Goal: Task Accomplishment & Management: Complete application form

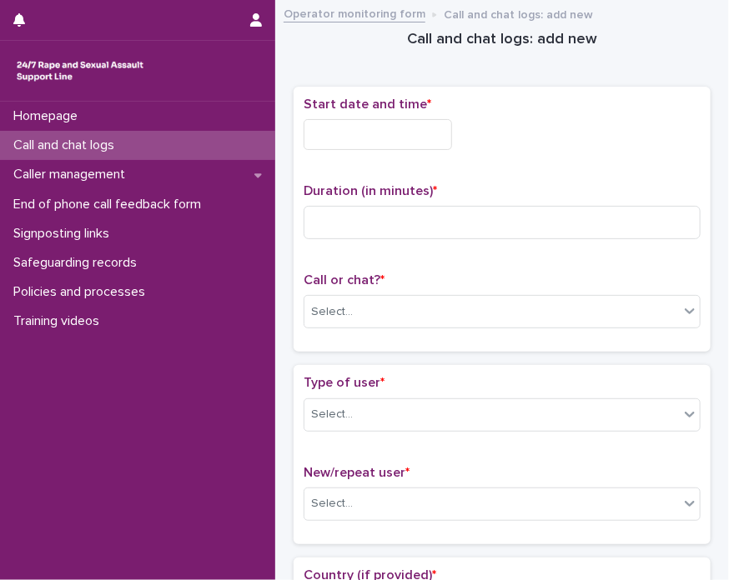
click at [369, 109] on span "Start date and time *" at bounding box center [368, 104] width 128 height 13
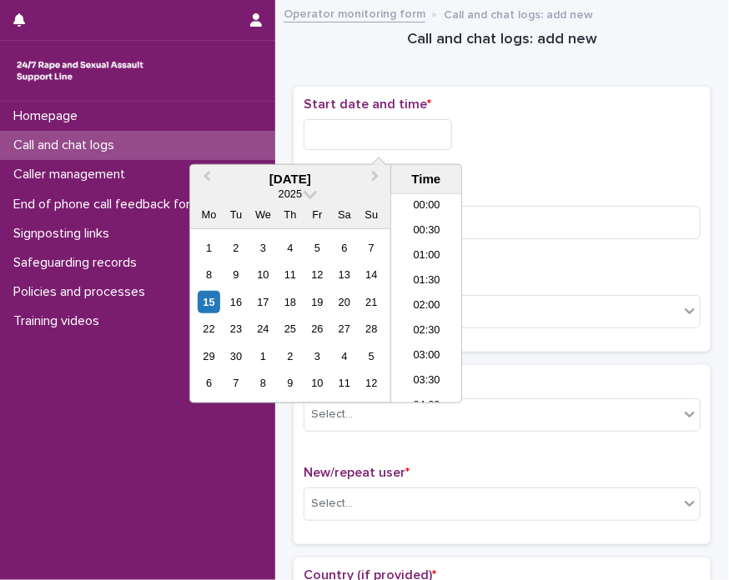
click at [373, 123] on input "text" at bounding box center [378, 134] width 148 height 31
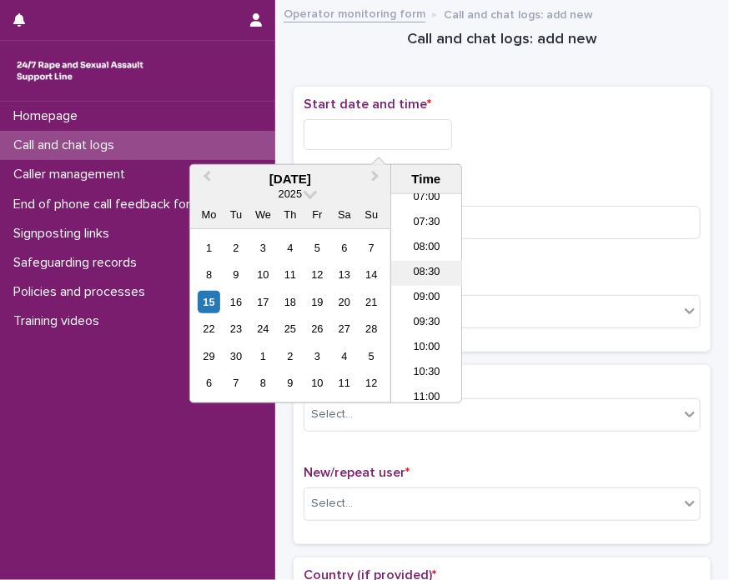
click at [427, 283] on li "08:30" at bounding box center [426, 273] width 71 height 25
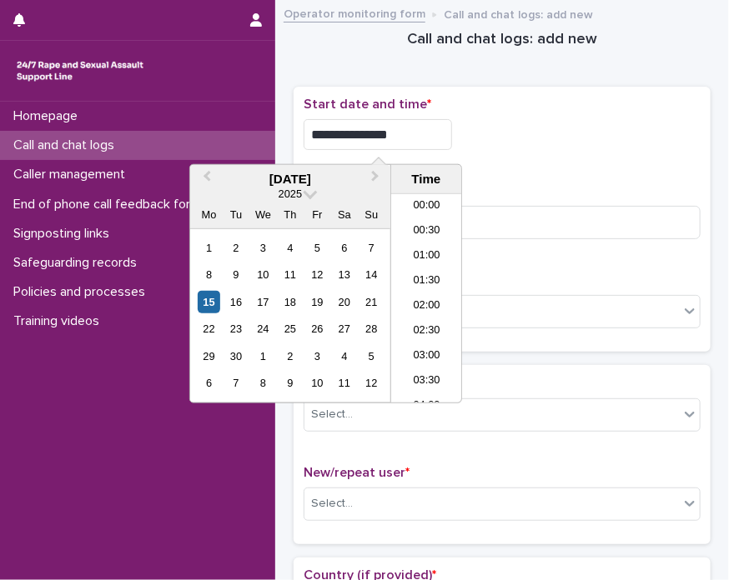
click at [421, 123] on input "**********" at bounding box center [378, 134] width 148 height 31
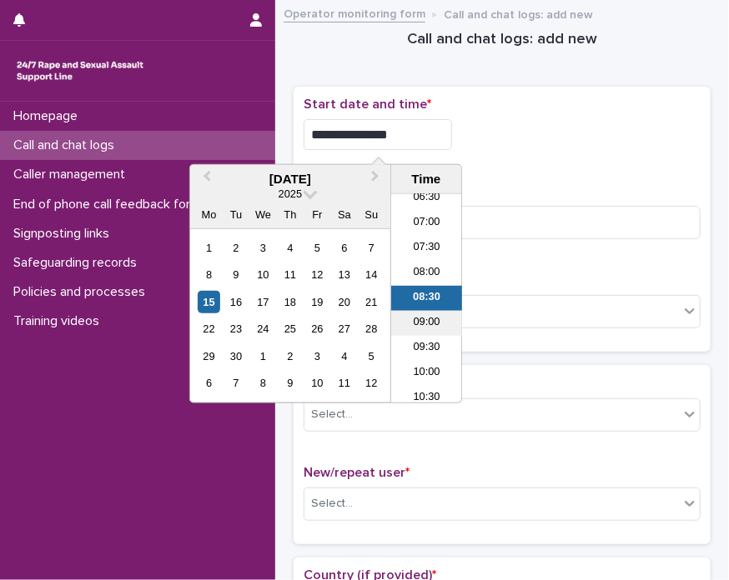
click at [427, 333] on li "09:00" at bounding box center [426, 323] width 71 height 25
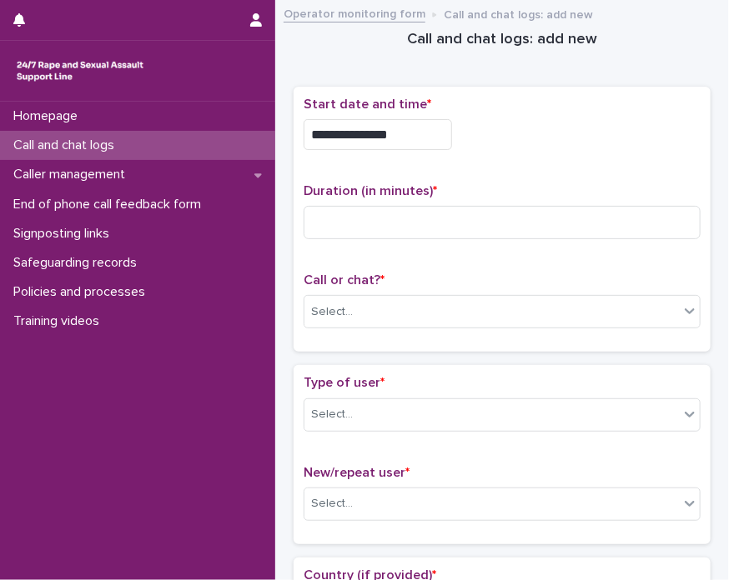
click at [396, 129] on input "**********" at bounding box center [378, 134] width 148 height 31
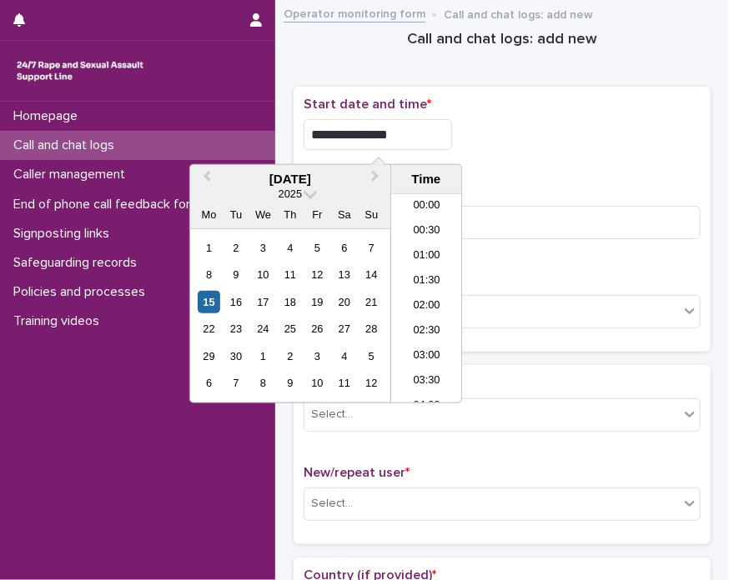
scroll to position [359, 0]
type input "**********"
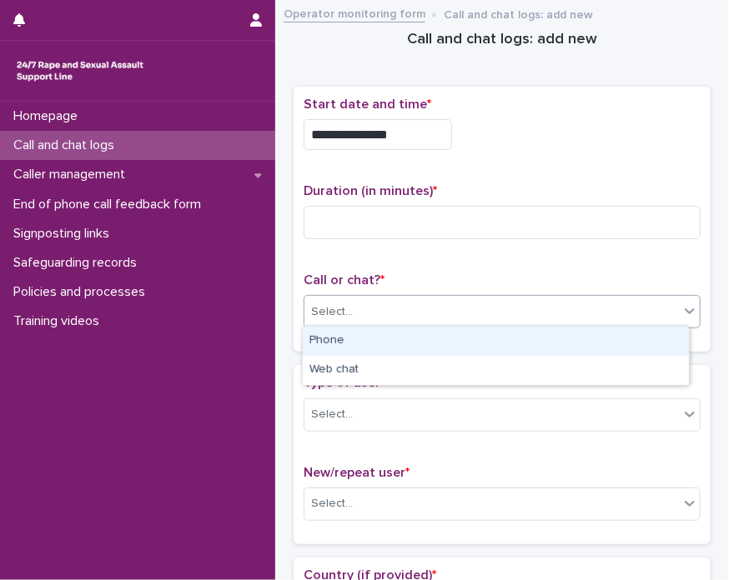
click at [532, 319] on div "Select..." at bounding box center [491, 313] width 374 height 28
click at [490, 344] on div "Phone" at bounding box center [496, 341] width 386 height 29
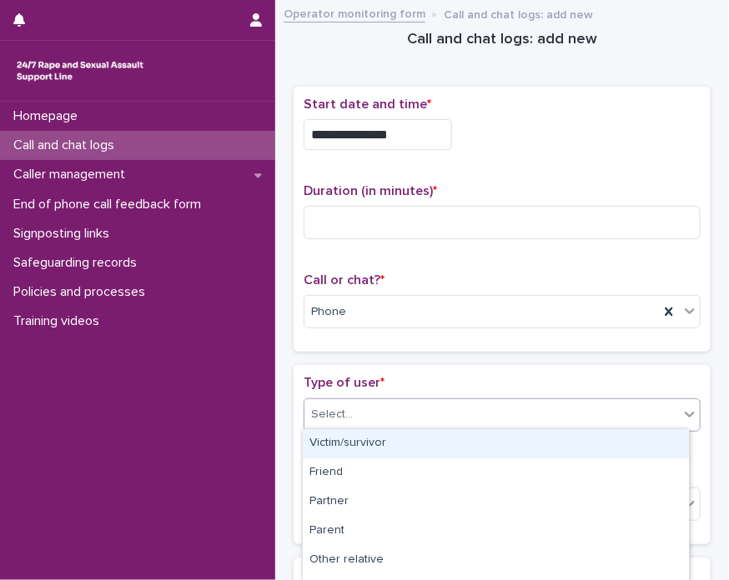
click at [433, 416] on div "Select..." at bounding box center [491, 415] width 374 height 28
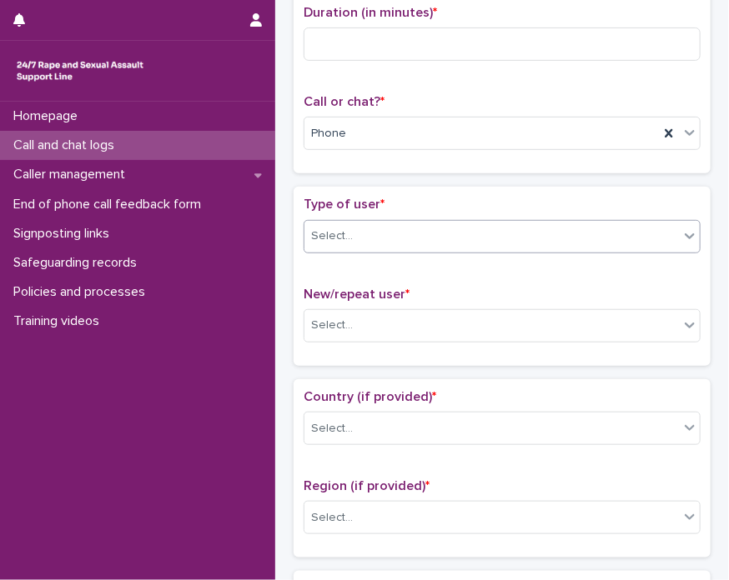
scroll to position [203, 0]
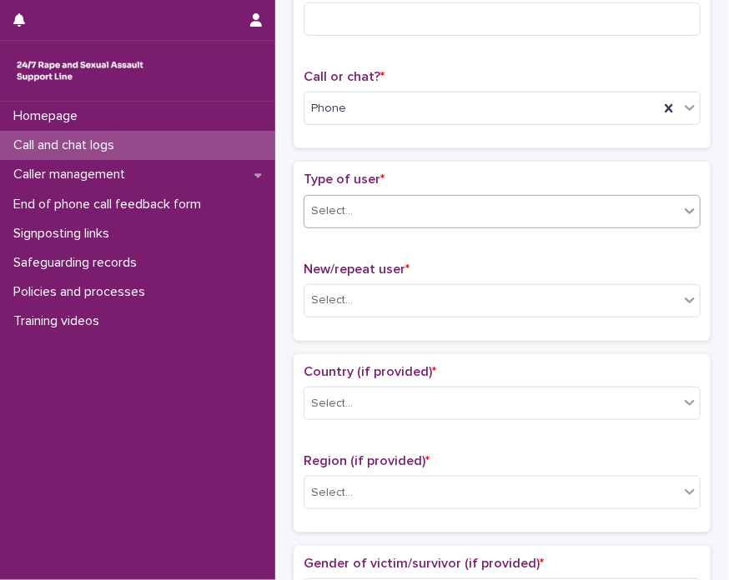
click at [574, 214] on div "Select..." at bounding box center [491, 212] width 374 height 28
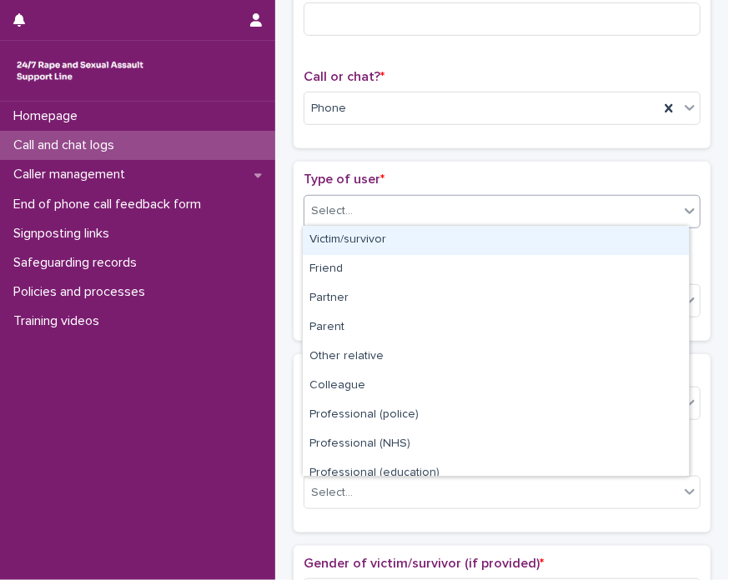
click at [543, 232] on div "Victim/survivor" at bounding box center [496, 240] width 386 height 29
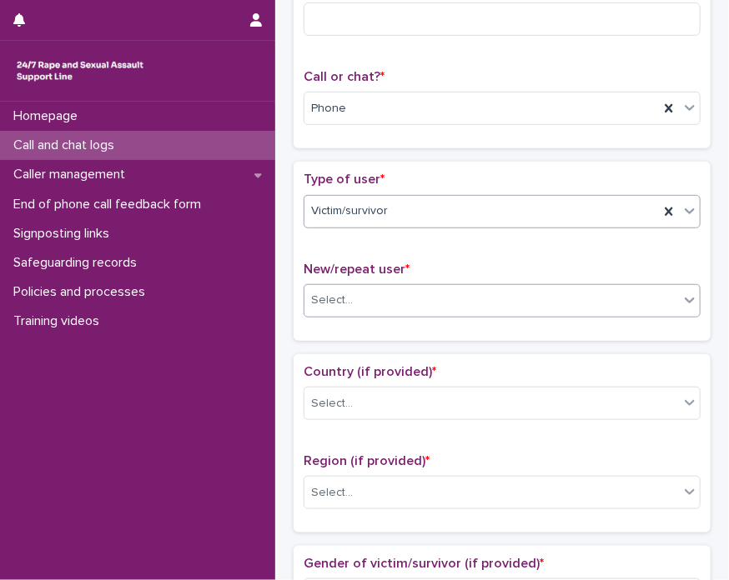
click at [428, 284] on div "Select..." at bounding box center [502, 300] width 397 height 33
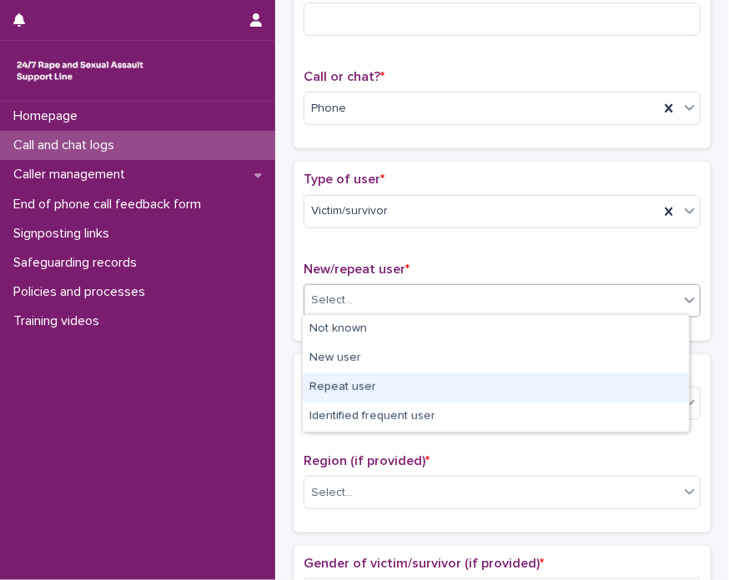
click at [379, 386] on div "Repeat user" at bounding box center [496, 388] width 386 height 29
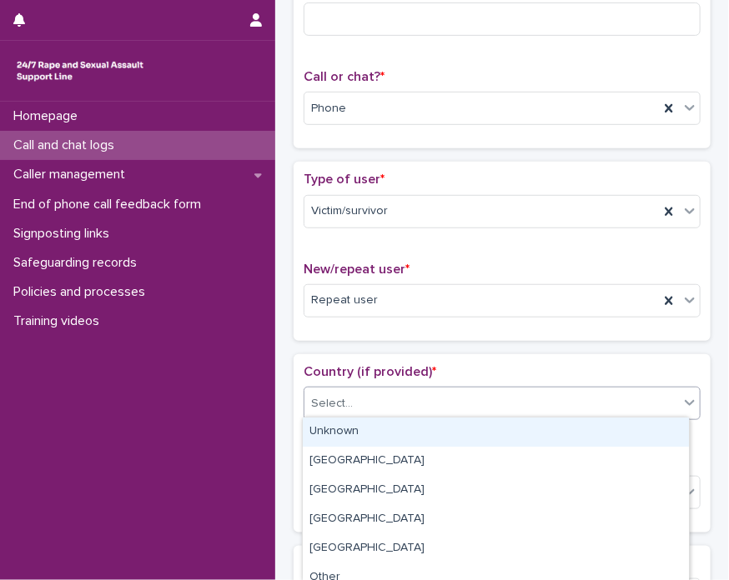
click at [379, 390] on div "Select..." at bounding box center [491, 404] width 374 height 28
click at [371, 431] on div "Unknown" at bounding box center [496, 432] width 386 height 29
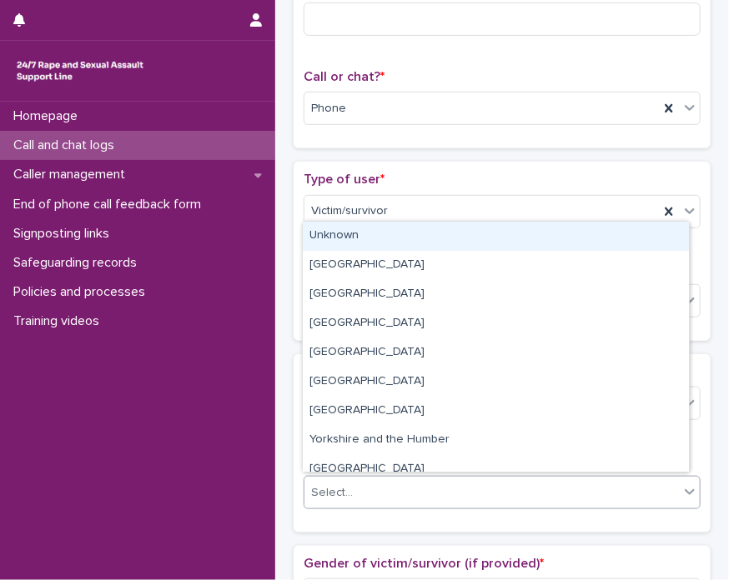
click at [354, 490] on input "text" at bounding box center [355, 493] width 2 height 16
click at [409, 247] on div "Unknown" at bounding box center [496, 236] width 386 height 29
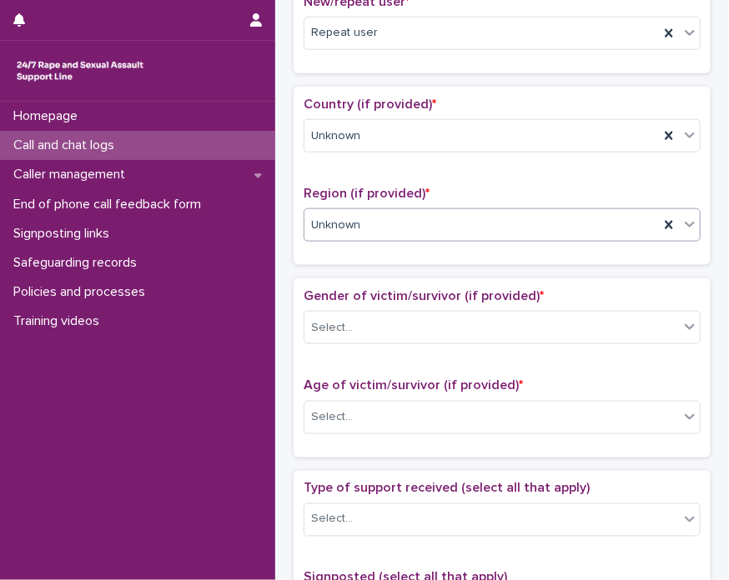
scroll to position [575, 0]
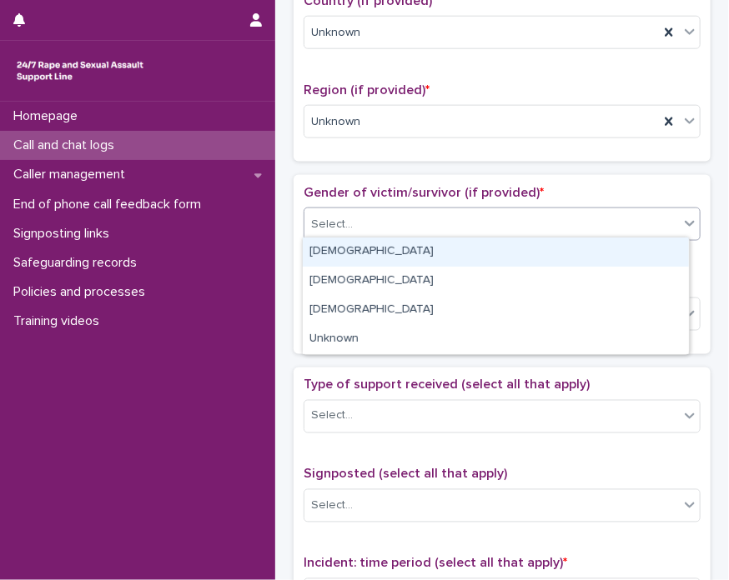
click at [441, 231] on div "Select..." at bounding box center [491, 225] width 374 height 28
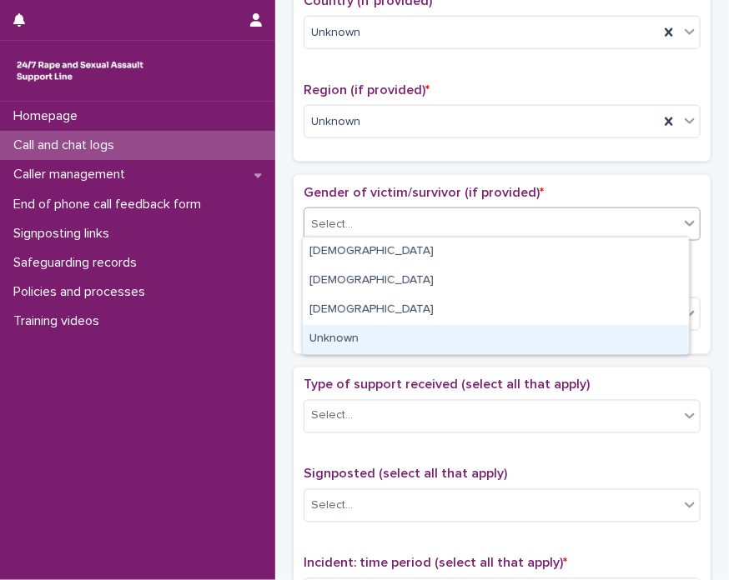
click at [423, 328] on div "Unknown" at bounding box center [496, 339] width 386 height 29
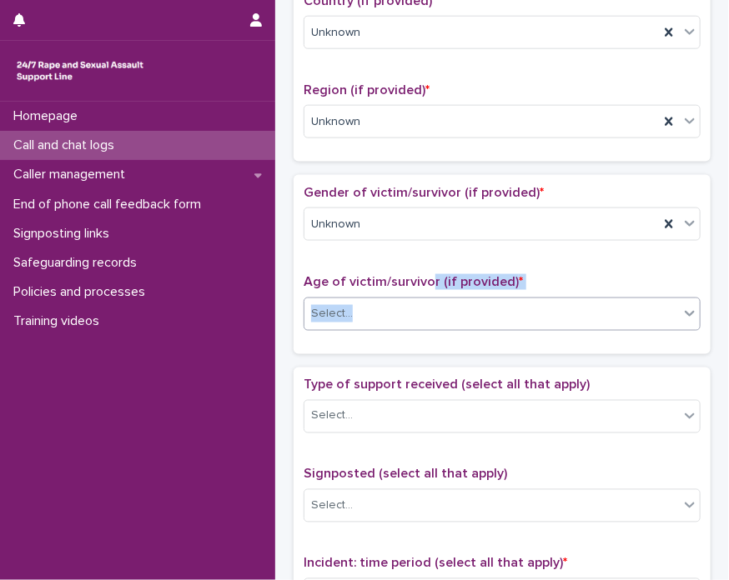
drag, startPoint x: 424, startPoint y: 287, endPoint x: 420, endPoint y: 308, distance: 21.1
click at [420, 308] on div "Age of victim/survivor (if provided) * Select..." at bounding box center [502, 308] width 397 height 69
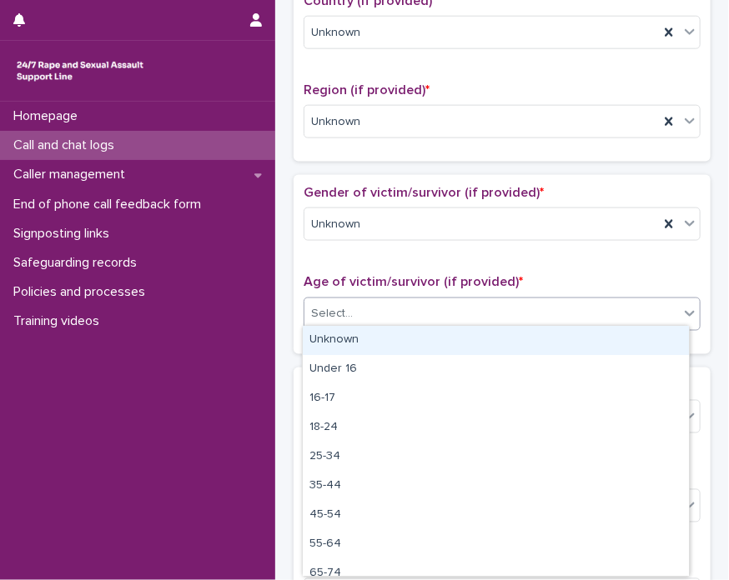
click at [420, 308] on div "Select..." at bounding box center [491, 314] width 374 height 28
click at [410, 341] on div "Unknown" at bounding box center [496, 340] width 386 height 29
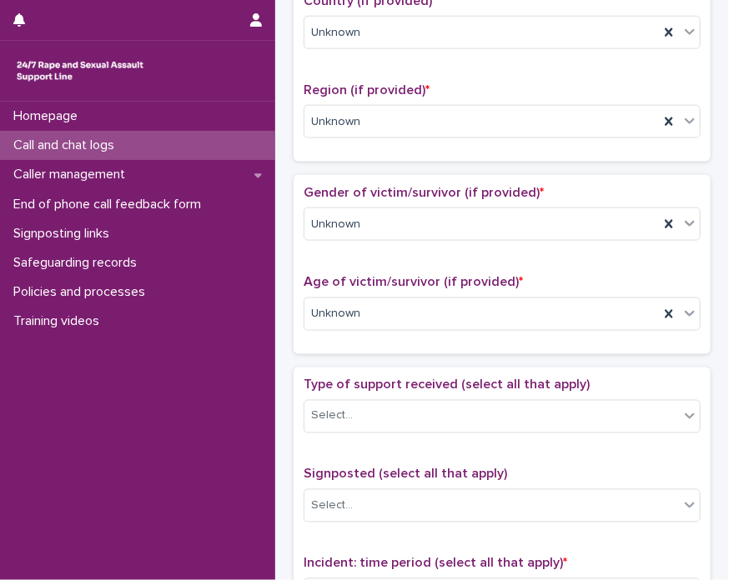
drag, startPoint x: 715, startPoint y: 297, endPoint x: 727, endPoint y: 291, distance: 13.8
click at [727, 291] on div "**********" at bounding box center [364, 290] width 729 height 580
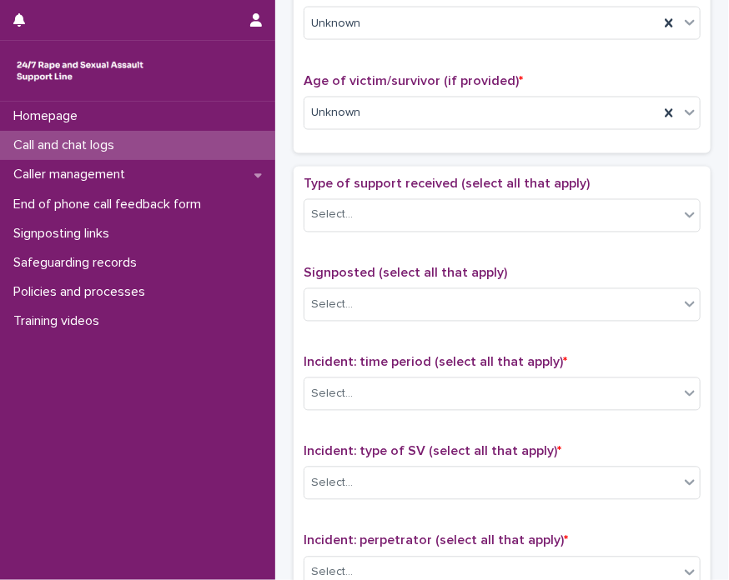
scroll to position [811, 0]
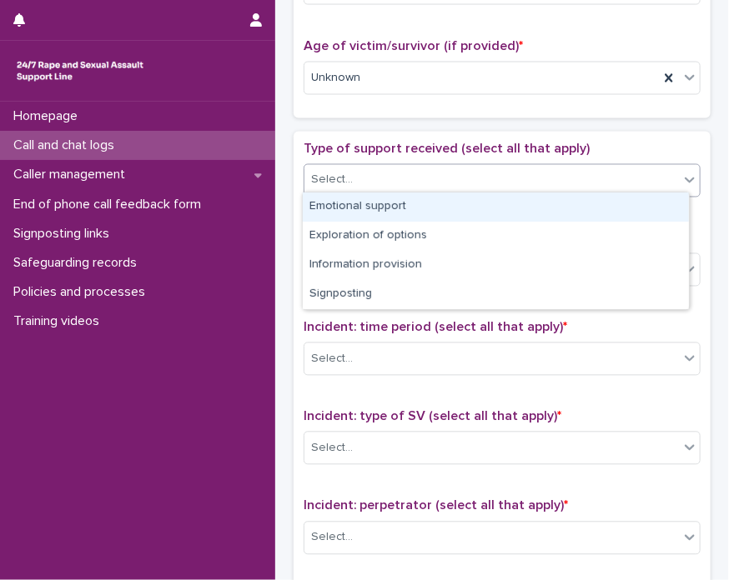
click at [450, 179] on div "Select..." at bounding box center [491, 181] width 374 height 28
click at [430, 207] on div "Emotional support" at bounding box center [496, 207] width 386 height 29
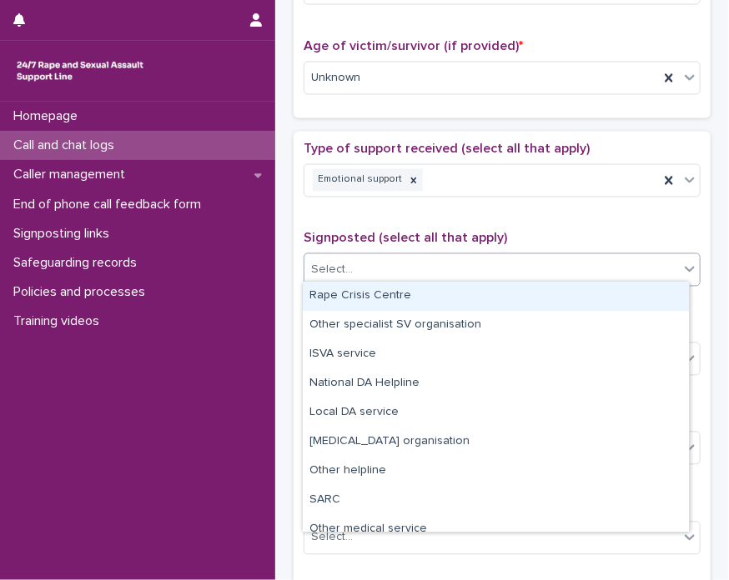
click at [430, 264] on div "Select..." at bounding box center [491, 271] width 374 height 28
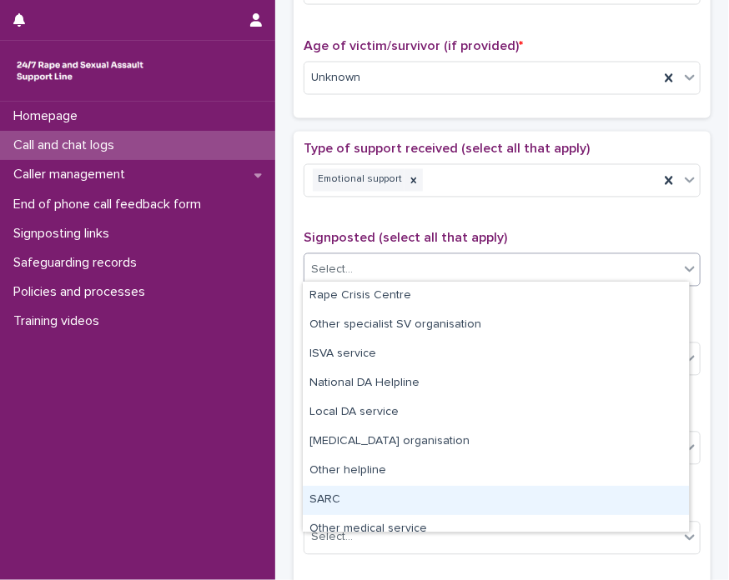
scroll to position [100, 0]
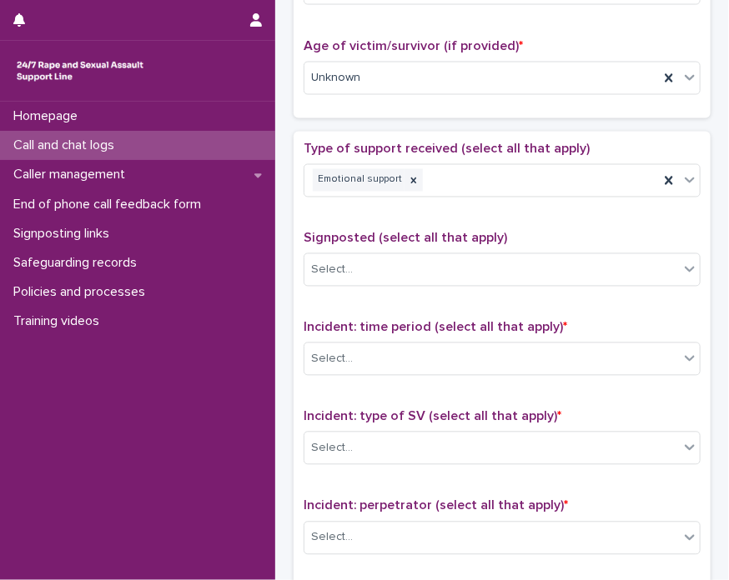
click at [620, 208] on div "Type of support received (select all that apply) Emotional support Signposted (…" at bounding box center [502, 490] width 397 height 697
click at [507, 347] on div "Select..." at bounding box center [491, 360] width 374 height 28
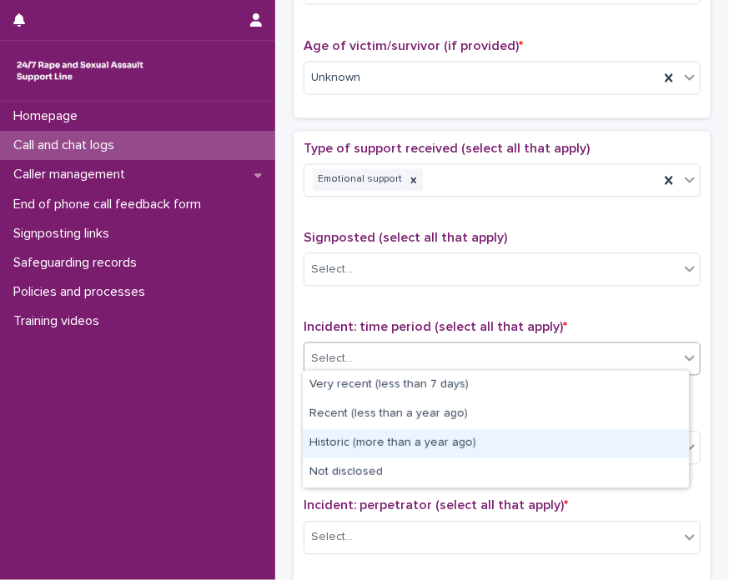
click at [424, 443] on div "Historic (more than a year ago)" at bounding box center [496, 444] width 386 height 29
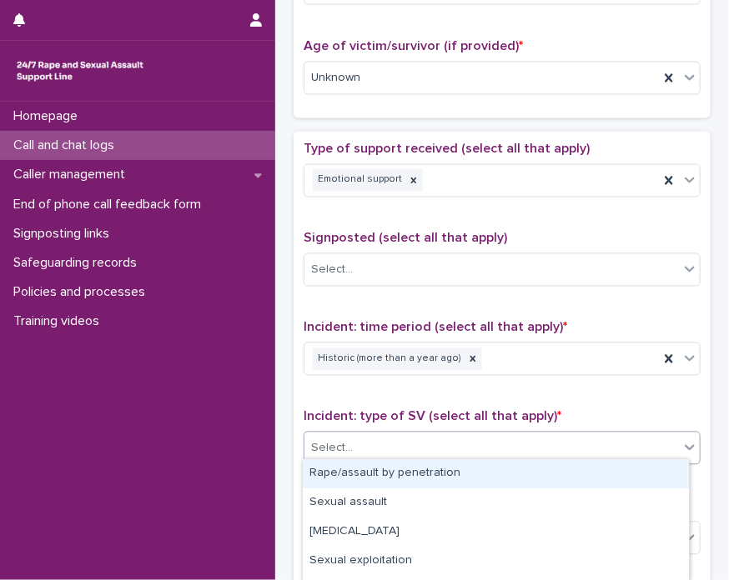
click at [413, 446] on div "Select..." at bounding box center [491, 449] width 374 height 28
click at [416, 471] on div "Rape/assault by penetration" at bounding box center [496, 474] width 386 height 29
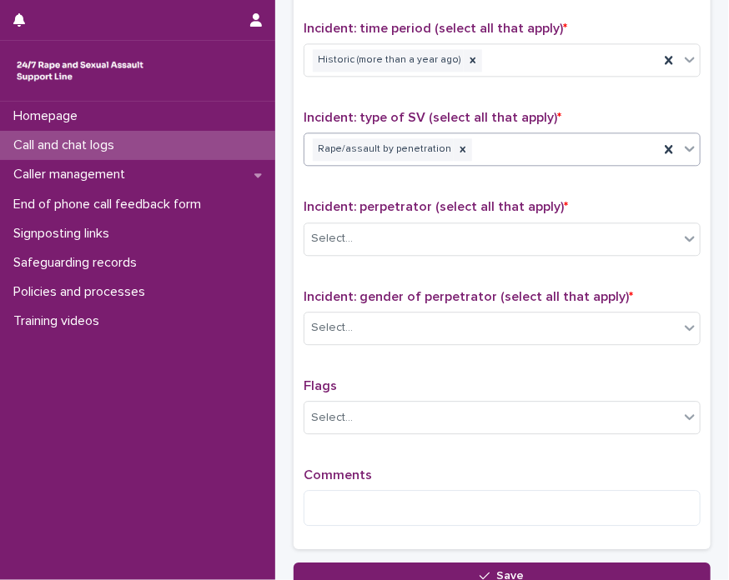
scroll to position [1143, 0]
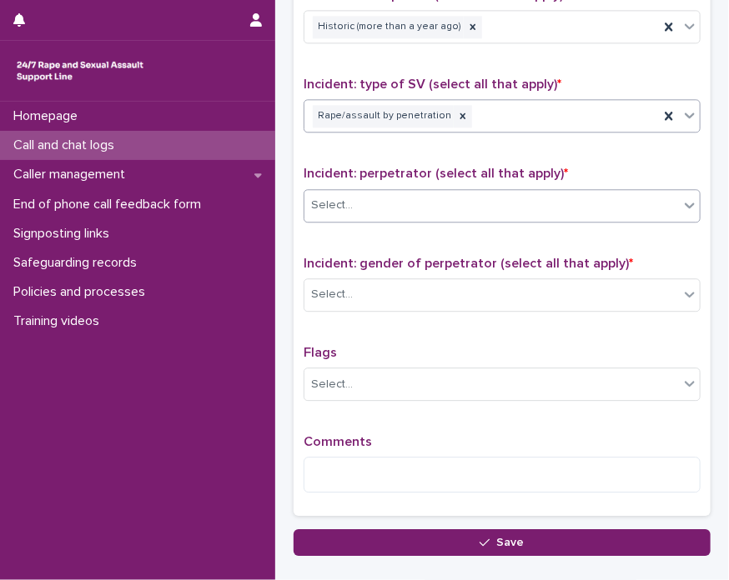
click at [467, 192] on div "Select..." at bounding box center [491, 206] width 374 height 28
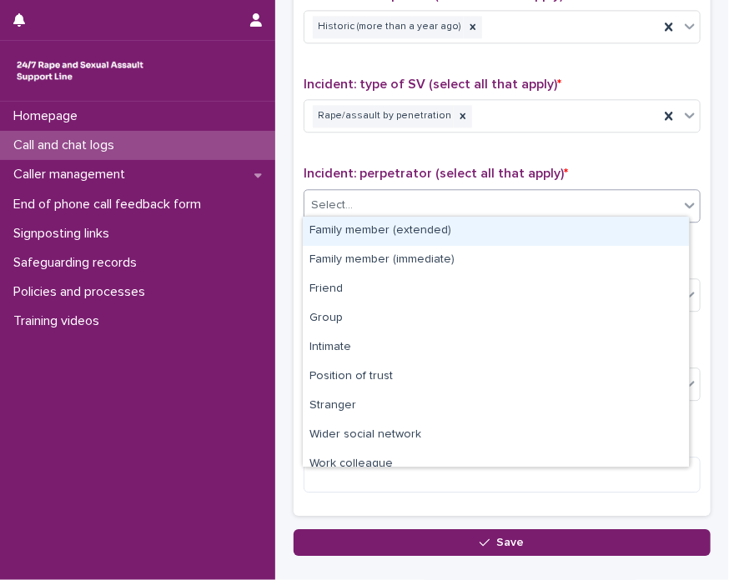
click at [557, 192] on div "Select..." at bounding box center [491, 206] width 374 height 28
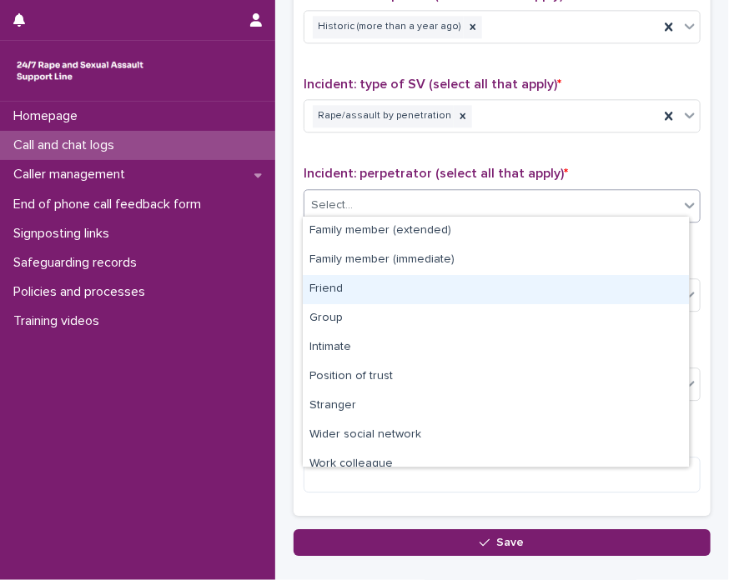
scroll to position [70, 0]
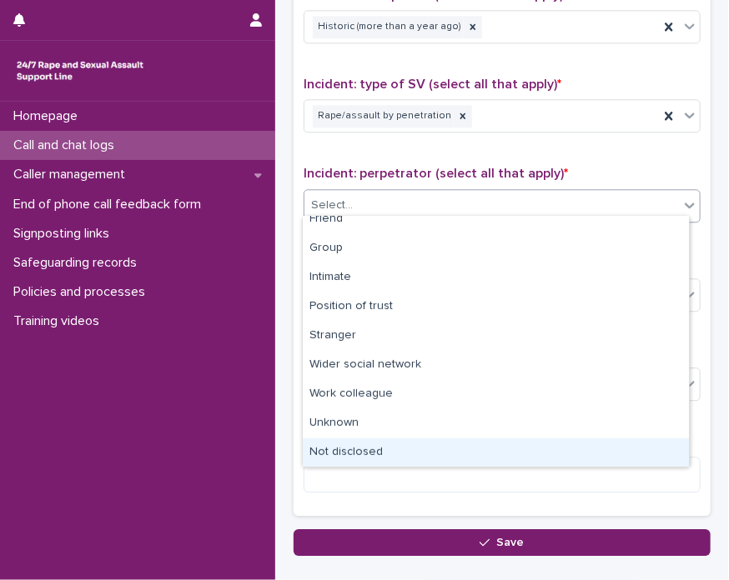
click at [597, 445] on div "Not disclosed" at bounding box center [496, 453] width 386 height 29
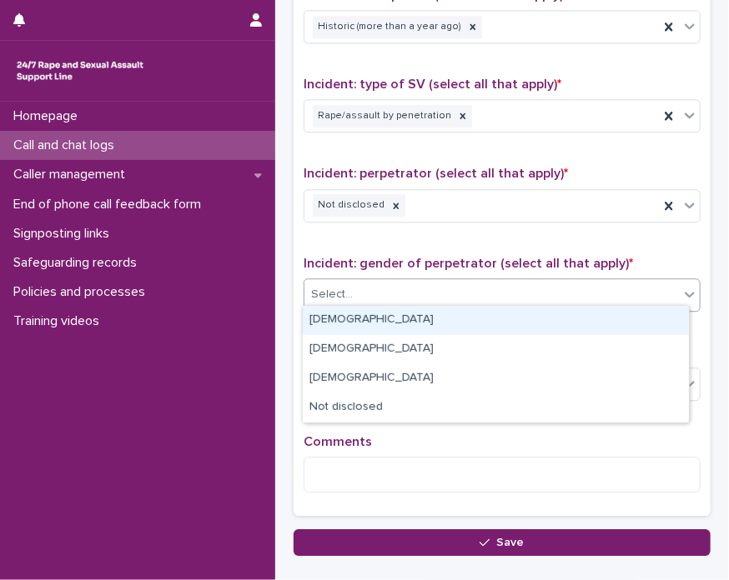
click at [464, 282] on div "Select..." at bounding box center [491, 295] width 374 height 28
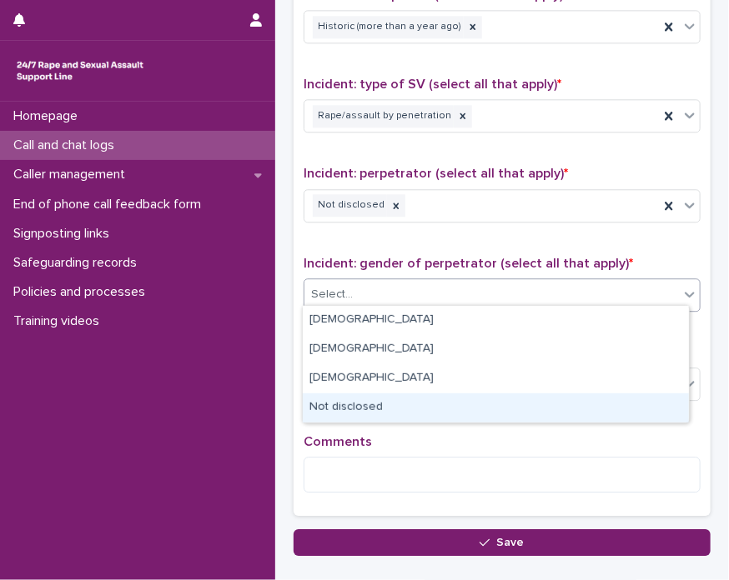
click at [414, 416] on div "Not disclosed" at bounding box center [496, 408] width 386 height 29
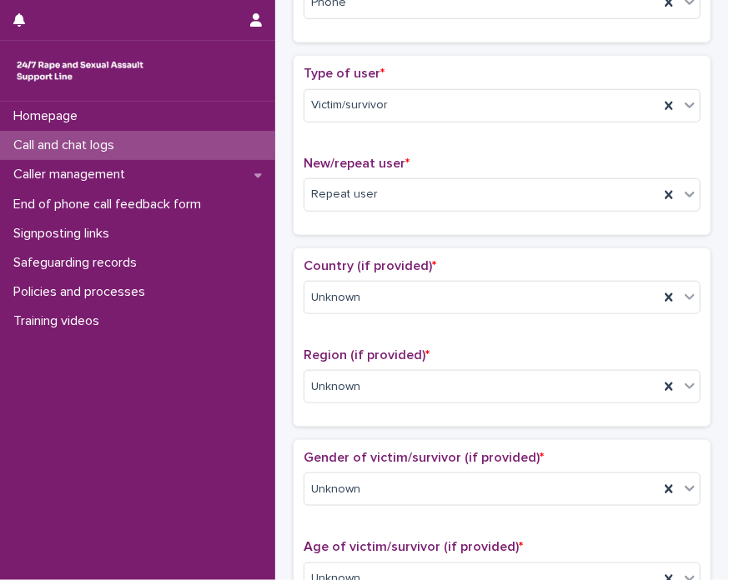
scroll to position [343, 0]
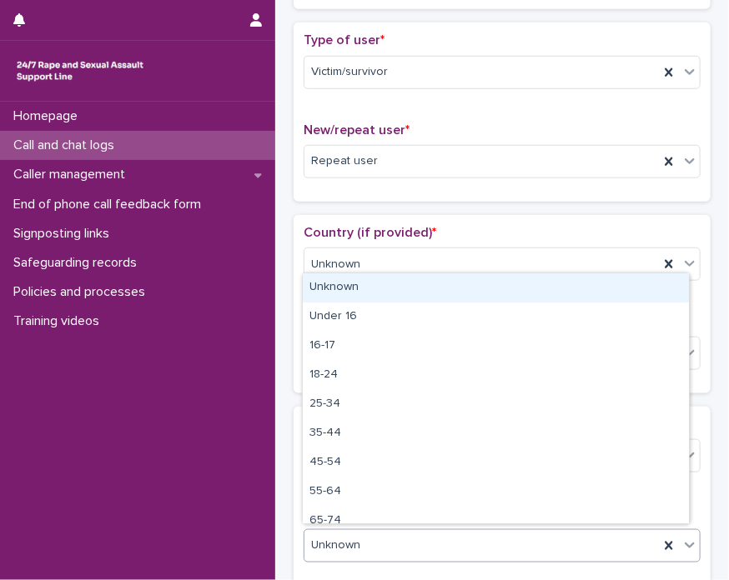
click at [417, 545] on div "Unknown" at bounding box center [481, 546] width 354 height 28
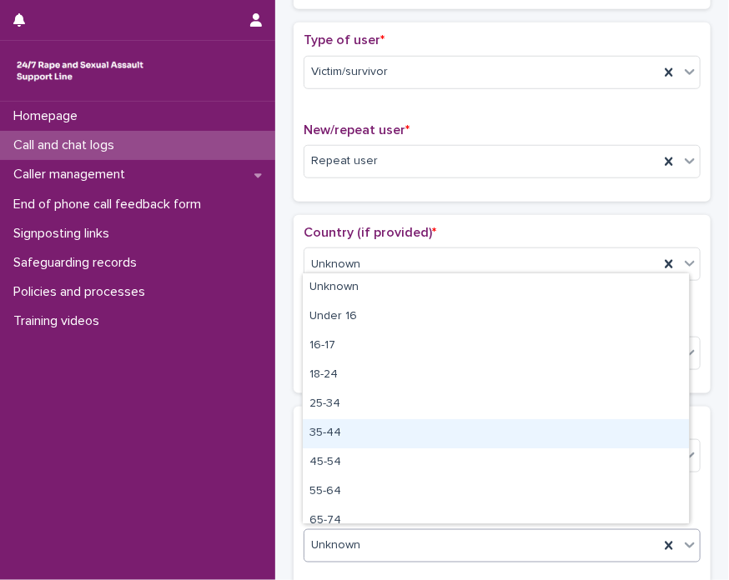
click at [401, 439] on div "35-44" at bounding box center [496, 433] width 386 height 29
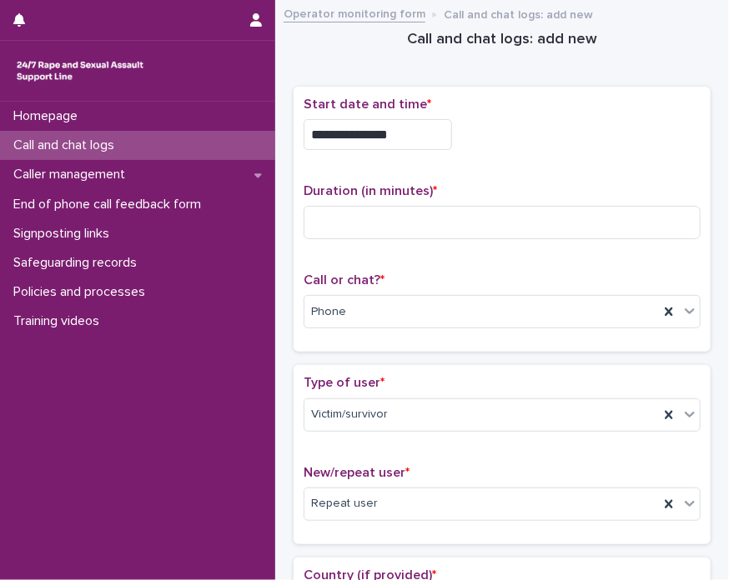
scroll to position [1243, 0]
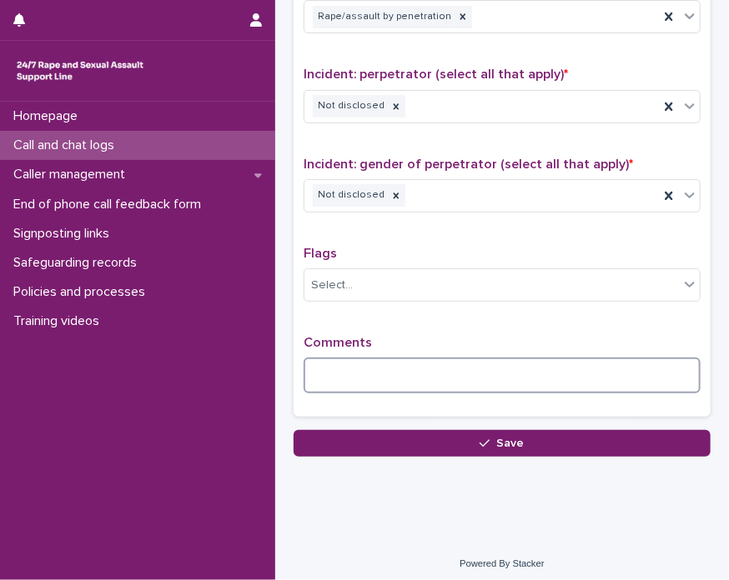
click at [360, 374] on textarea at bounding box center [502, 376] width 397 height 36
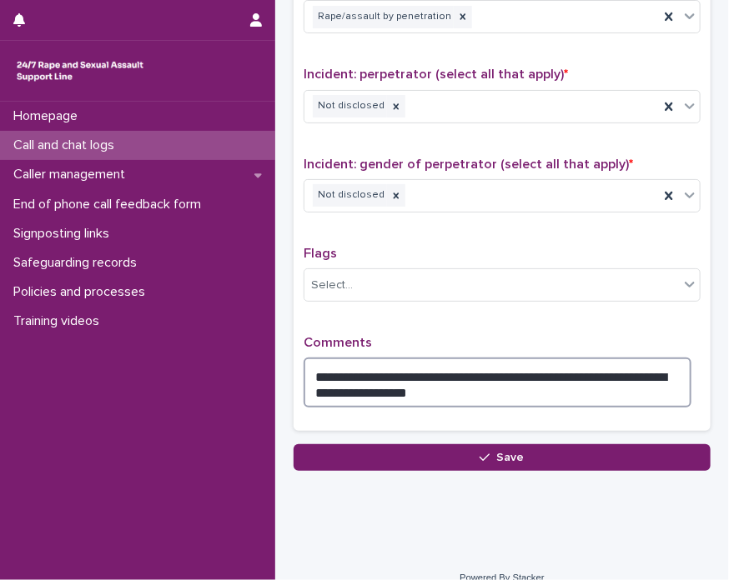
scroll to position [0, 0]
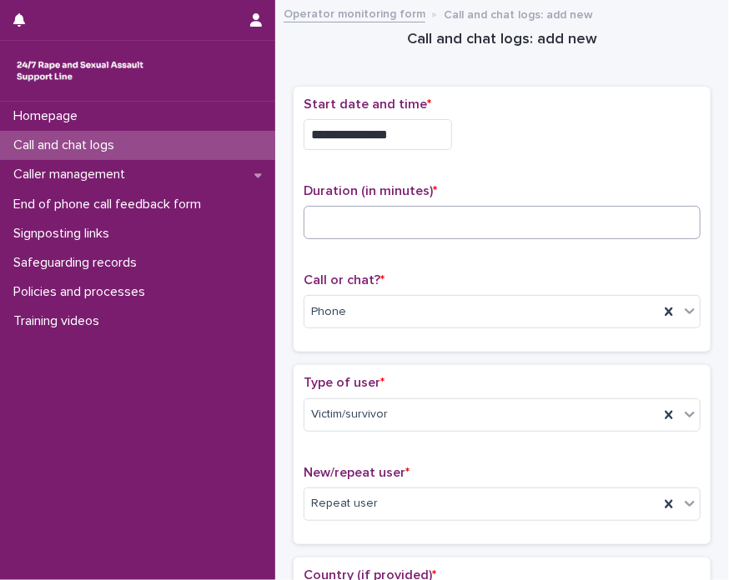
type textarea "**********"
click at [510, 216] on input at bounding box center [502, 222] width 397 height 33
type input "**"
click at [721, 159] on div "**********" at bounding box center [364, 290] width 729 height 580
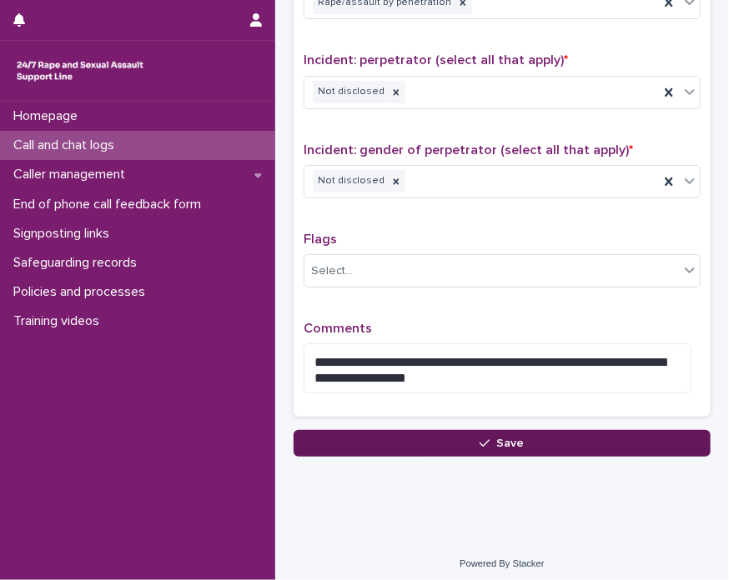
click at [553, 439] on button "Save" at bounding box center [502, 443] width 417 height 27
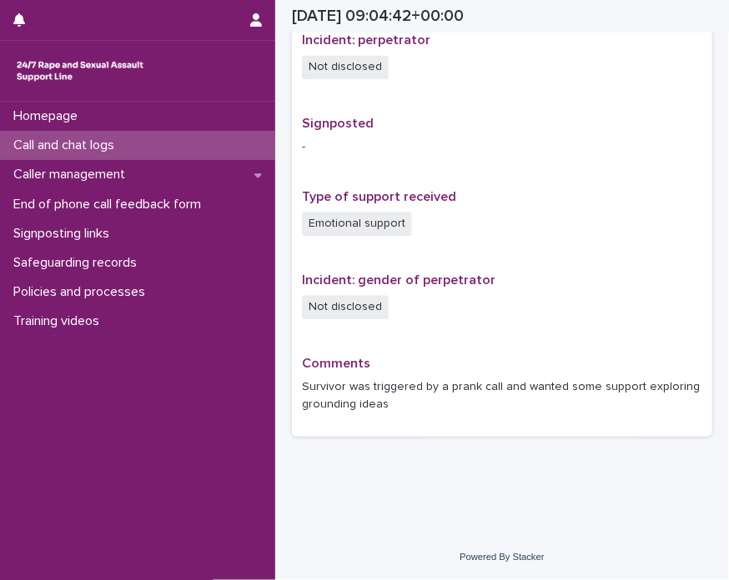
scroll to position [987, 0]
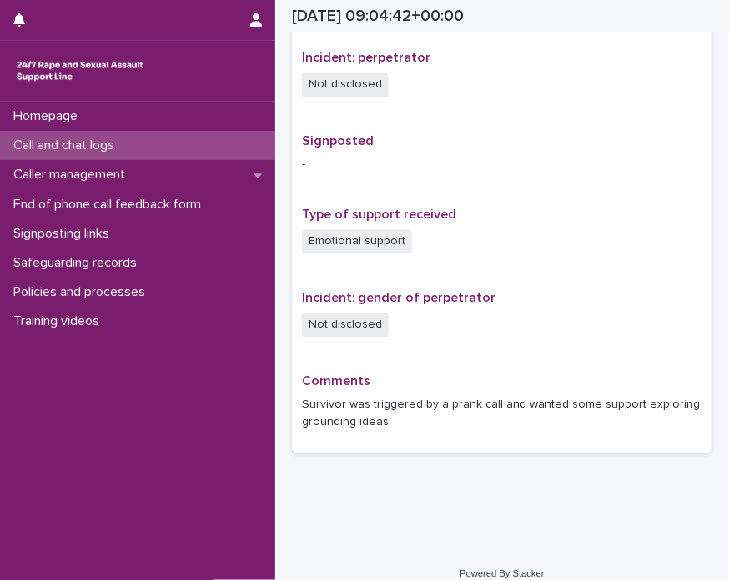
click at [548, 174] on div "Signposted -" at bounding box center [502, 159] width 400 height 53
click at [358, 393] on div "Survivor was triggered by a prank call and wanted some support exploring ground…" at bounding box center [502, 412] width 400 height 38
click at [358, 394] on div "Survivor was triggered by a prank call and wanted some support exploring ground…" at bounding box center [502, 412] width 400 height 38
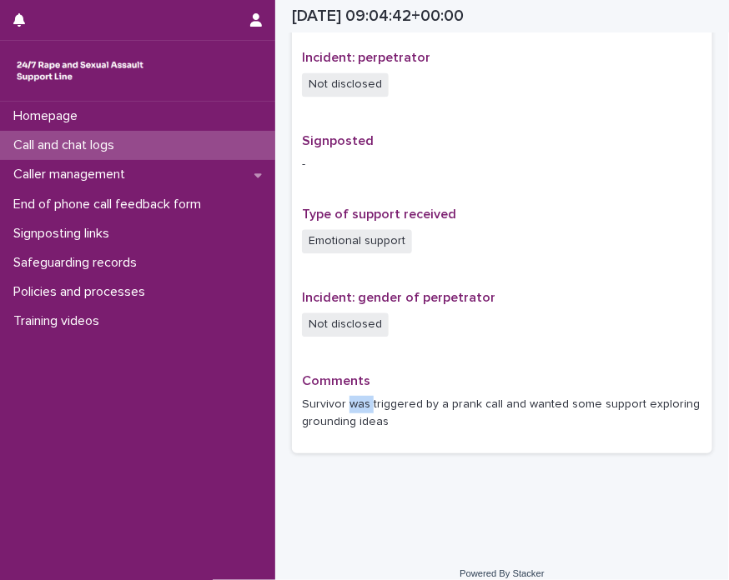
click at [358, 394] on div "Survivor was triggered by a prank call and wanted some support exploring ground…" at bounding box center [502, 412] width 400 height 38
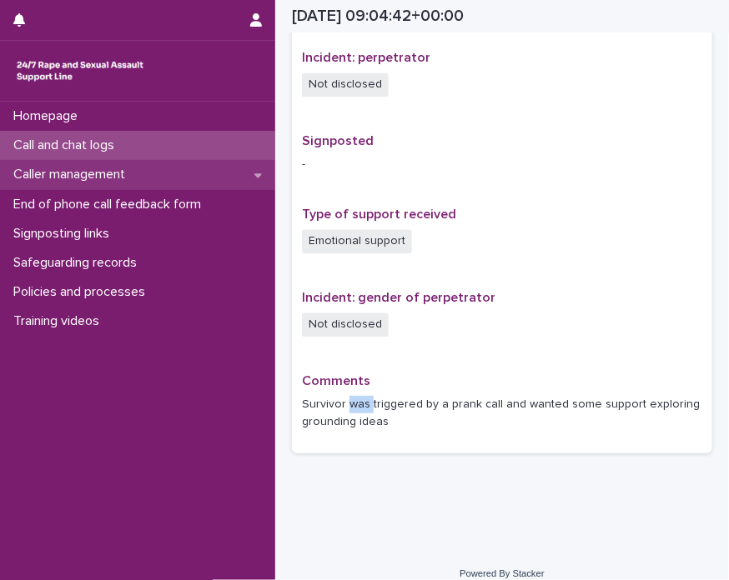
click at [121, 169] on p "Caller management" at bounding box center [73, 175] width 132 height 16
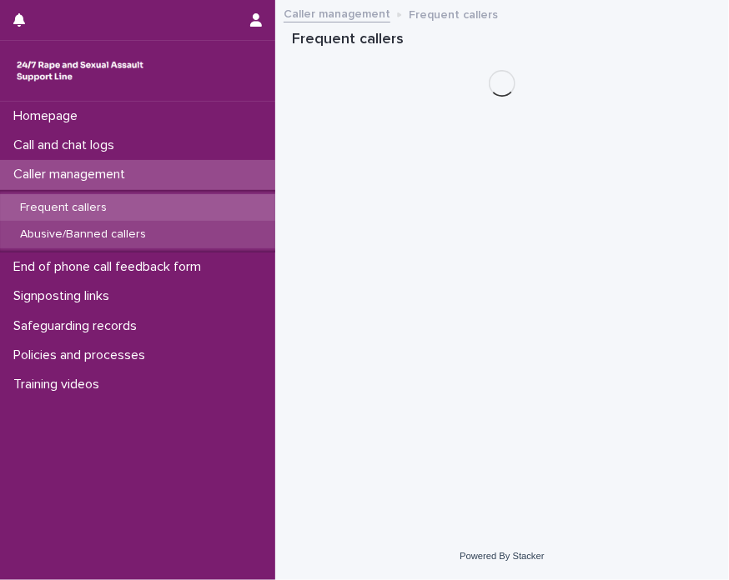
click at [95, 226] on div "Abusive/Banned callers" at bounding box center [137, 235] width 275 height 28
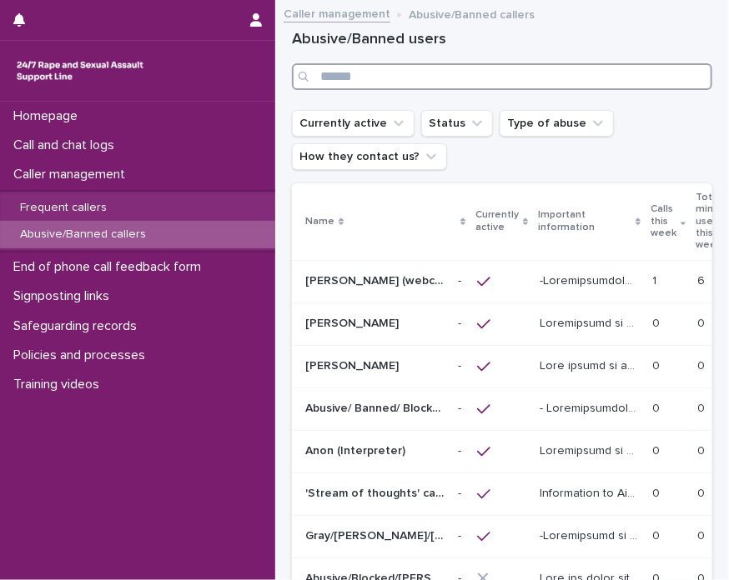
click at [428, 83] on input "Search" at bounding box center [502, 76] width 420 height 27
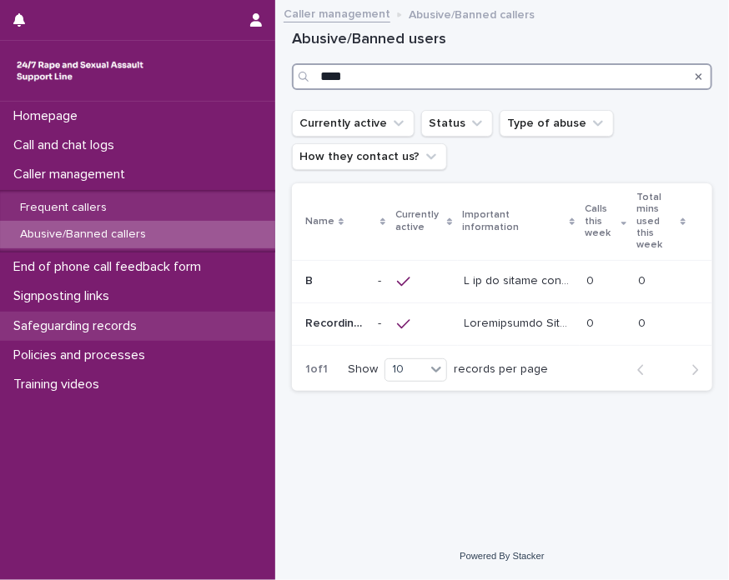
type input "****"
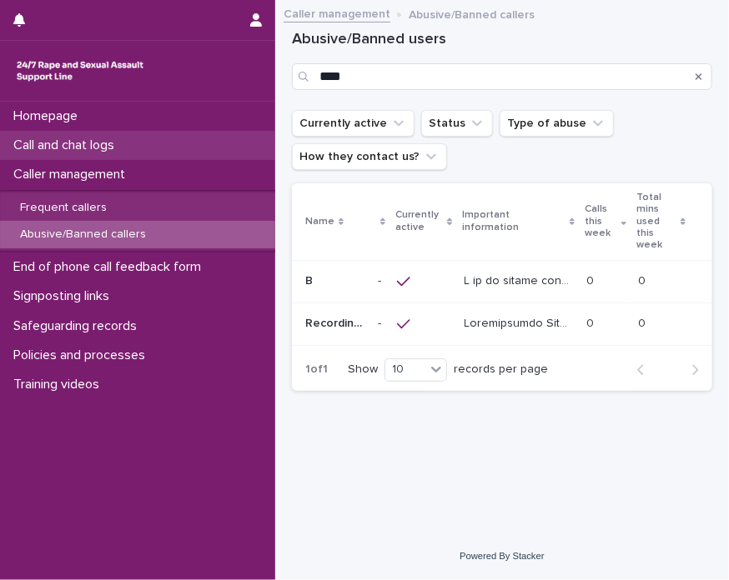
click at [117, 148] on p "Call and chat logs" at bounding box center [67, 146] width 121 height 16
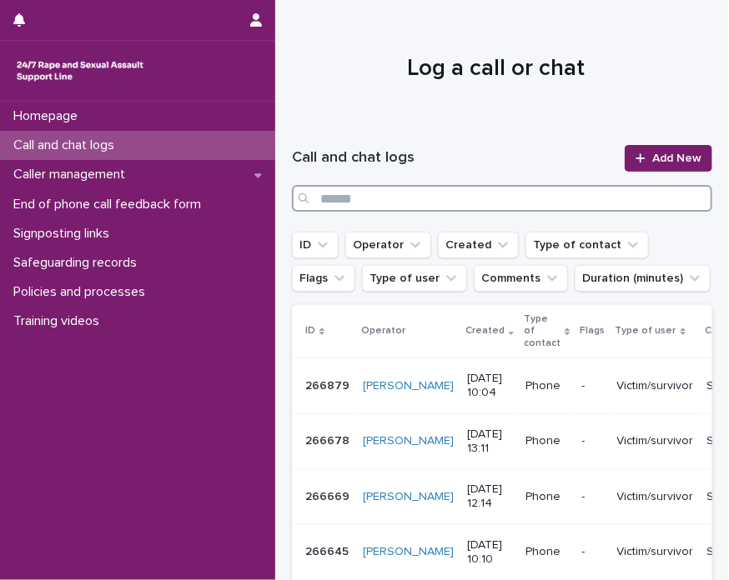
click at [454, 191] on input "Search" at bounding box center [502, 198] width 420 height 27
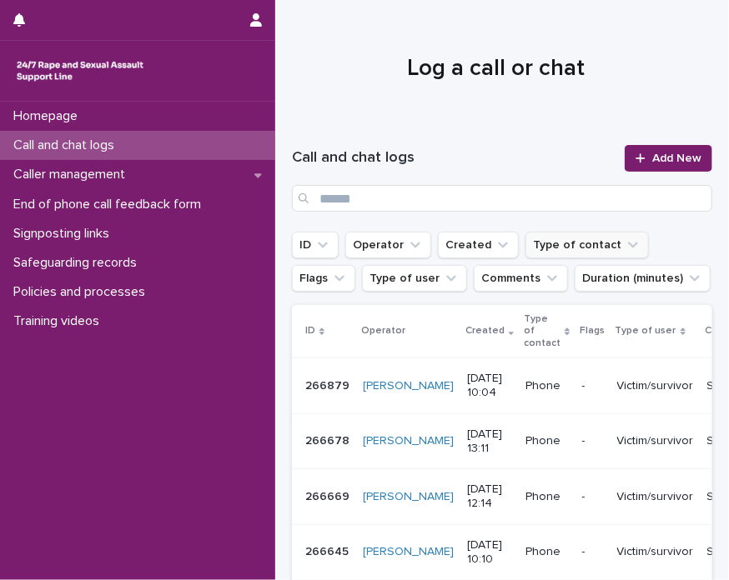
click at [533, 247] on button "Type of contact" at bounding box center [586, 245] width 123 height 27
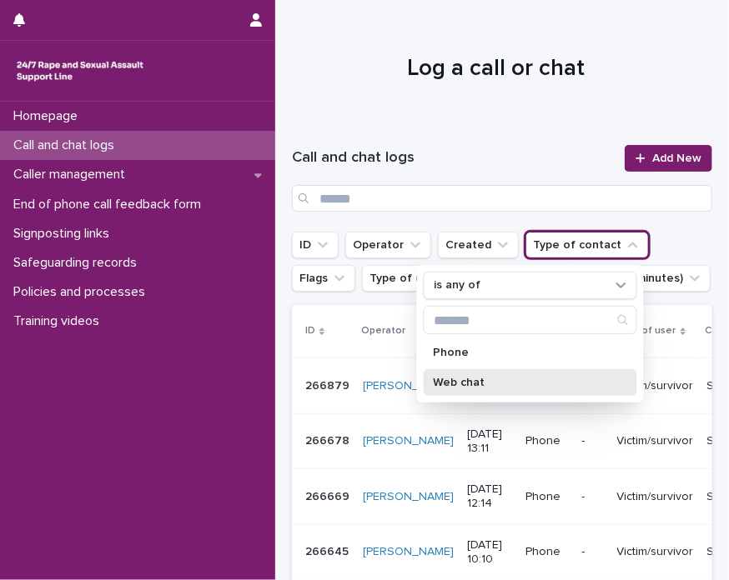
click at [498, 378] on p "Web chat" at bounding box center [522, 383] width 177 height 12
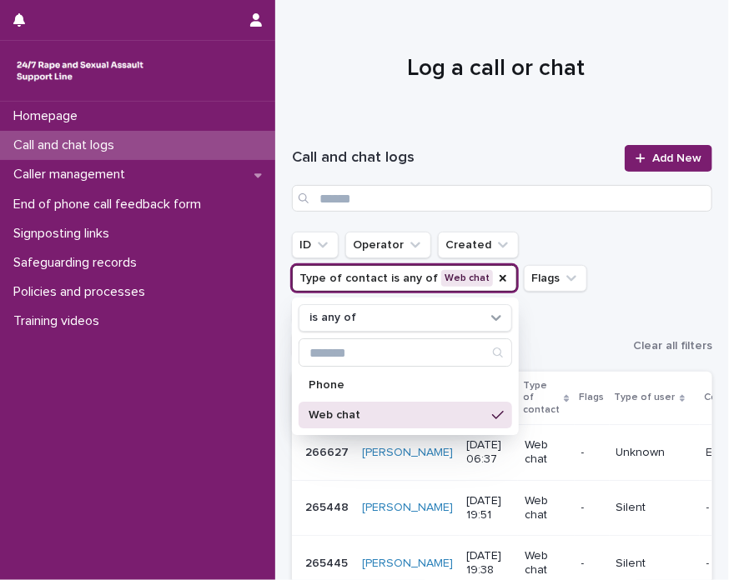
click at [602, 239] on ul "ID Operator Created Type of contact is any of Web chat is any of Phone Web chat…" at bounding box center [459, 295] width 341 height 133
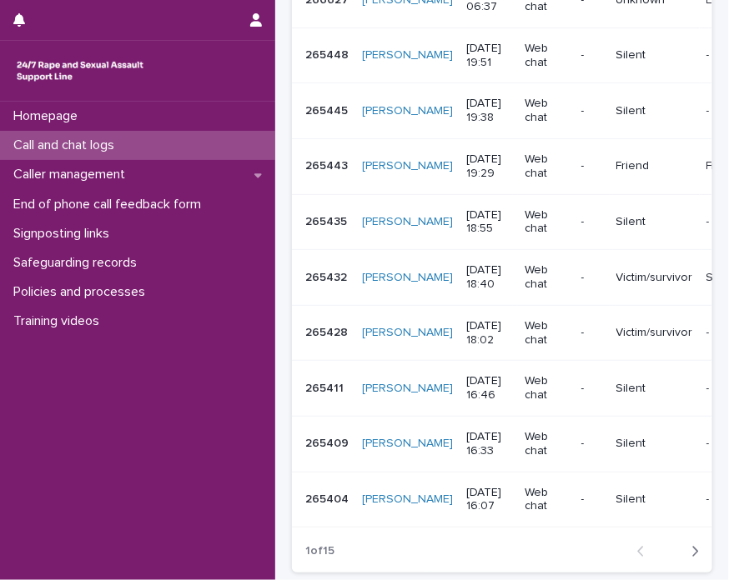
scroll to position [459, 0]
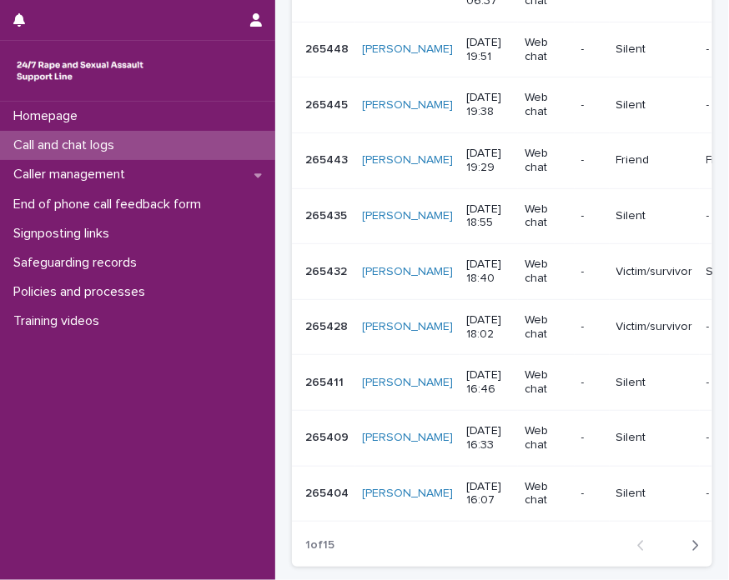
click at [691, 554] on icon "button" at bounding box center [695, 546] width 8 height 15
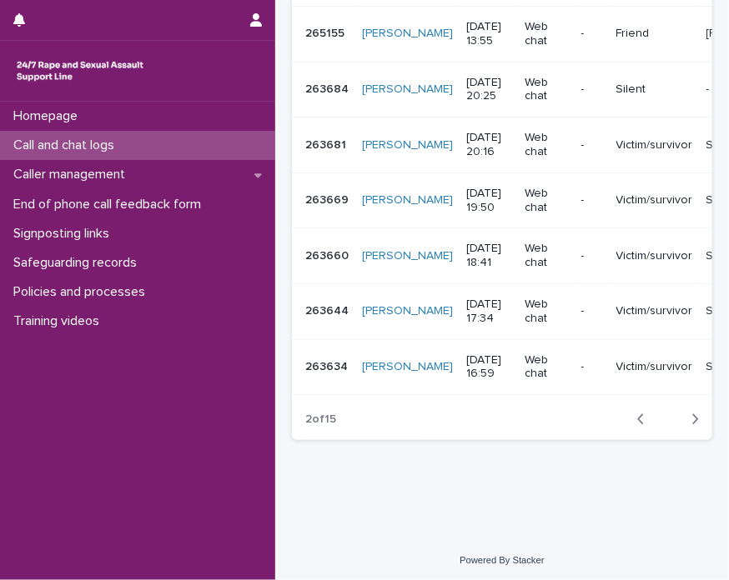
scroll to position [599, 0]
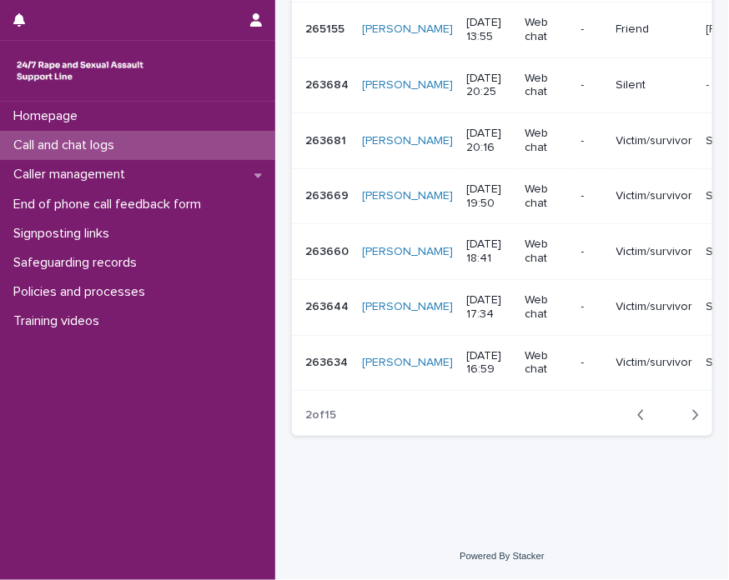
click at [691, 421] on icon "button" at bounding box center [695, 415] width 8 height 15
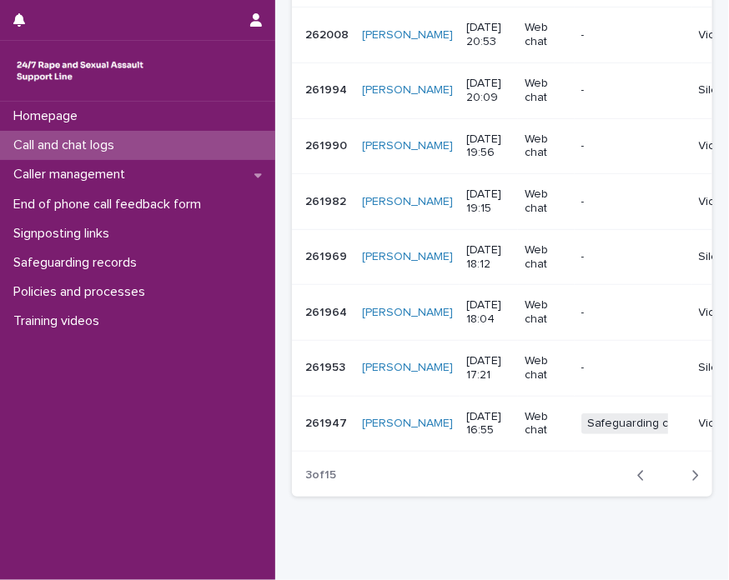
scroll to position [599, 0]
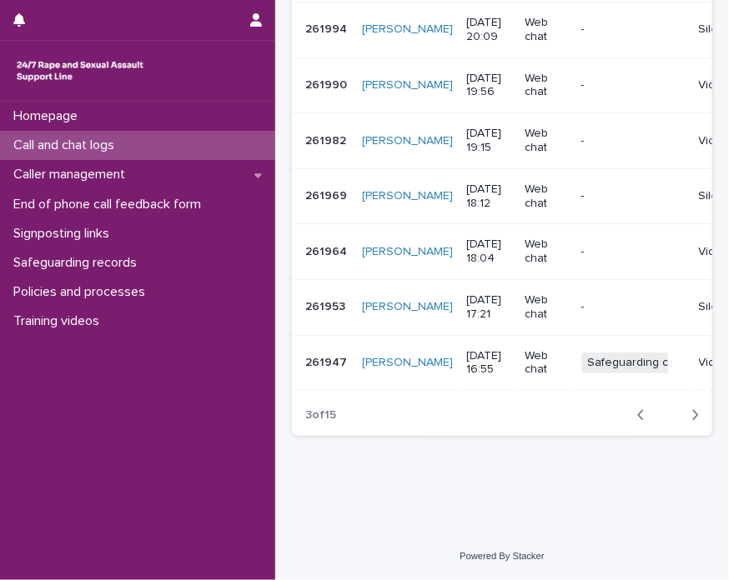
click at [525, 349] on p "Web chat" at bounding box center [546, 363] width 43 height 28
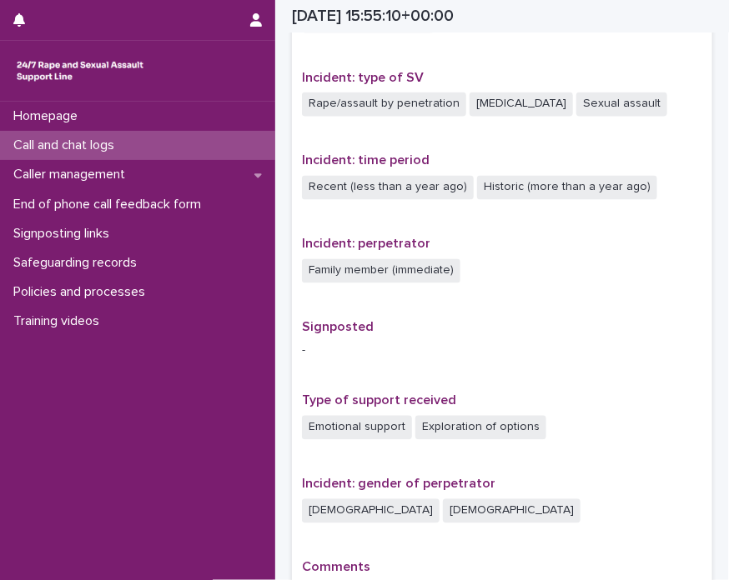
scroll to position [1032, 0]
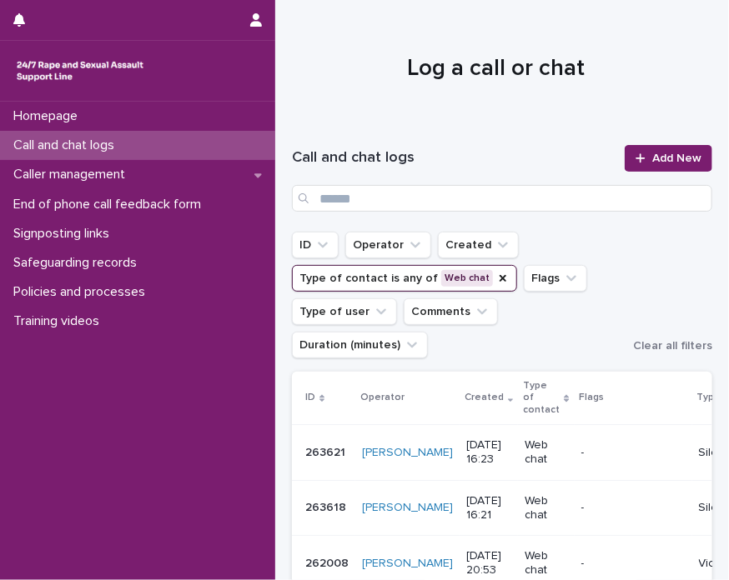
scroll to position [599, 0]
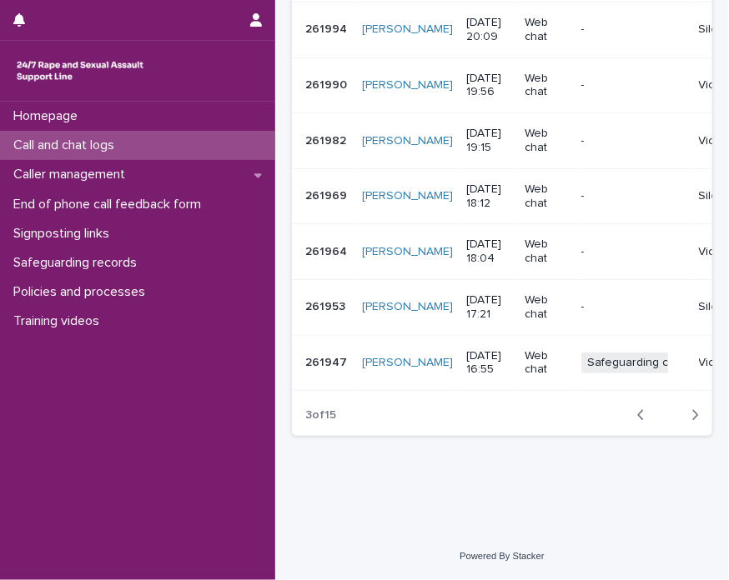
click at [691, 421] on icon "button" at bounding box center [695, 415] width 8 height 15
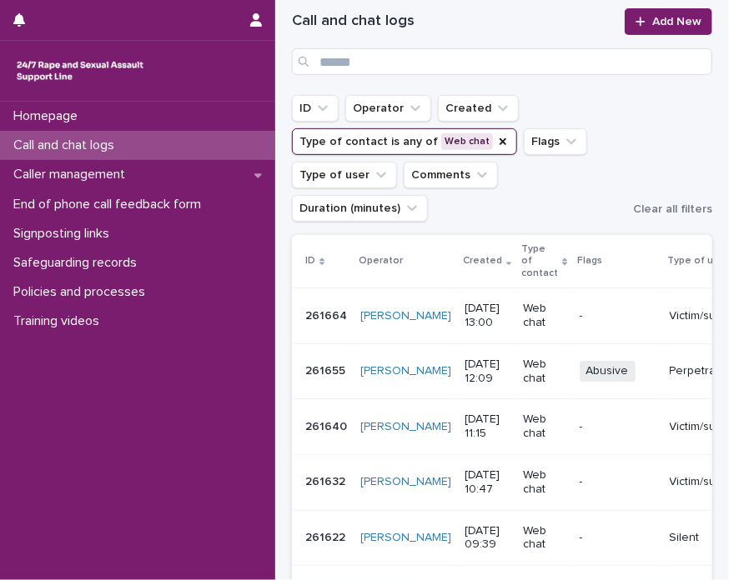
scroll to position [134, 0]
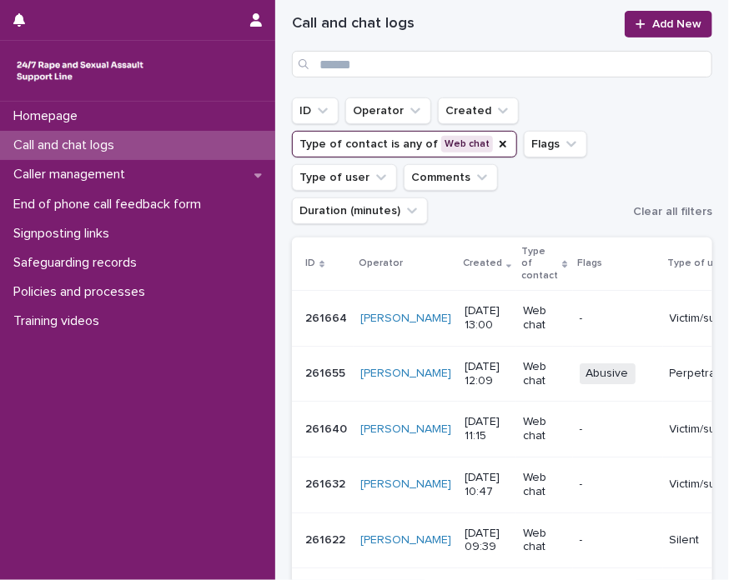
click at [523, 370] on p "Web chat" at bounding box center [544, 374] width 43 height 28
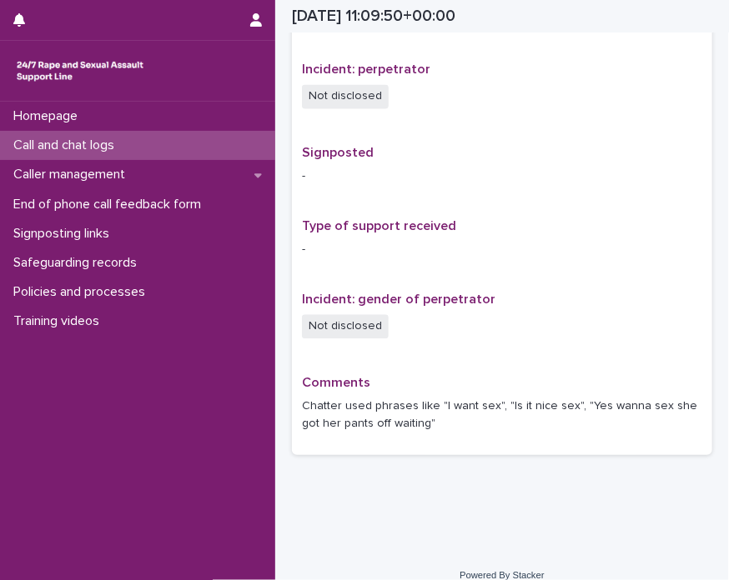
scroll to position [1005, 0]
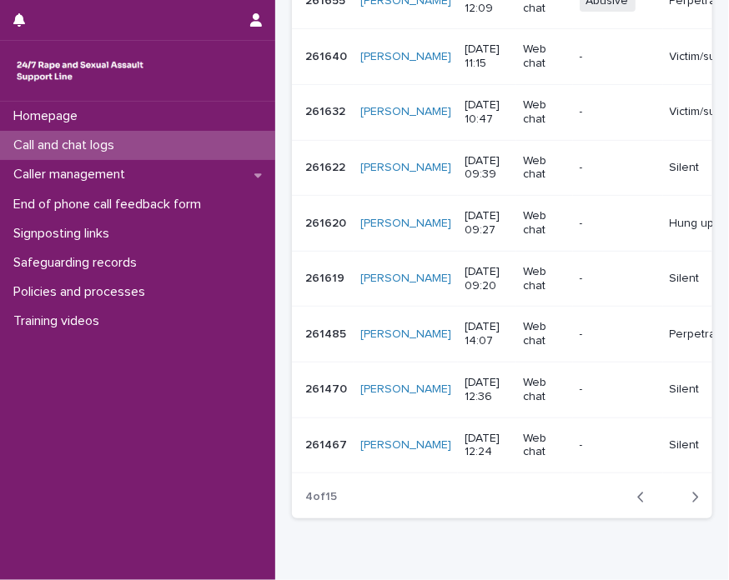
scroll to position [351, 0]
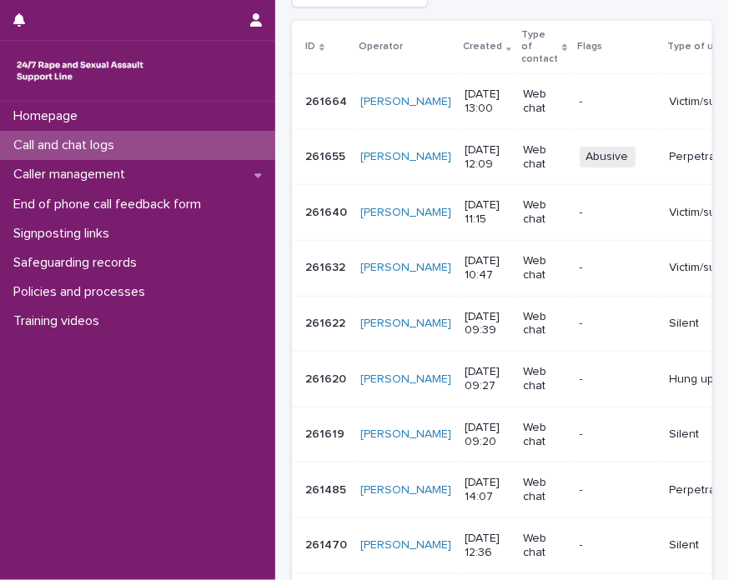
click at [523, 485] on p "Web chat" at bounding box center [544, 490] width 43 height 28
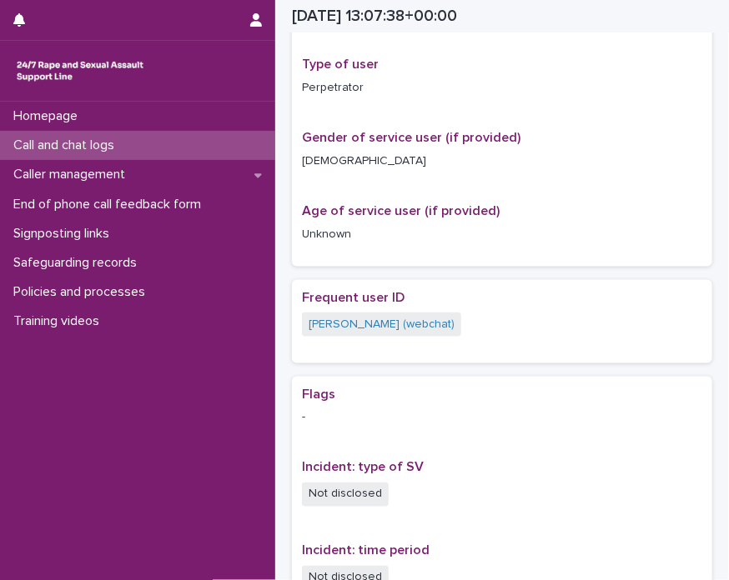
scroll to position [1016, 0]
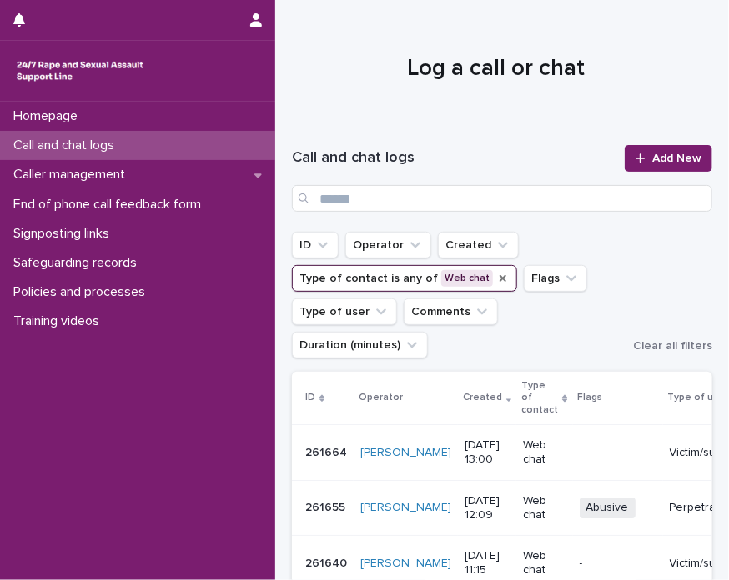
click at [496, 277] on icon "Type of contact" at bounding box center [502, 278] width 13 height 13
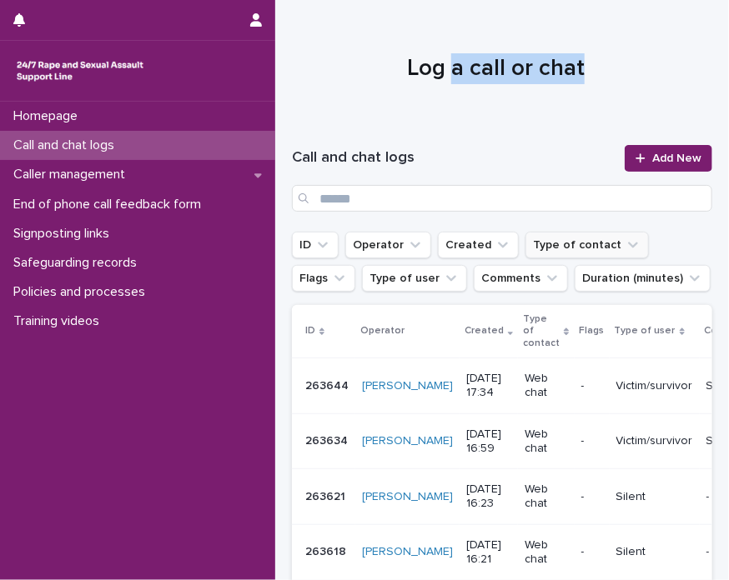
drag, startPoint x: 454, startPoint y: 60, endPoint x: 581, endPoint y: 82, distance: 129.4
click at [581, 82] on h1 "Log a call or chat" at bounding box center [496, 68] width 408 height 31
click at [560, 64] on h1 "Log a call or chat" at bounding box center [496, 68] width 408 height 31
drag, startPoint x: 560, startPoint y: 64, endPoint x: 364, endPoint y: -61, distance: 233.2
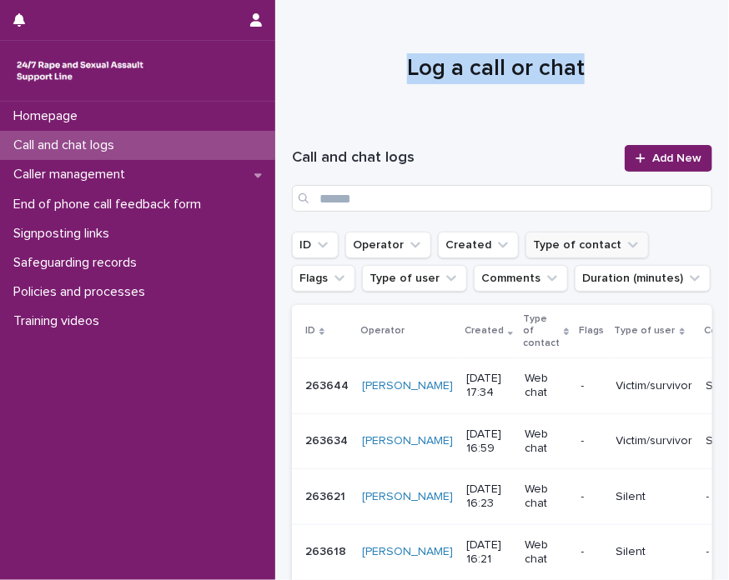
click at [364, 0] on html "Homepage Call and chat logs Caller management End of phone call feedback form S…" at bounding box center [364, 290] width 729 height 580
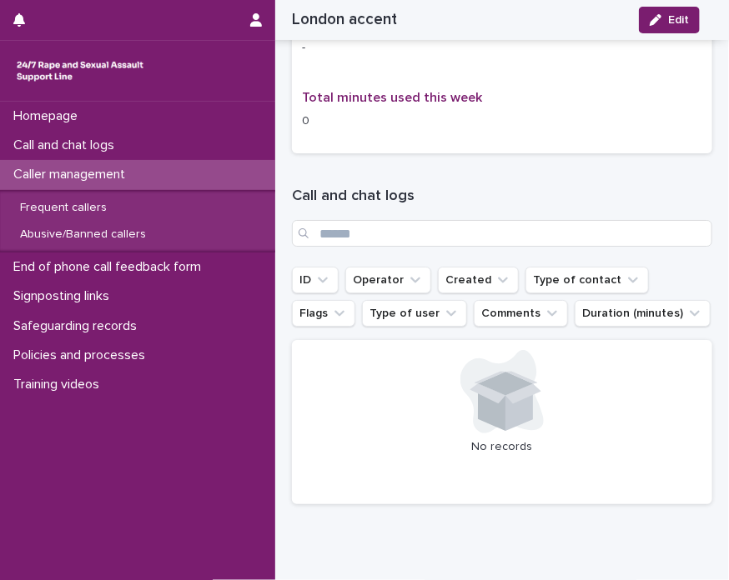
scroll to position [1595, 0]
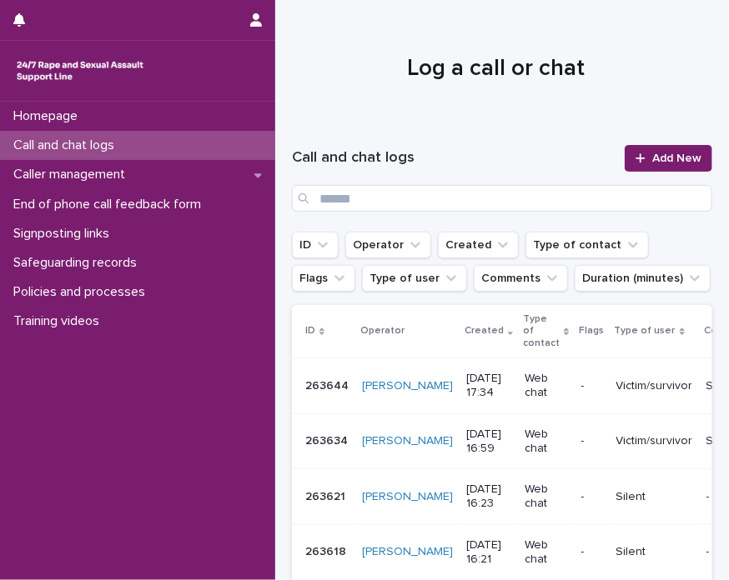
click at [8, 533] on div "Homepage Call and chat logs Caller management End of phone call feedback form S…" at bounding box center [137, 341] width 275 height 479
click at [654, 157] on span "Add New" at bounding box center [676, 159] width 49 height 12
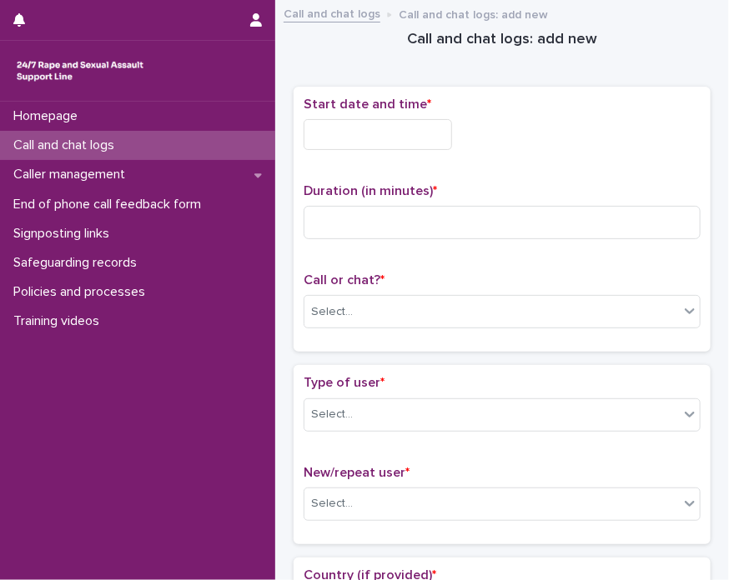
click at [378, 130] on input "text" at bounding box center [378, 134] width 148 height 31
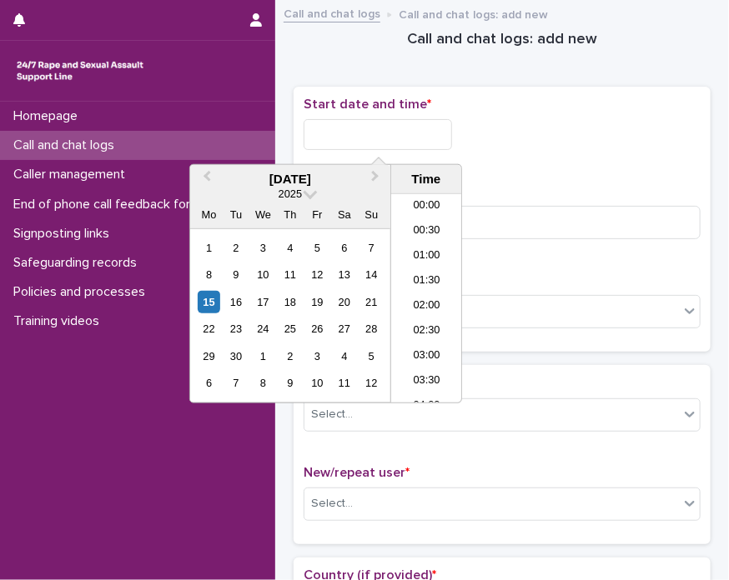
scroll to position [484, 0]
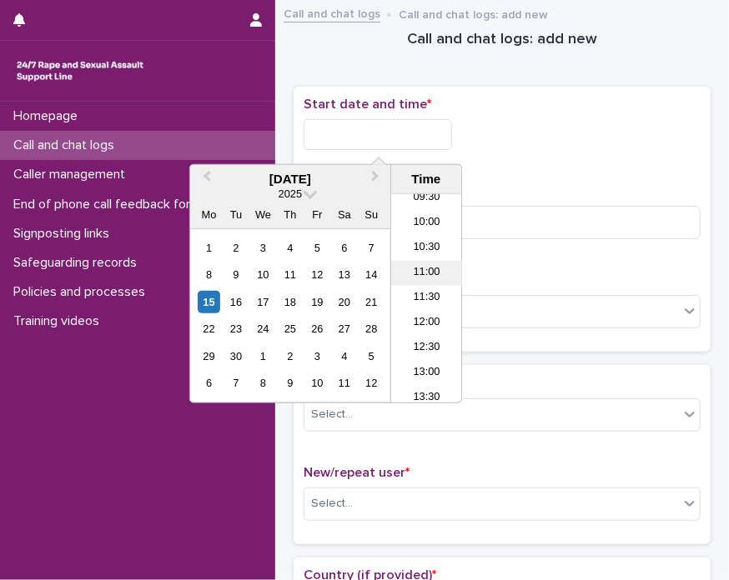
click at [417, 279] on li "11:00" at bounding box center [426, 273] width 71 height 25
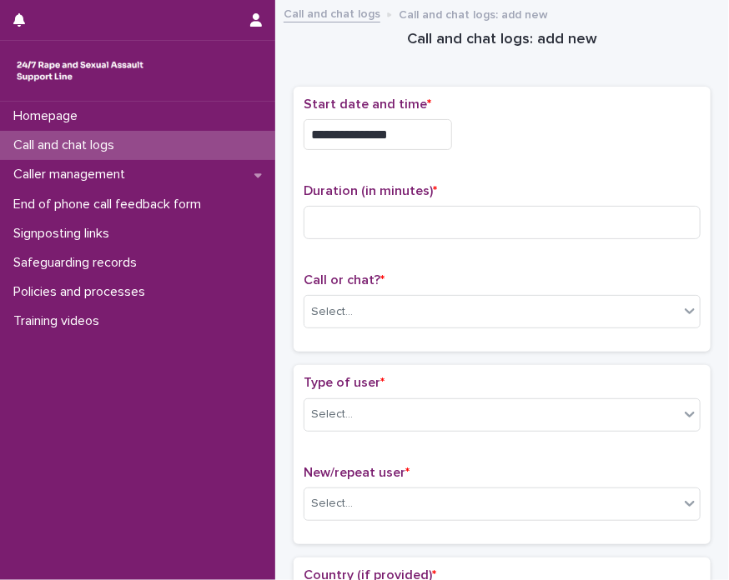
click at [437, 116] on div "**********" at bounding box center [502, 130] width 397 height 67
click at [435, 126] on input "**********" at bounding box center [378, 134] width 148 height 31
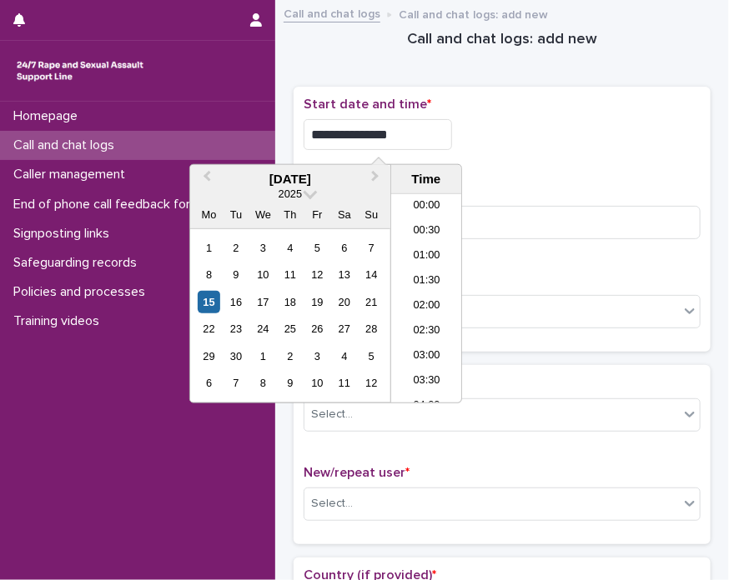
scroll to position [459, 0]
type input "**********"
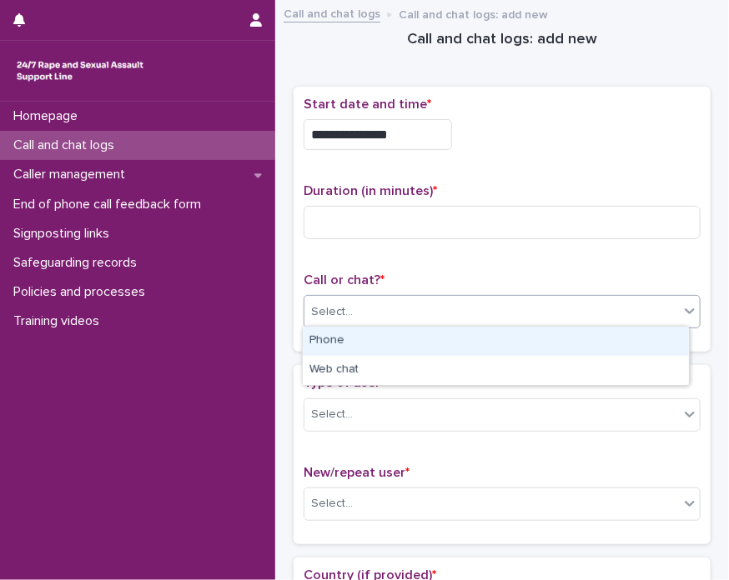
click at [541, 309] on div "Select..." at bounding box center [491, 313] width 374 height 28
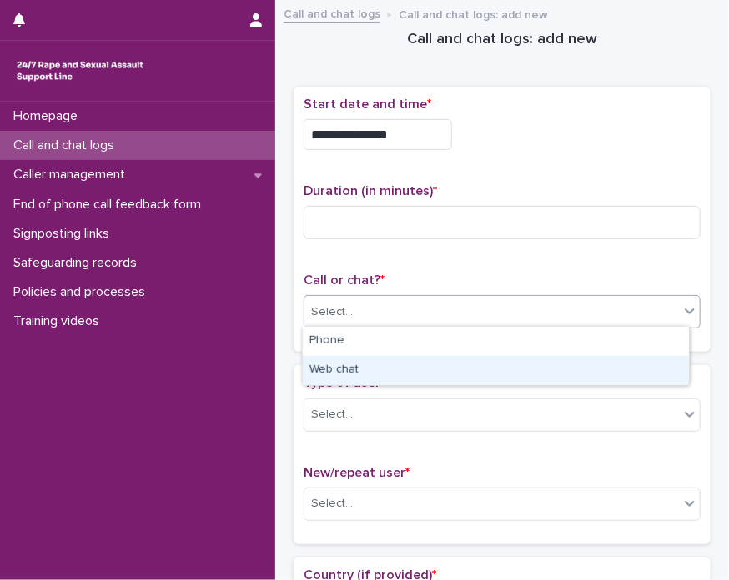
click at [445, 374] on div "Web chat" at bounding box center [496, 370] width 386 height 29
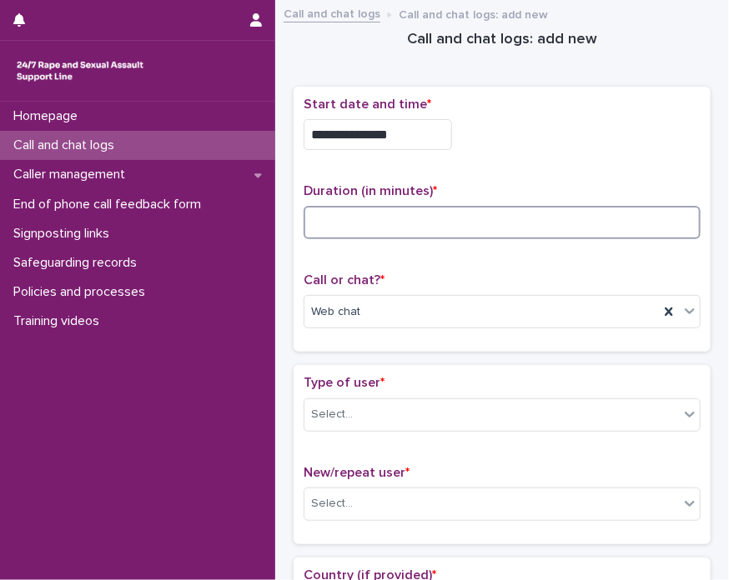
click at [374, 206] on input at bounding box center [502, 222] width 397 height 33
type input "**"
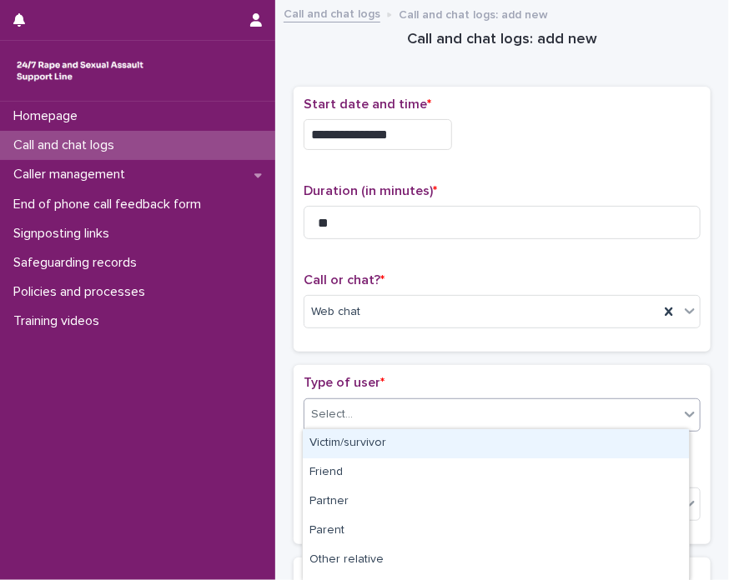
click at [417, 415] on div "Select..." at bounding box center [491, 415] width 374 height 28
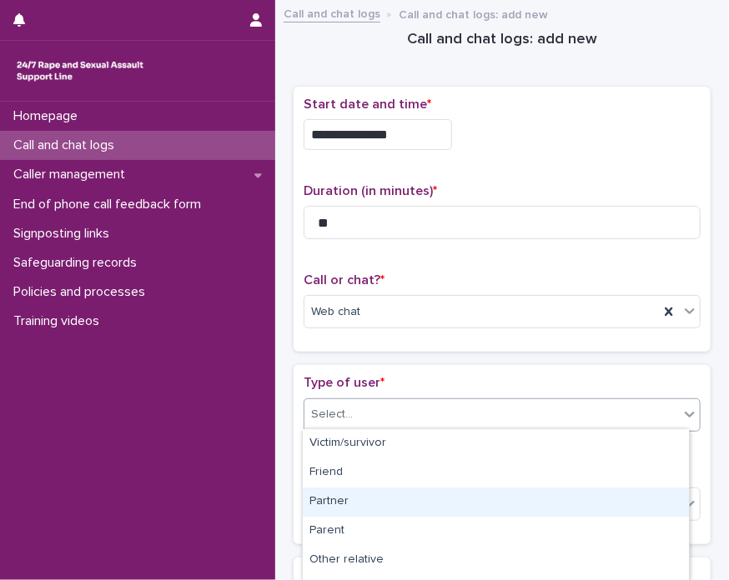
click at [374, 490] on div "Partner" at bounding box center [496, 502] width 386 height 29
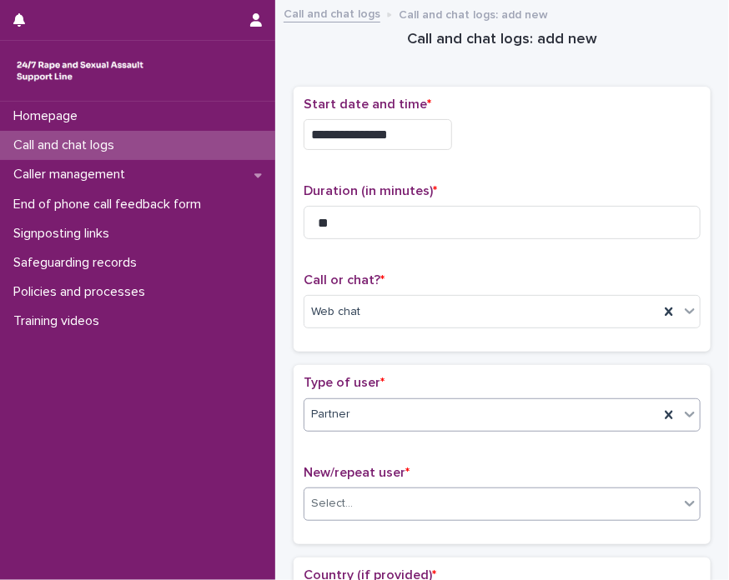
click at [334, 488] on div "Select..." at bounding box center [502, 504] width 397 height 33
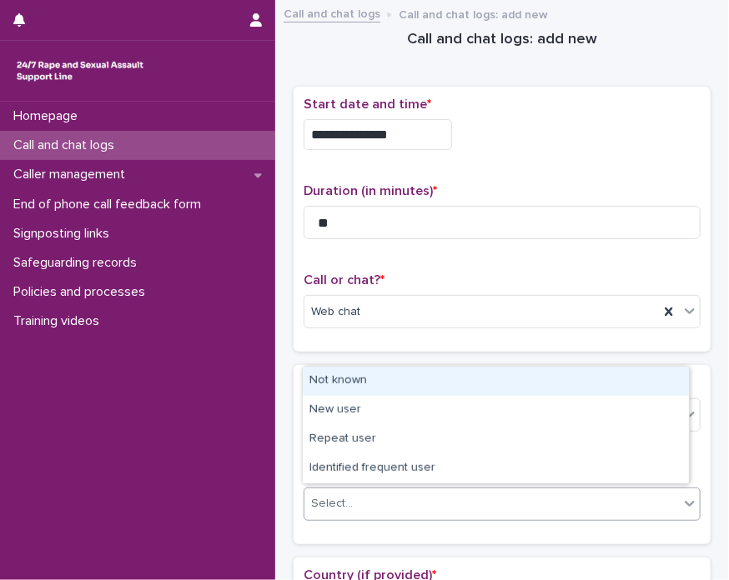
click at [344, 391] on div "Not known" at bounding box center [496, 381] width 386 height 29
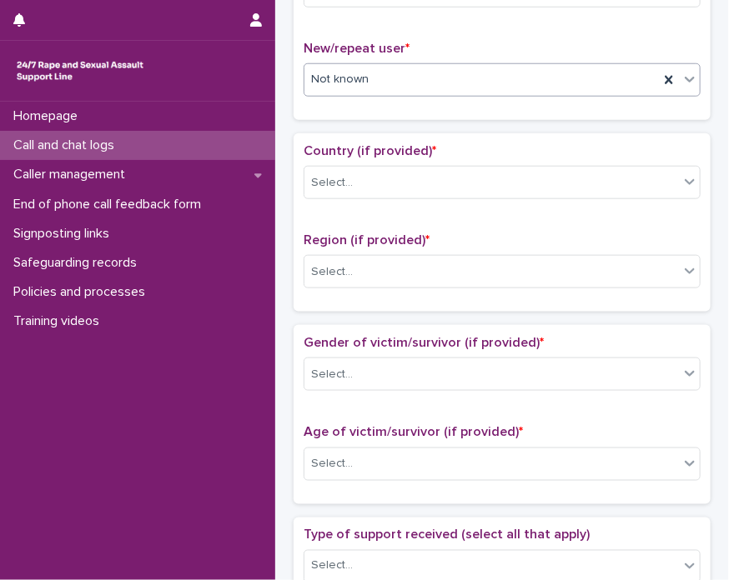
scroll to position [429, 0]
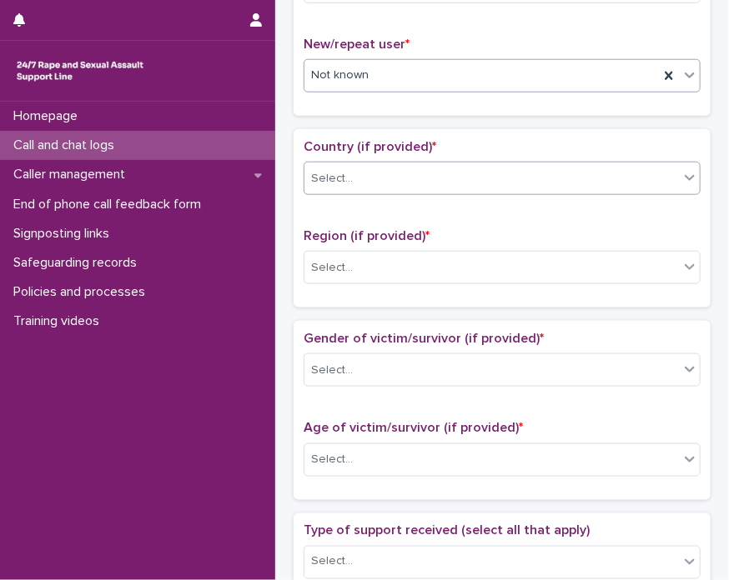
click at [408, 171] on div "Select..." at bounding box center [491, 179] width 374 height 28
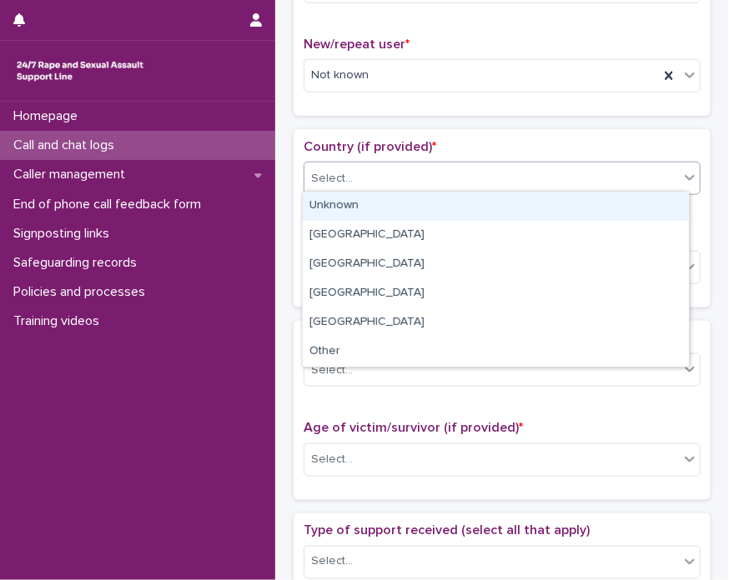
click at [390, 201] on div "Unknown" at bounding box center [496, 206] width 386 height 29
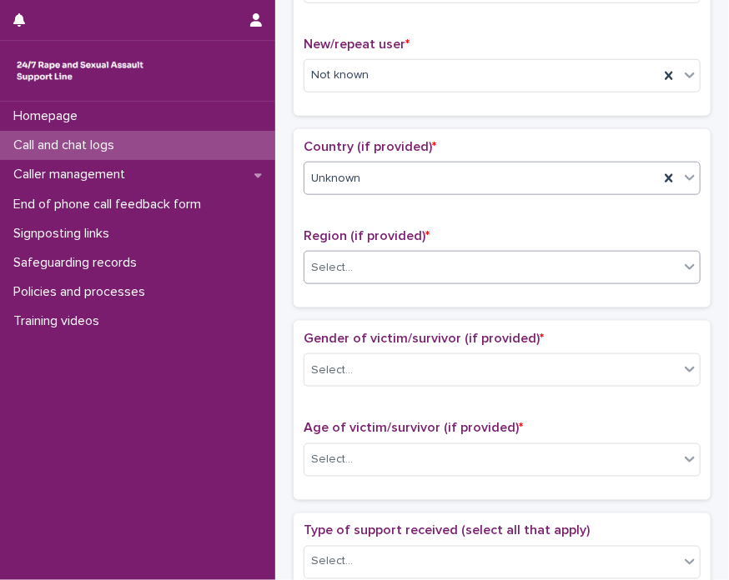
click at [330, 273] on div "Select..." at bounding box center [491, 268] width 374 height 28
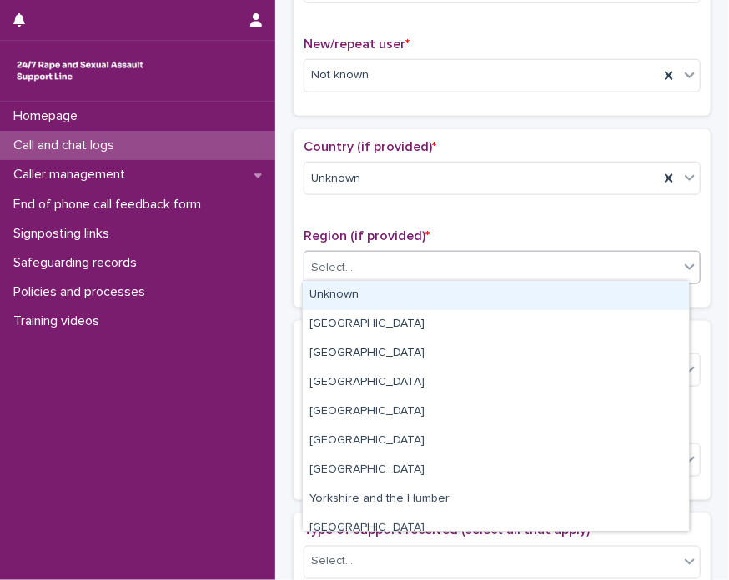
click at [330, 298] on div "Unknown" at bounding box center [496, 295] width 386 height 29
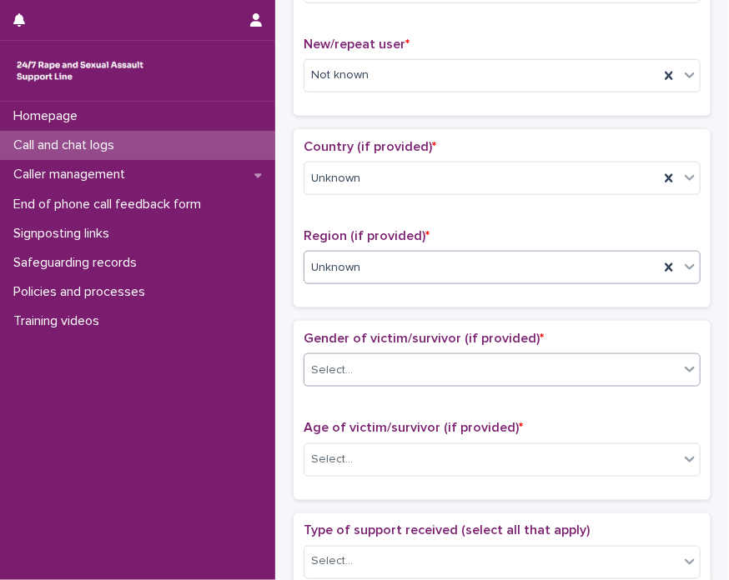
click at [340, 373] on div "Select..." at bounding box center [332, 371] width 42 height 18
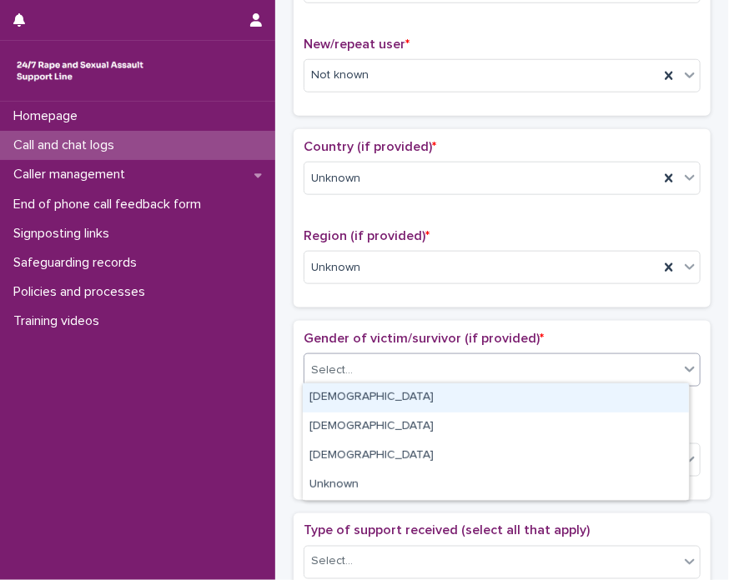
click at [387, 399] on div "Female" at bounding box center [496, 398] width 386 height 29
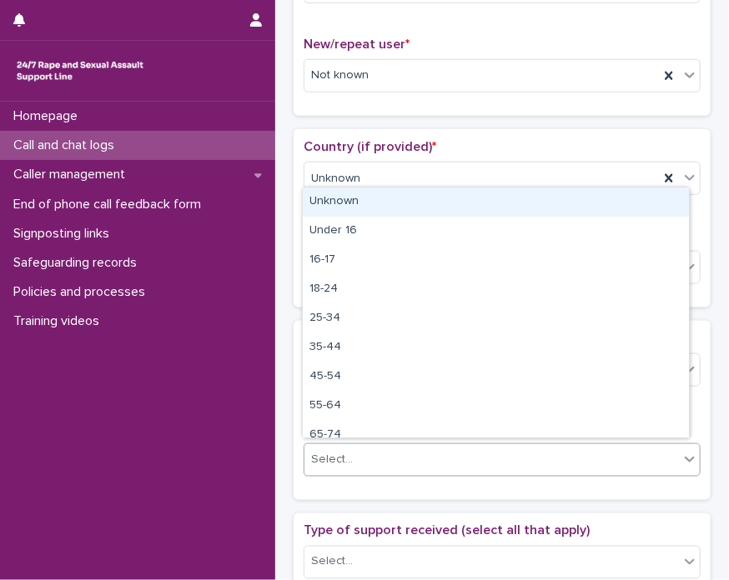
click at [375, 454] on div "Select..." at bounding box center [491, 460] width 374 height 28
click at [430, 203] on div "Unknown" at bounding box center [496, 202] width 386 height 29
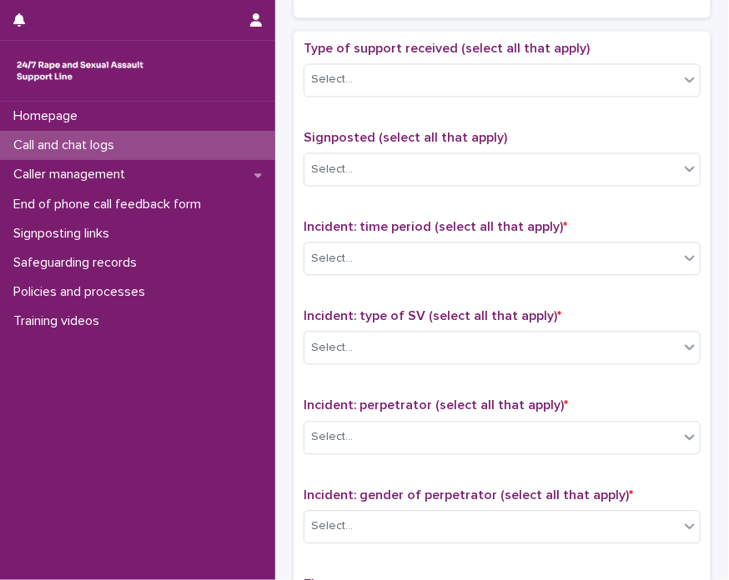
scroll to position [933, 0]
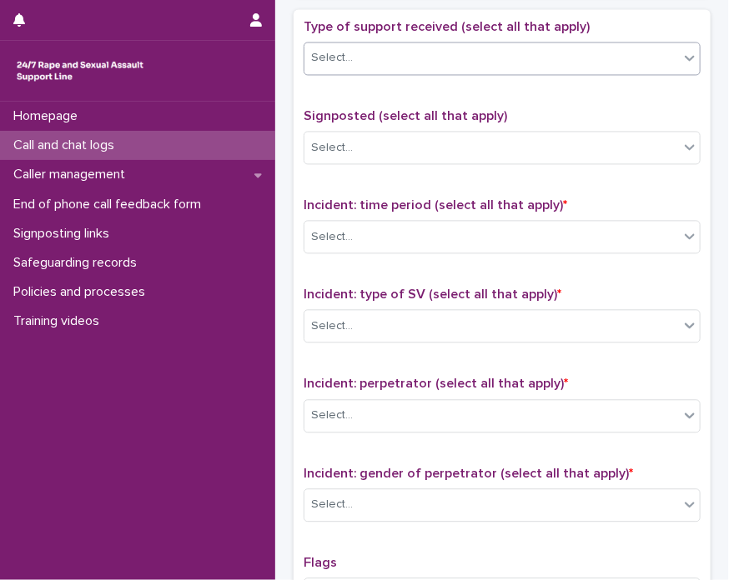
click at [402, 44] on div "Select..." at bounding box center [491, 58] width 374 height 28
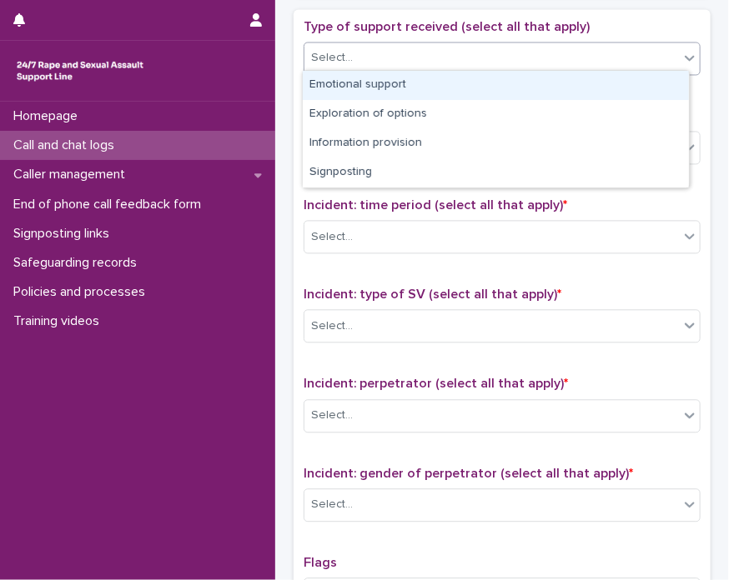
click at [387, 79] on div "Emotional support" at bounding box center [496, 85] width 386 height 29
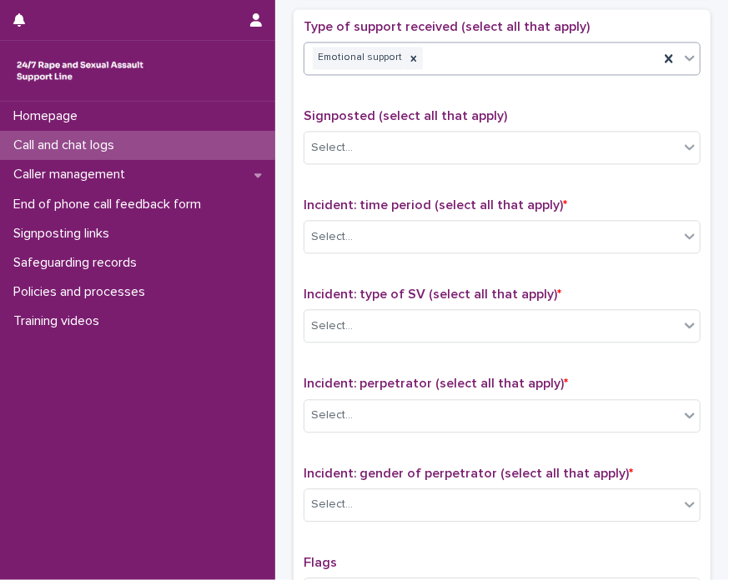
click at [487, 47] on div "Emotional support" at bounding box center [481, 57] width 354 height 29
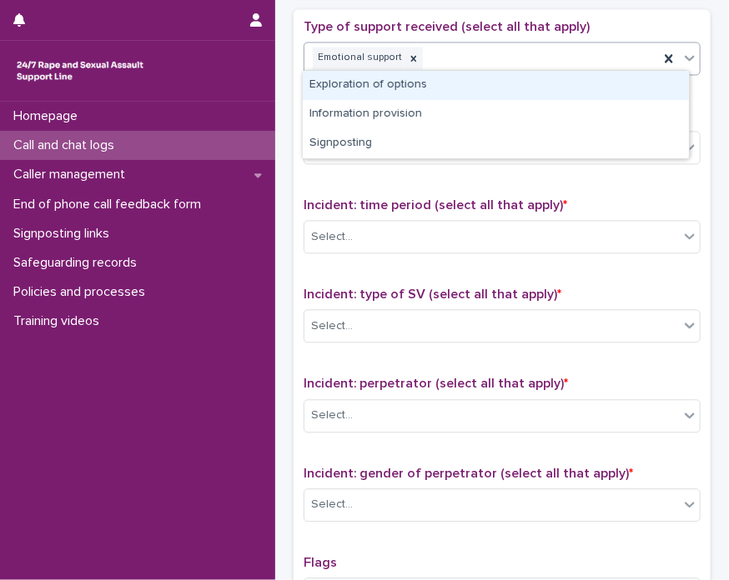
click at [454, 90] on div "Exploration of options" at bounding box center [496, 85] width 386 height 29
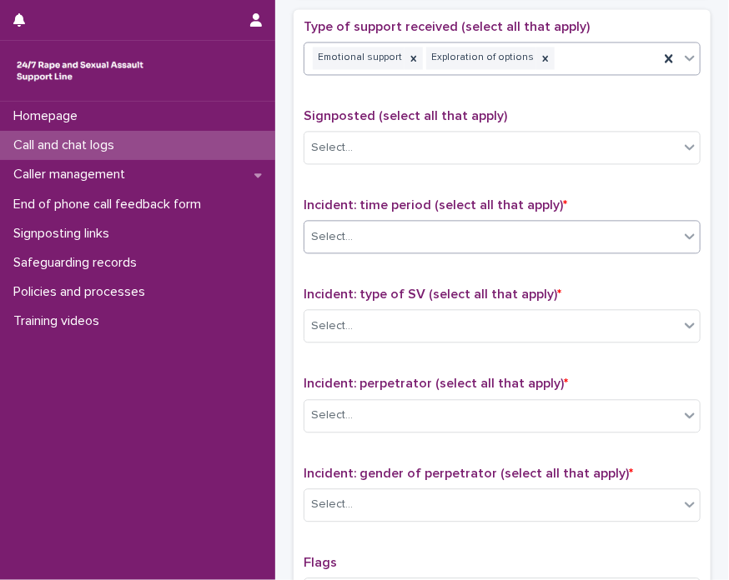
click at [467, 224] on div "Select..." at bounding box center [491, 238] width 374 height 28
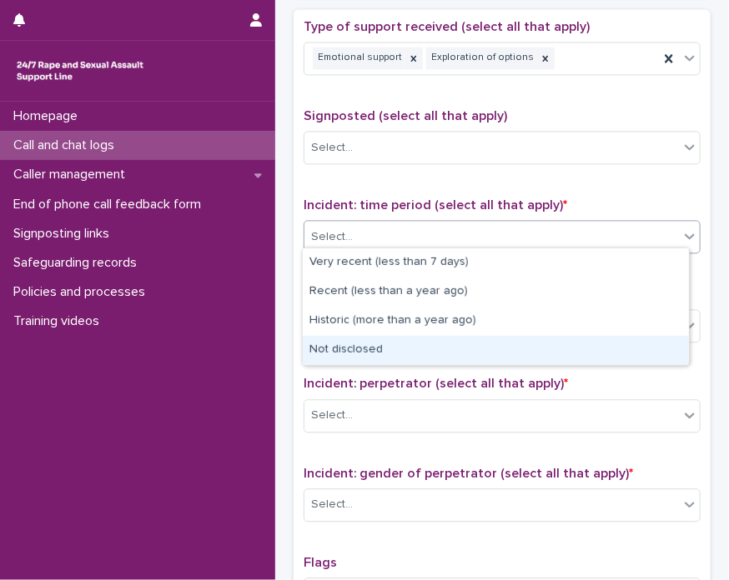
click at [439, 346] on div "Not disclosed" at bounding box center [496, 350] width 386 height 29
click at [410, 320] on div "Select..." at bounding box center [491, 327] width 374 height 28
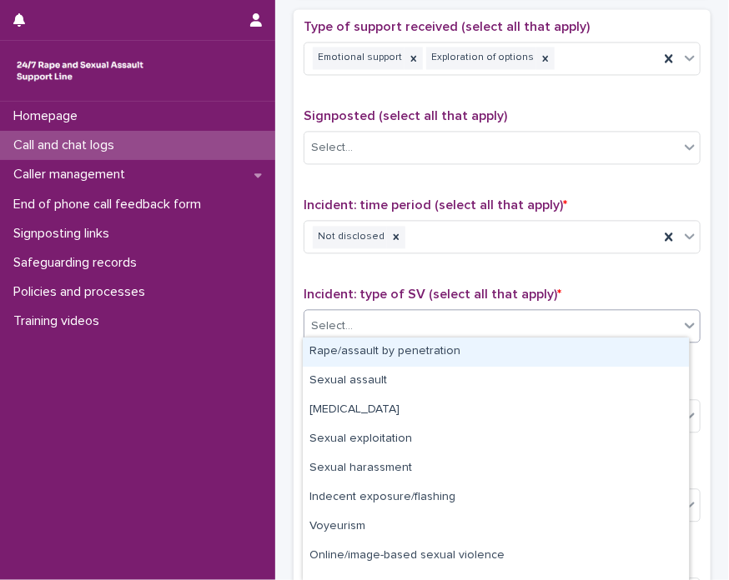
click at [383, 351] on div "Rape/assault by penetration" at bounding box center [496, 352] width 386 height 29
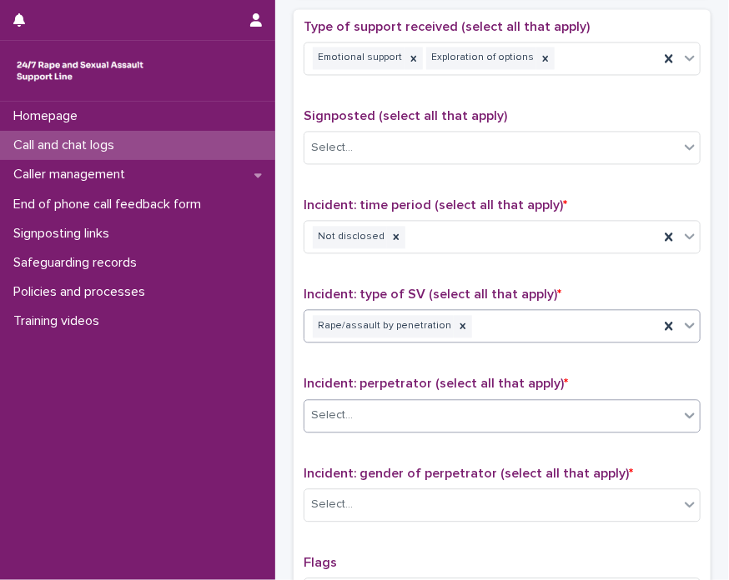
click at [366, 419] on div "Select..." at bounding box center [491, 416] width 374 height 28
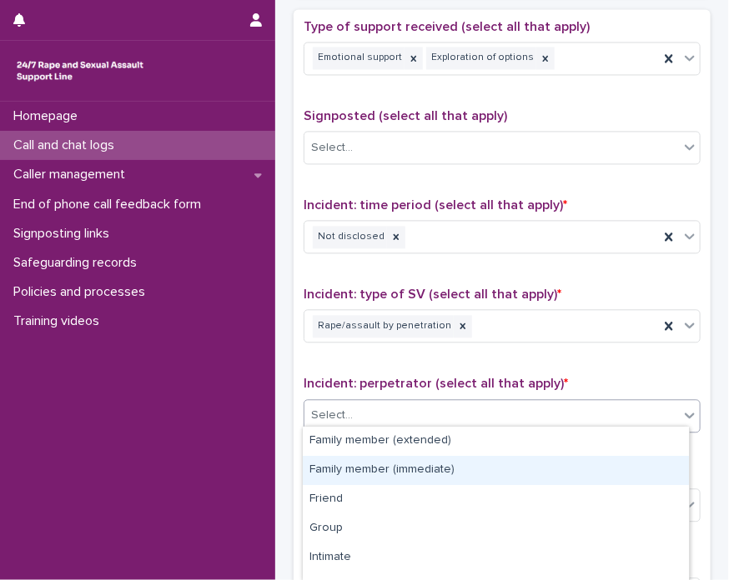
scroll to position [166, 0]
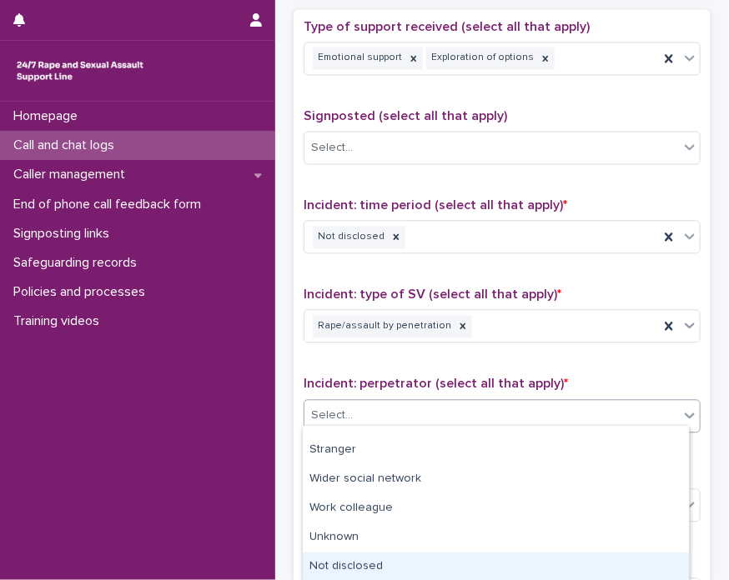
click at [607, 553] on div "Not disclosed" at bounding box center [496, 567] width 386 height 29
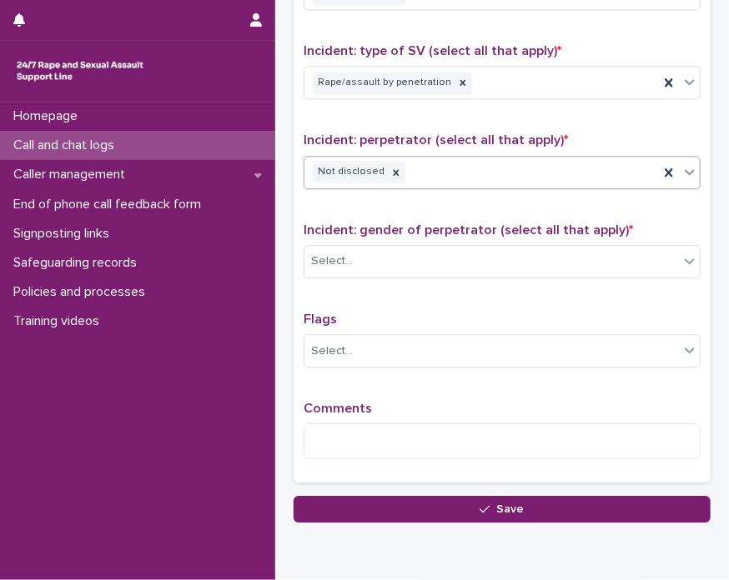
scroll to position [1201, 0]
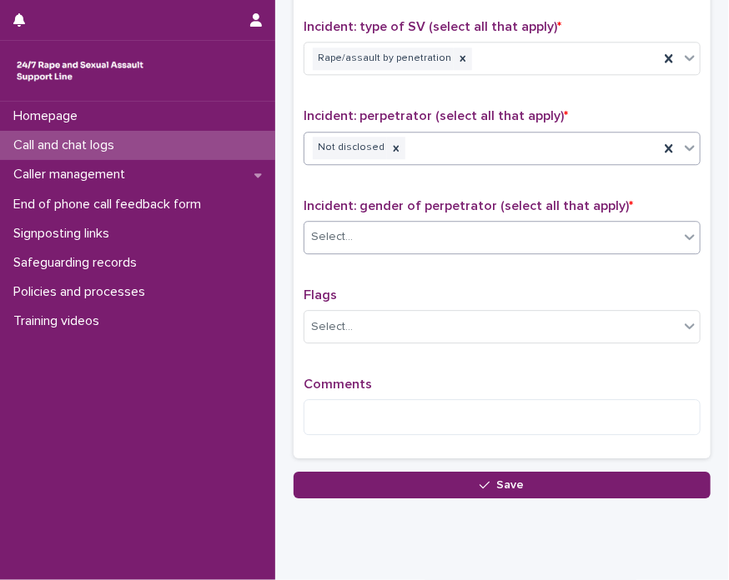
click at [513, 230] on div "Select..." at bounding box center [491, 238] width 374 height 28
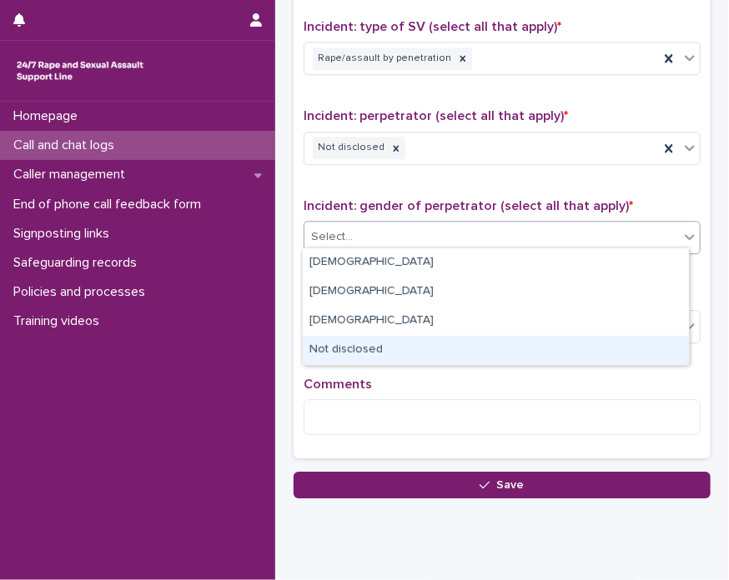
click at [437, 337] on div "Not disclosed" at bounding box center [496, 350] width 386 height 29
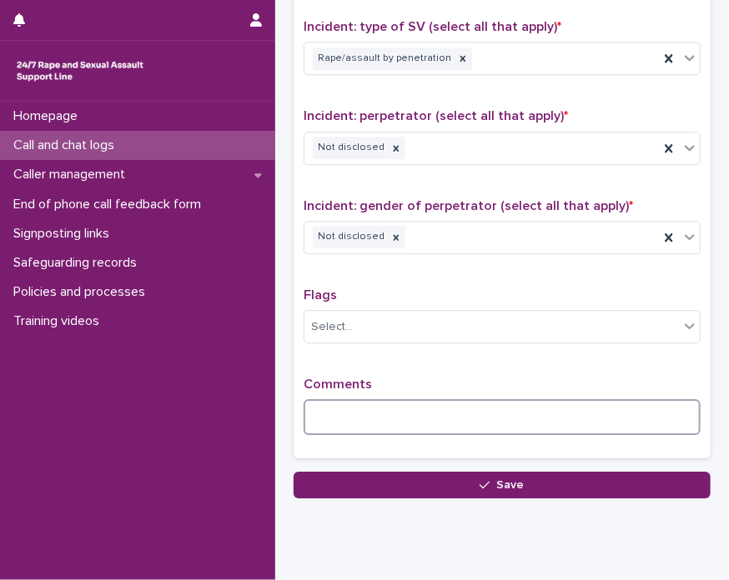
click at [401, 414] on textarea at bounding box center [502, 417] width 397 height 36
click at [354, 412] on textarea "**********" at bounding box center [498, 417] width 388 height 36
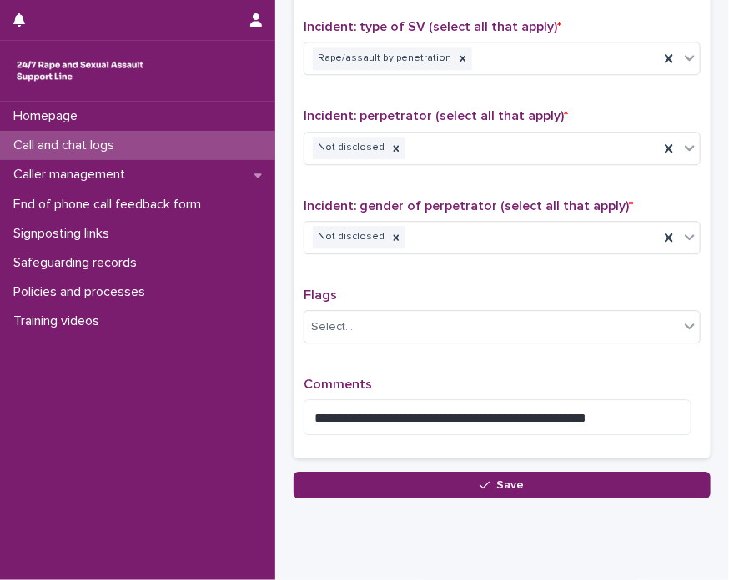
click at [630, 429] on div "**********" at bounding box center [502, 413] width 397 height 72
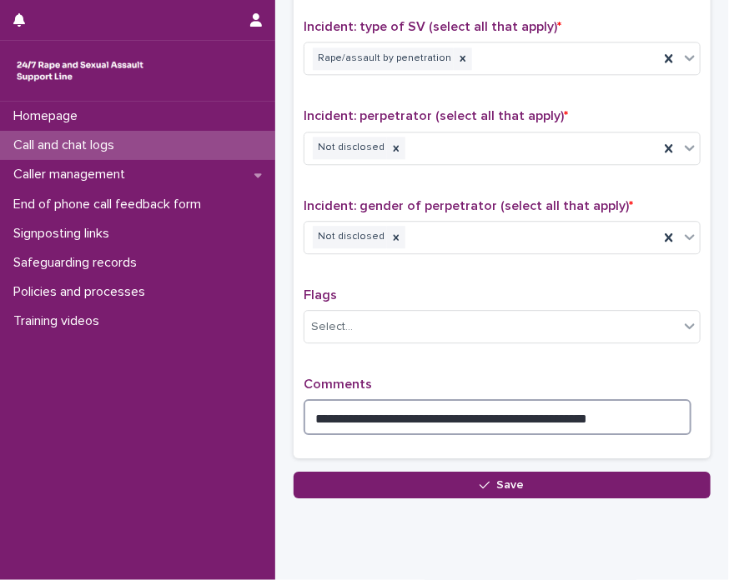
click at [630, 423] on textarea "**********" at bounding box center [498, 417] width 388 height 36
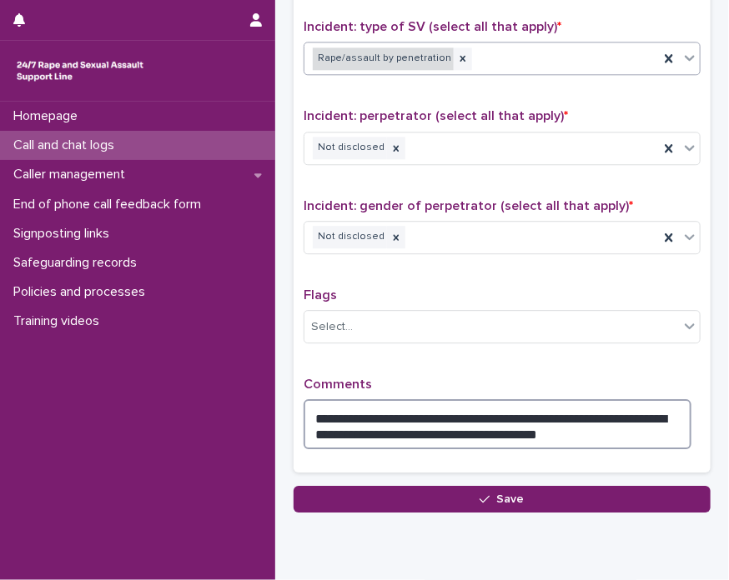
type textarea "**********"
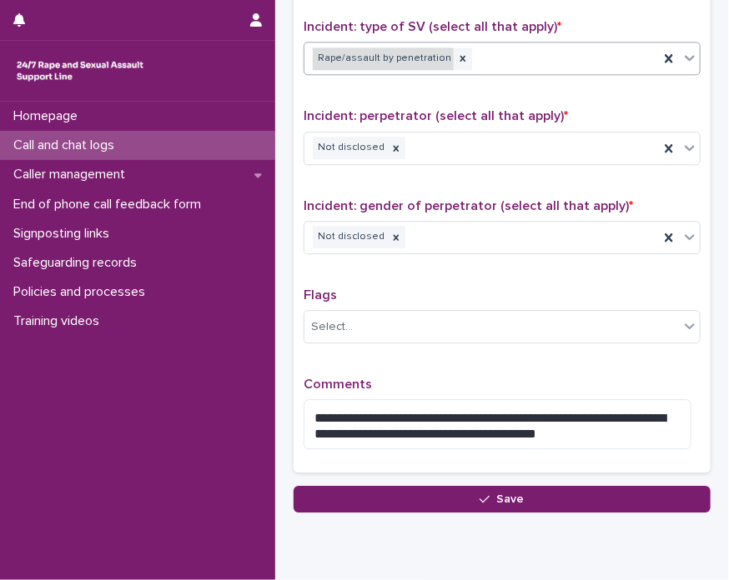
click at [404, 48] on div "Rape/assault by penetration" at bounding box center [383, 59] width 141 height 23
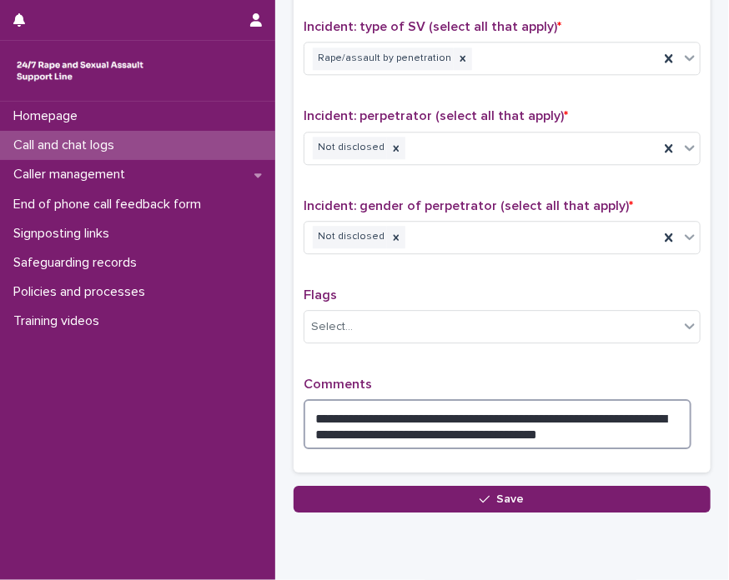
click at [538, 439] on textarea "**********" at bounding box center [498, 424] width 388 height 50
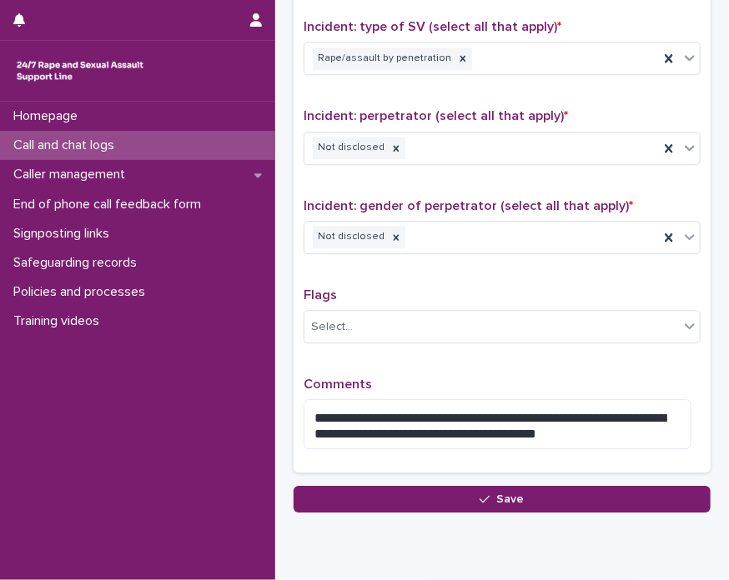
drag, startPoint x: 555, startPoint y: 523, endPoint x: 563, endPoint y: 513, distance: 12.5
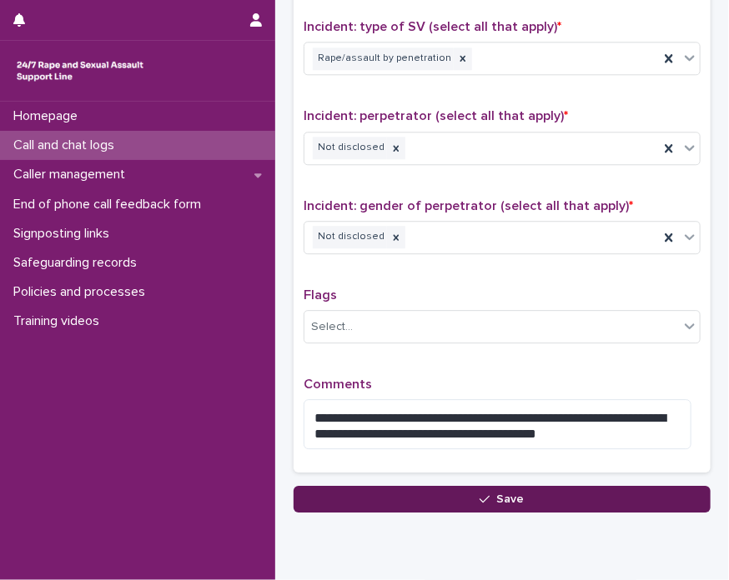
click at [575, 501] on button "Save" at bounding box center [502, 499] width 417 height 27
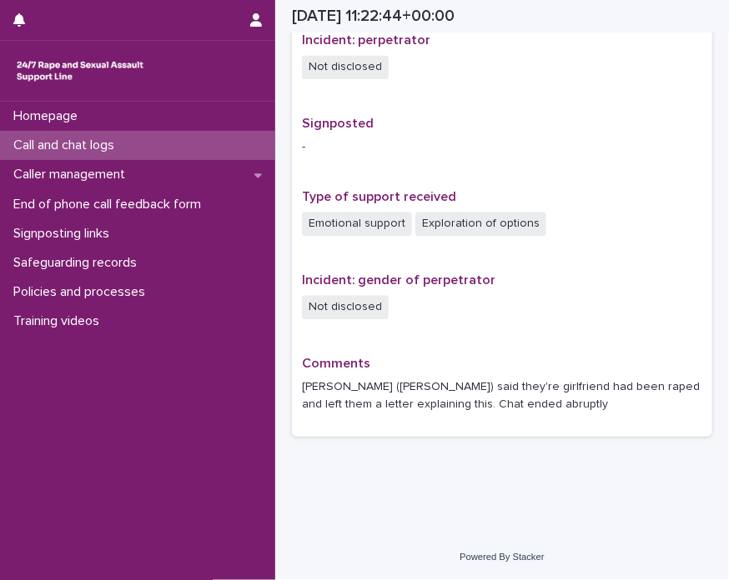
scroll to position [987, 0]
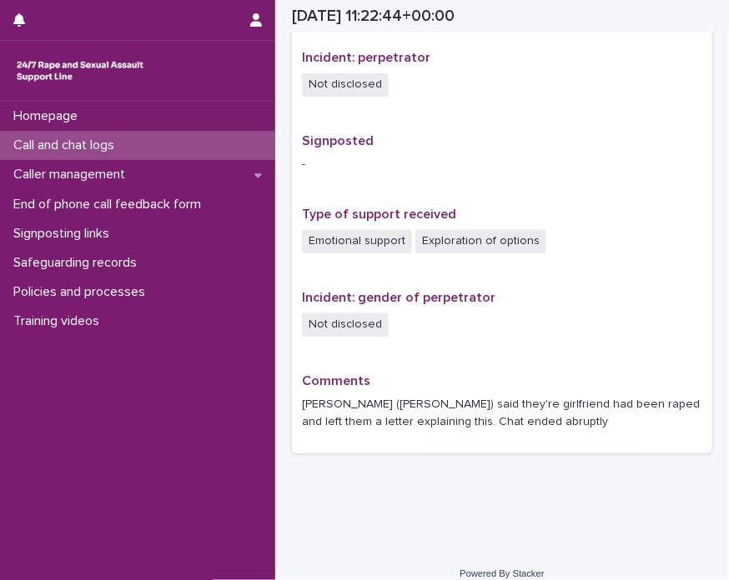
click at [143, 138] on div "Call and chat logs" at bounding box center [137, 145] width 275 height 29
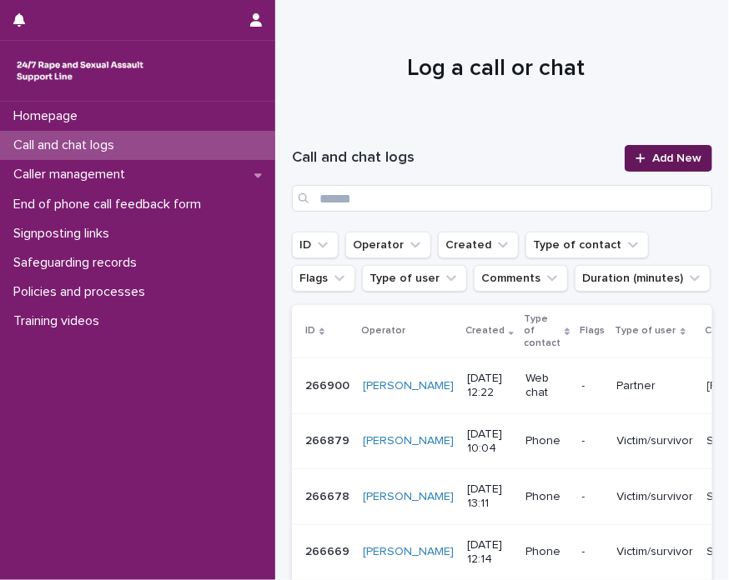
click at [666, 154] on span "Add New" at bounding box center [676, 159] width 49 height 12
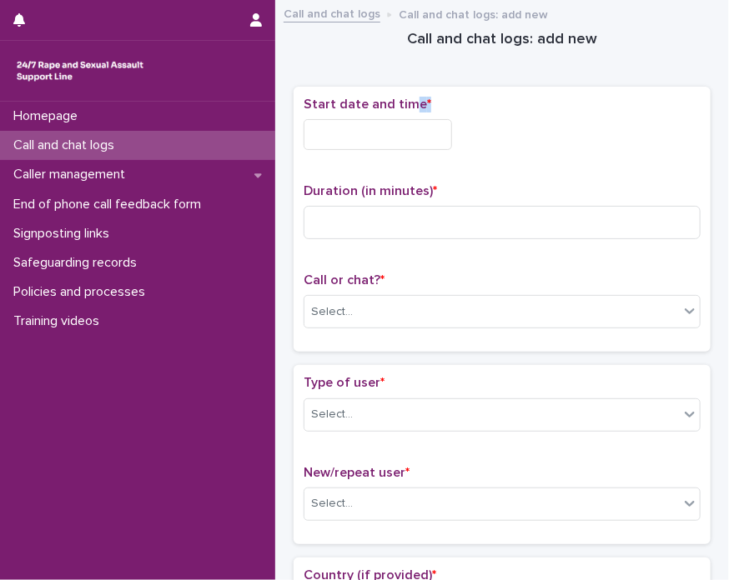
drag, startPoint x: 410, startPoint y: 114, endPoint x: 404, endPoint y: 126, distance: 13.1
click at [404, 126] on div "Start date and time *" at bounding box center [502, 130] width 397 height 67
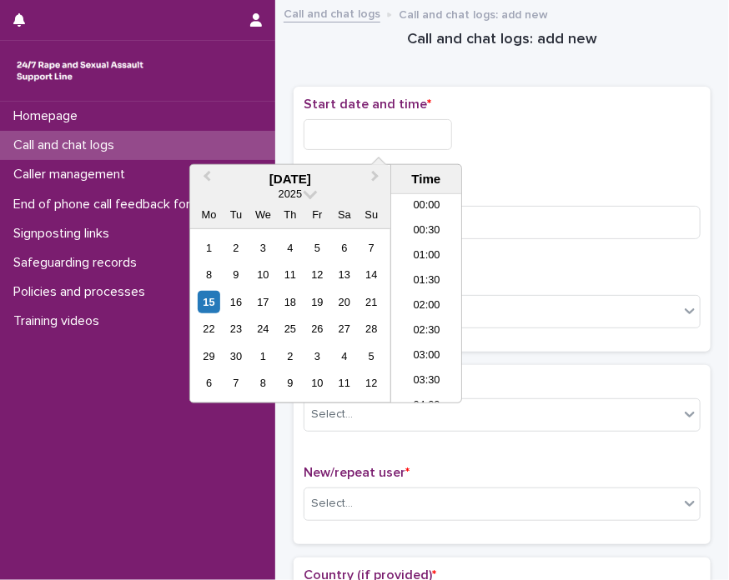
click at [404, 126] on input "text" at bounding box center [378, 134] width 148 height 31
click at [424, 296] on li "12:00" at bounding box center [426, 298] width 71 height 25
click at [430, 135] on input "**********" at bounding box center [378, 134] width 148 height 31
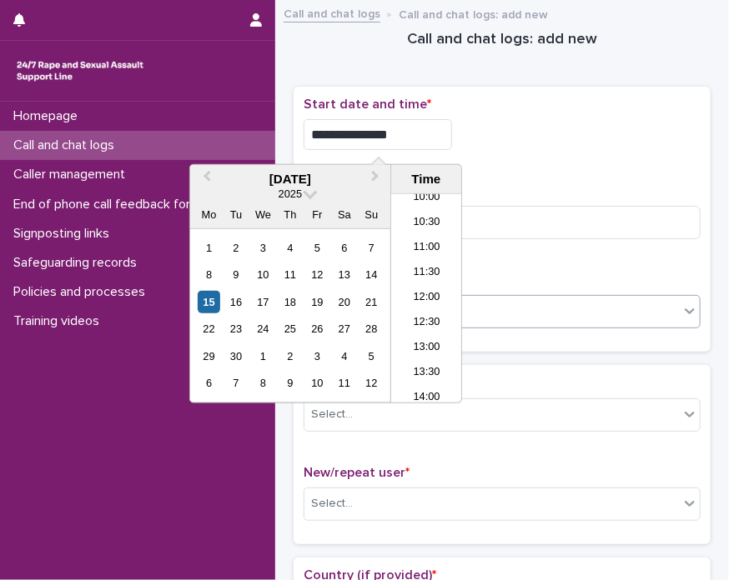
type input "**********"
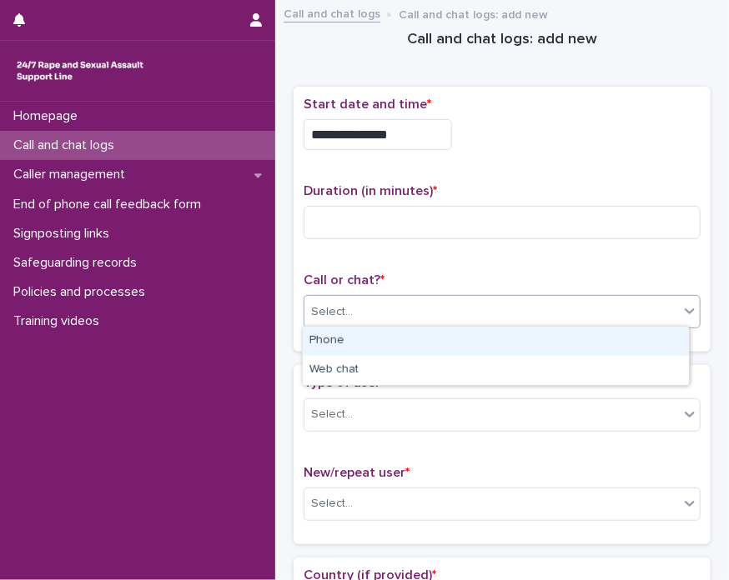
click at [474, 307] on div "Select..." at bounding box center [491, 313] width 374 height 28
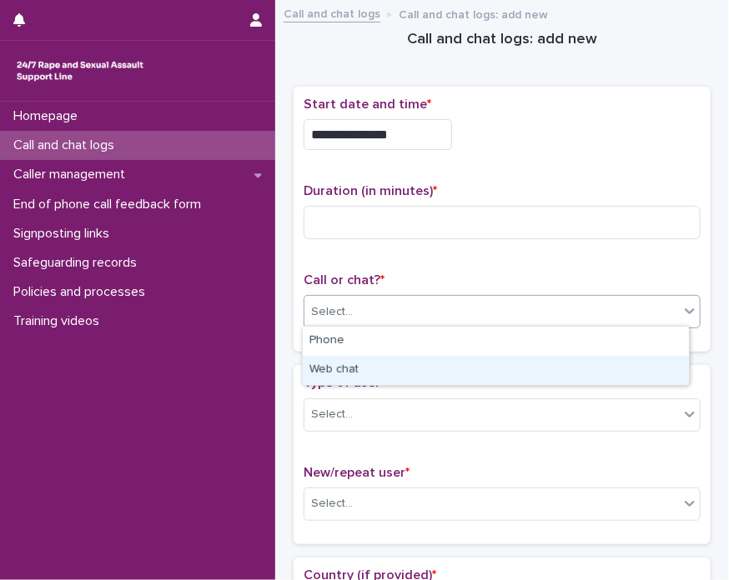
click at [417, 371] on div "Web chat" at bounding box center [496, 370] width 386 height 29
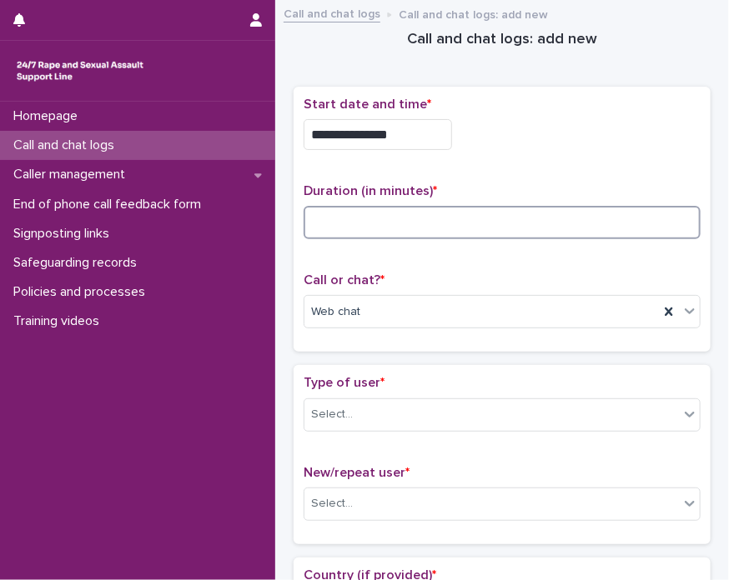
click at [420, 223] on input at bounding box center [502, 222] width 397 height 33
type input "*"
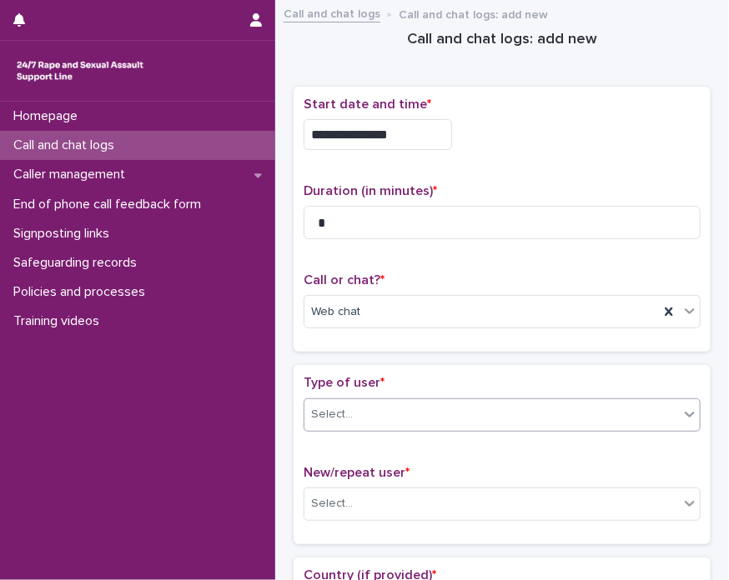
click at [585, 414] on div "Select..." at bounding box center [491, 415] width 374 height 28
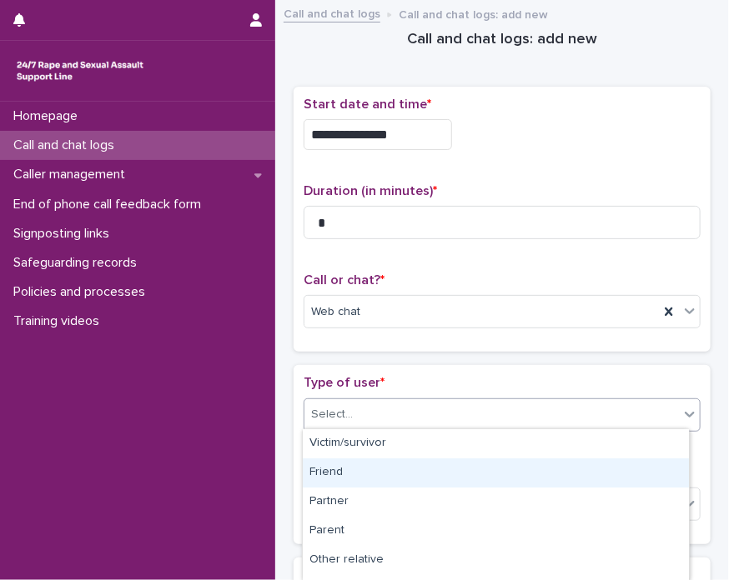
scroll to position [285, 0]
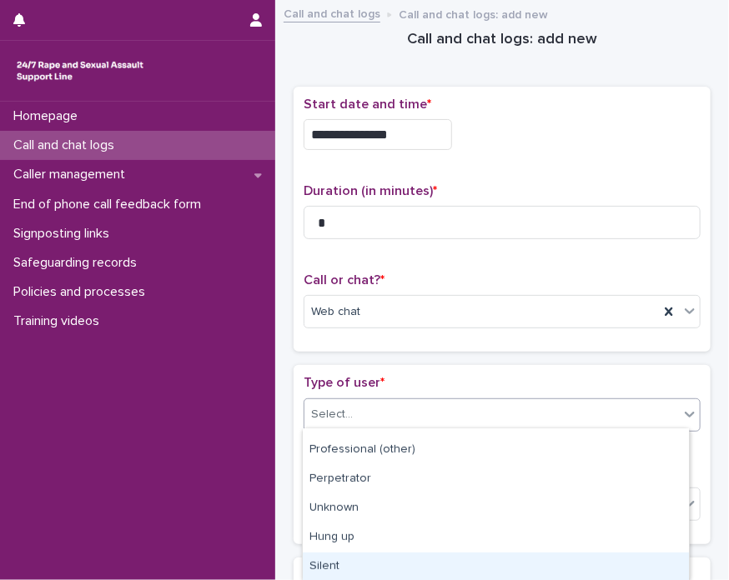
click at [573, 560] on div "Silent" at bounding box center [496, 567] width 386 height 29
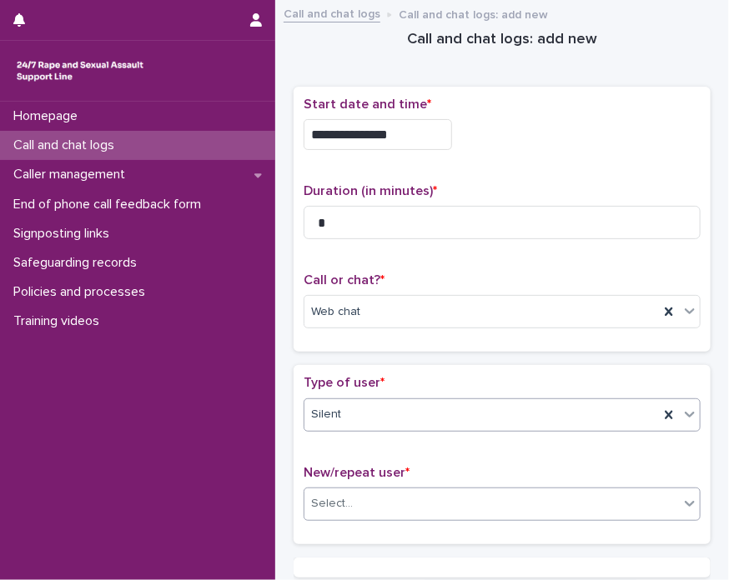
click at [420, 504] on div "Select..." at bounding box center [491, 504] width 374 height 28
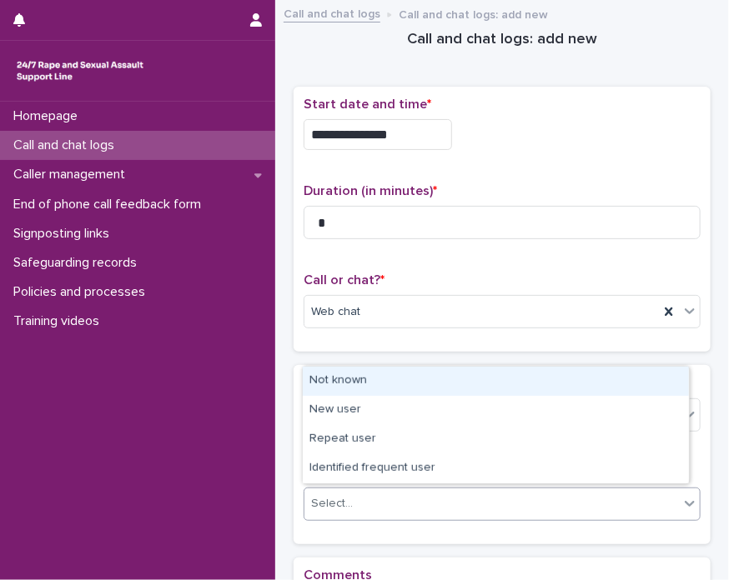
click at [360, 379] on div "Not known" at bounding box center [496, 381] width 386 height 29
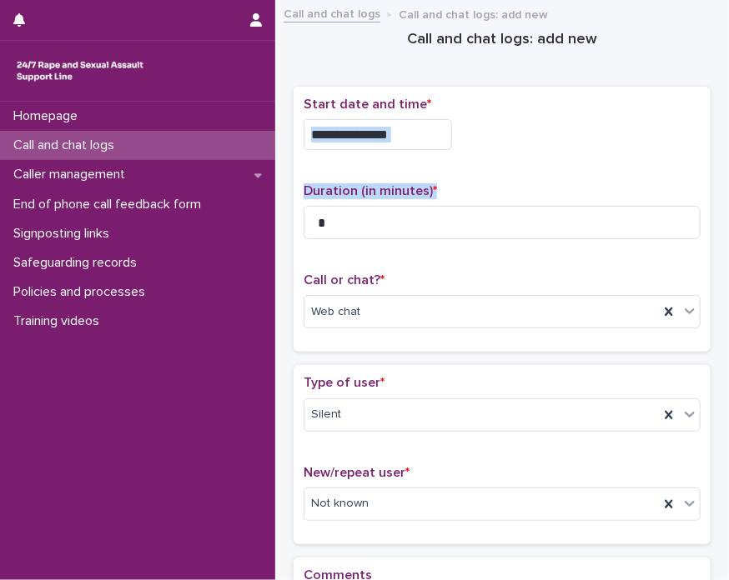
drag, startPoint x: 590, startPoint y: 193, endPoint x: 727, endPoint y: 143, distance: 145.9
click at [727, 143] on div "**********" at bounding box center [364, 290] width 729 height 580
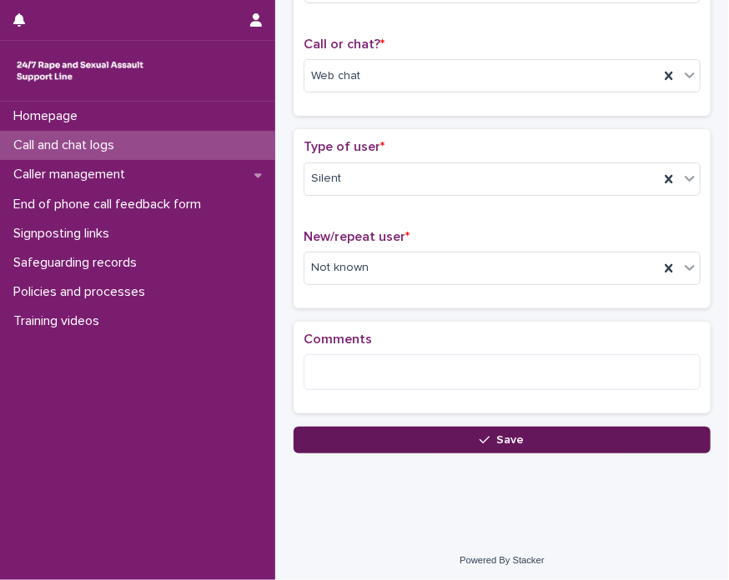
click at [550, 436] on button "Save" at bounding box center [502, 440] width 417 height 27
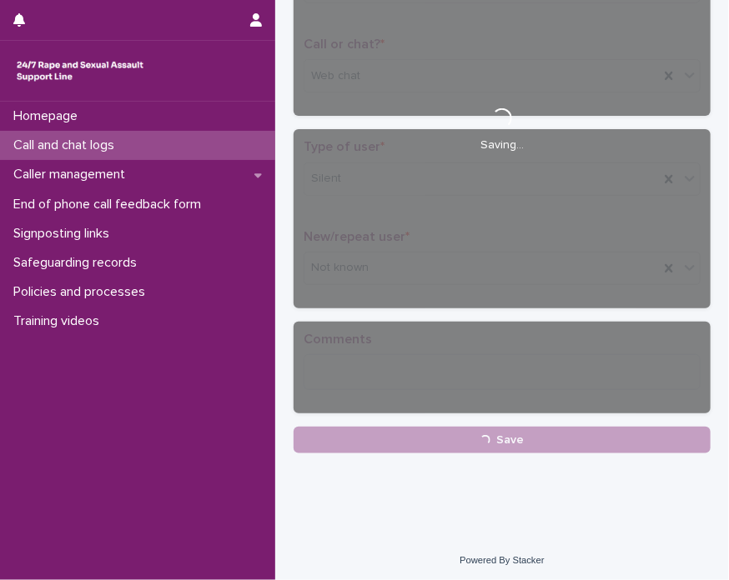
scroll to position [0, 0]
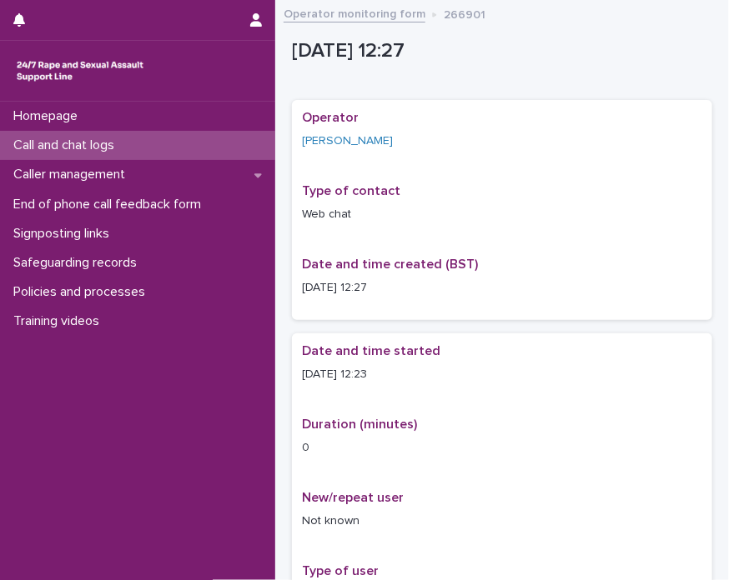
click at [224, 139] on div "Call and chat logs" at bounding box center [137, 145] width 275 height 29
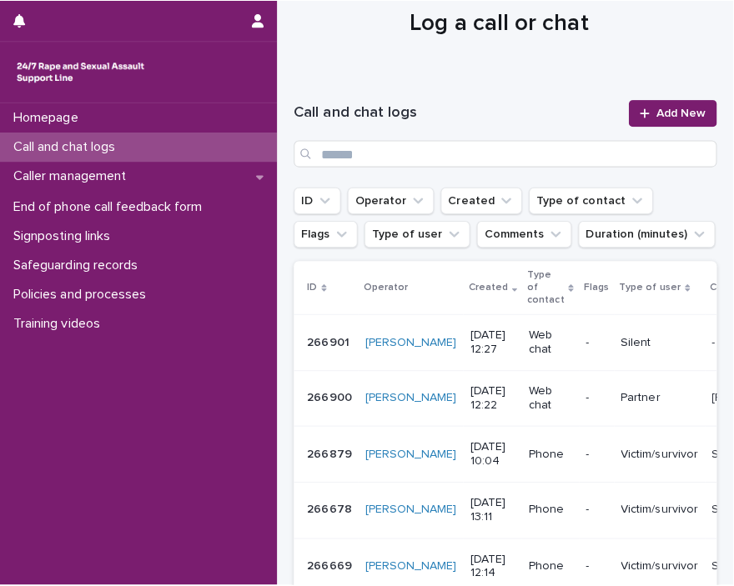
scroll to position [8, 0]
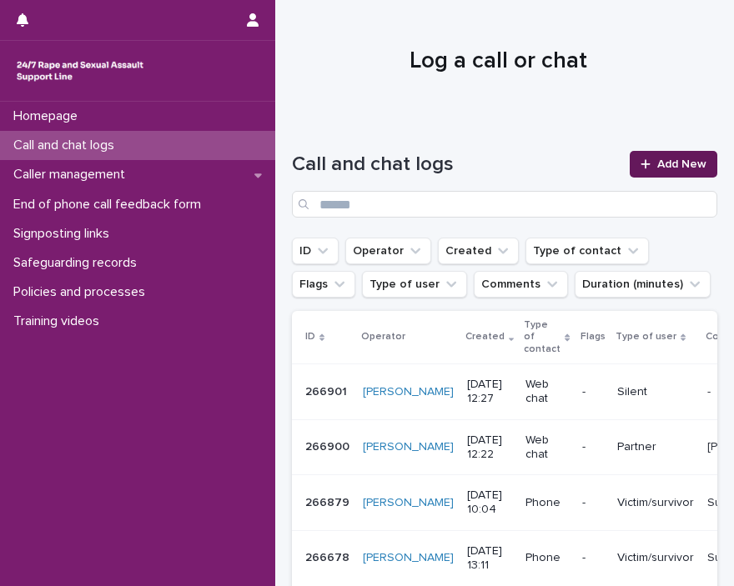
click at [661, 176] on link "Add New" at bounding box center [674, 164] width 88 height 27
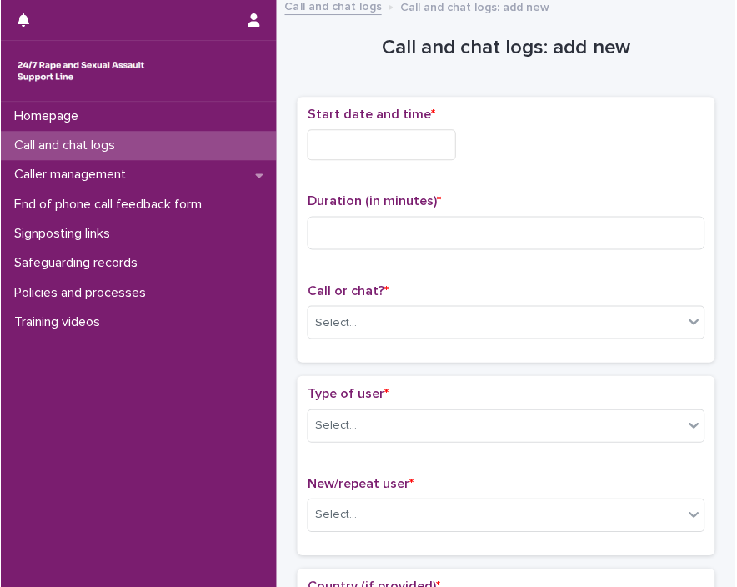
scroll to position [17, 0]
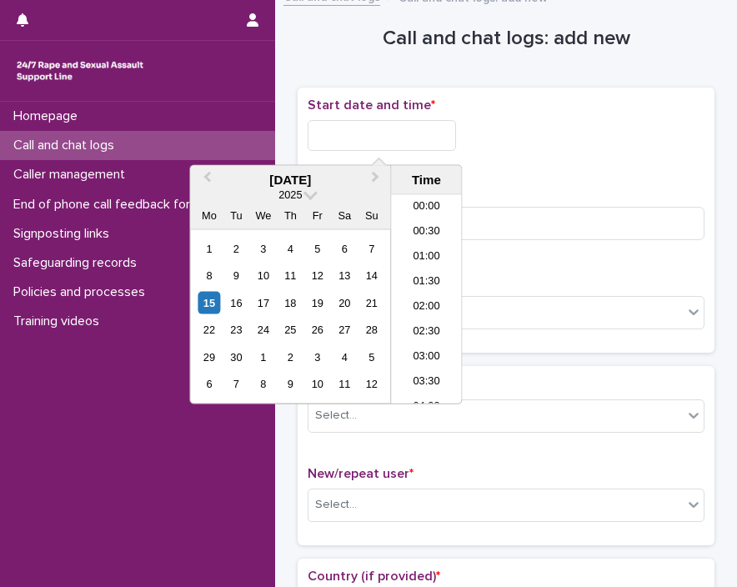
click at [376, 141] on input "text" at bounding box center [382, 135] width 148 height 31
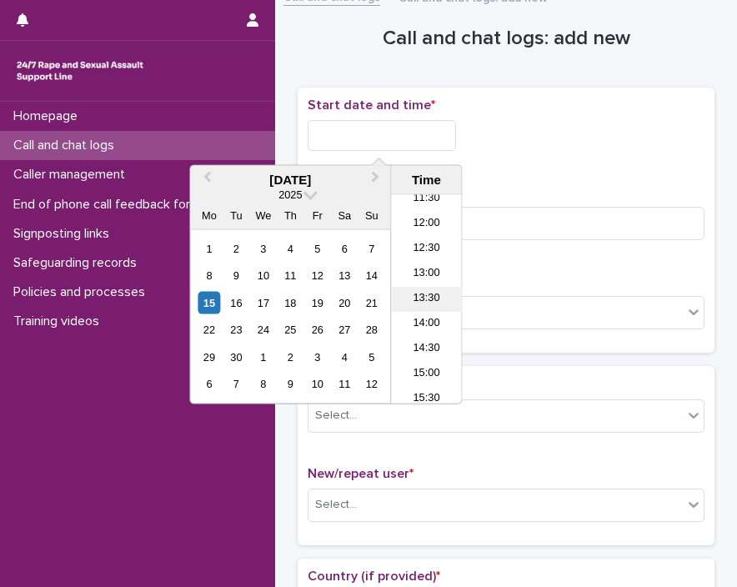
click at [430, 287] on li "13:30" at bounding box center [426, 299] width 71 height 25
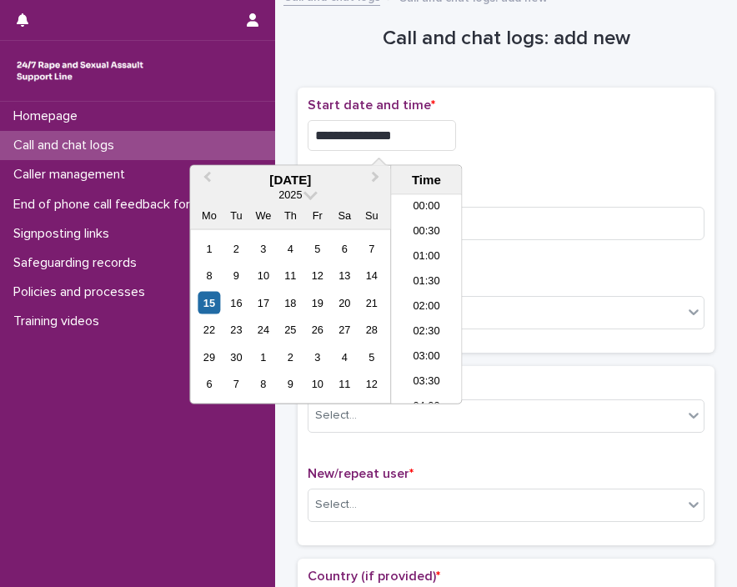
click at [411, 134] on input "**********" at bounding box center [382, 135] width 148 height 31
type input "**********"
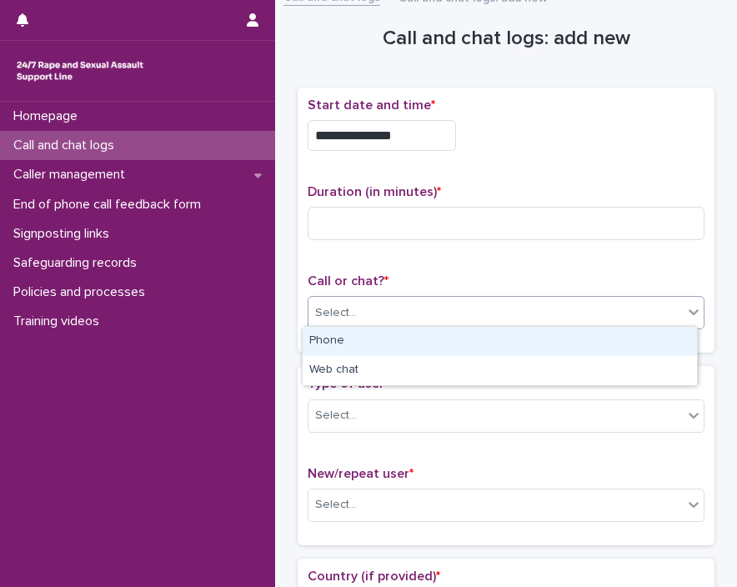
click at [493, 299] on div "Select..." at bounding box center [496, 313] width 374 height 28
click at [444, 335] on div "Phone" at bounding box center [500, 341] width 394 height 29
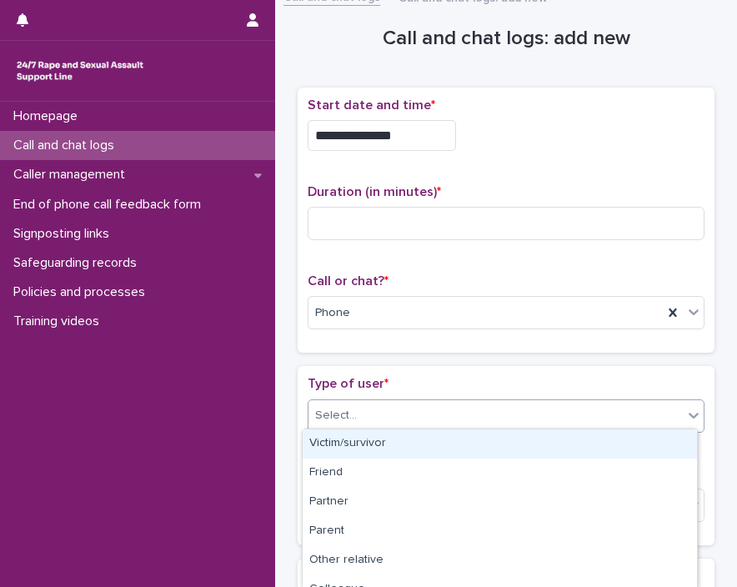
click at [457, 402] on div "Select..." at bounding box center [496, 416] width 374 height 28
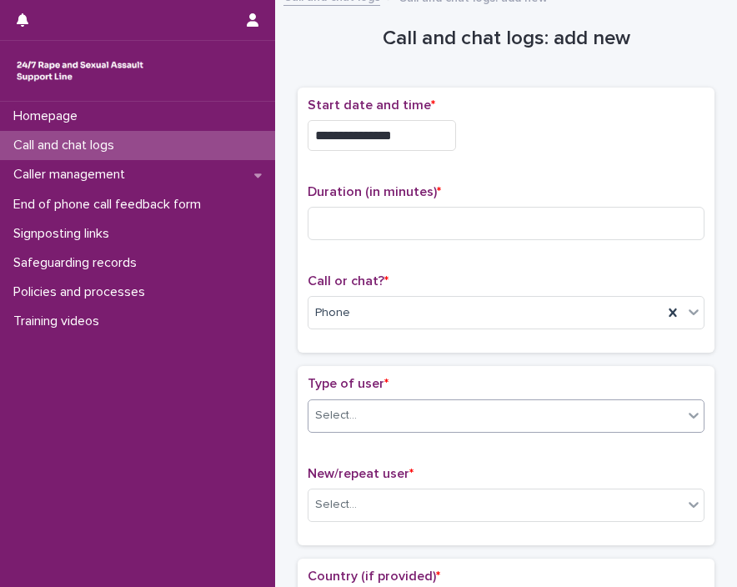
click at [429, 428] on div "Select..." at bounding box center [506, 415] width 397 height 33
drag, startPoint x: 436, startPoint y: 393, endPoint x: 424, endPoint y: 414, distance: 24.3
click at [424, 414] on div "Type of user * Select..." at bounding box center [506, 410] width 397 height 69
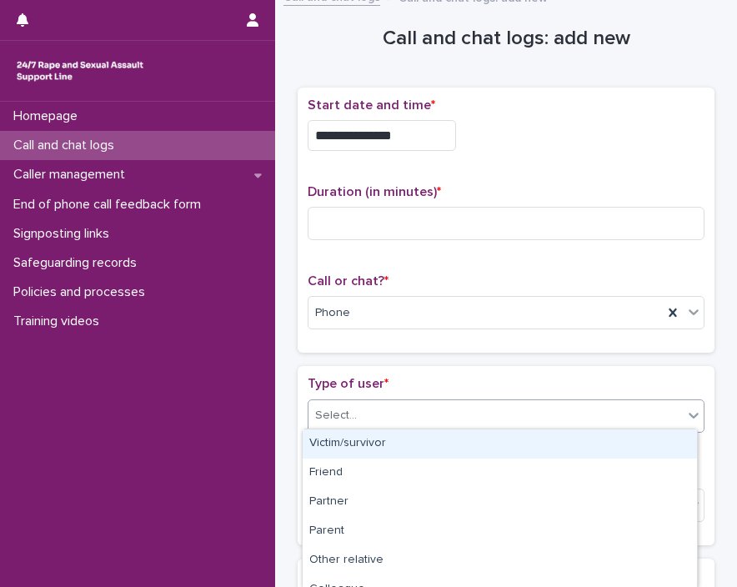
click at [424, 414] on div "Select..." at bounding box center [496, 416] width 374 height 28
click at [409, 443] on div "Victim/survivor" at bounding box center [500, 444] width 394 height 29
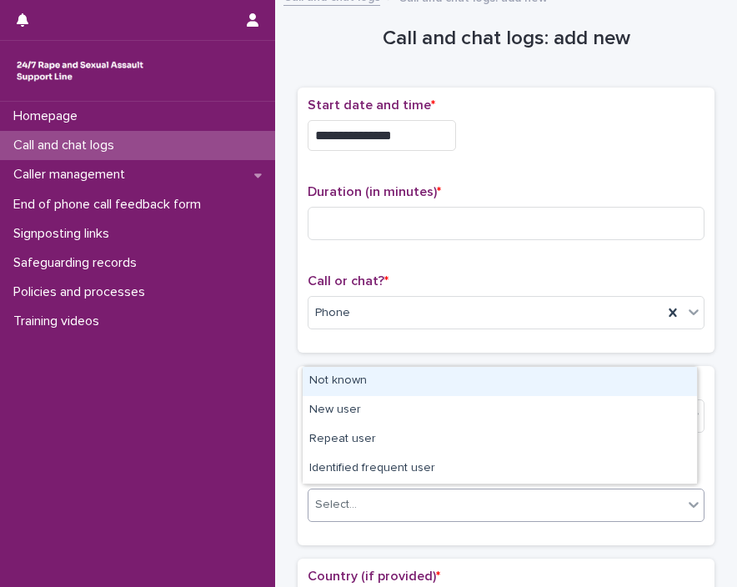
click at [394, 492] on div "Select..." at bounding box center [496, 505] width 374 height 28
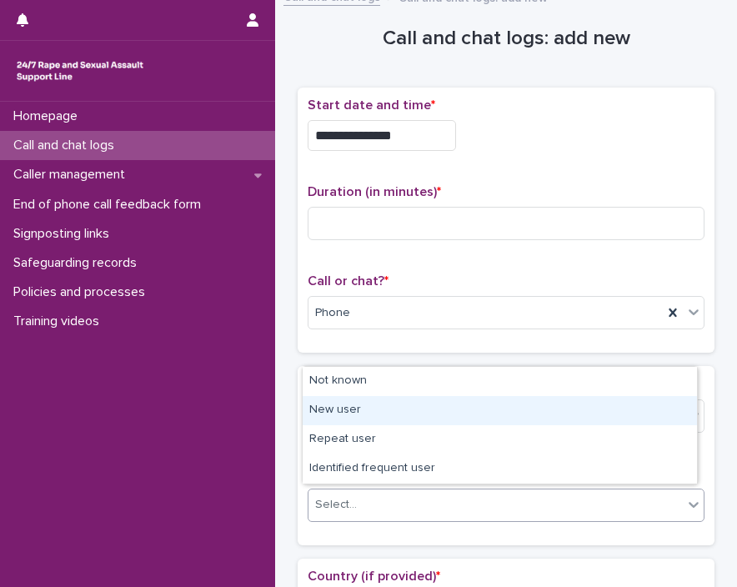
click at [352, 403] on div "New user" at bounding box center [500, 410] width 394 height 29
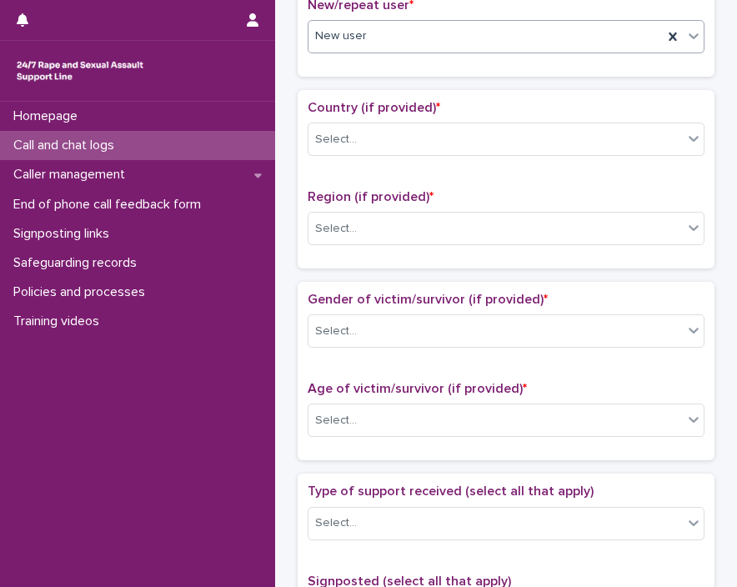
scroll to position [545, 0]
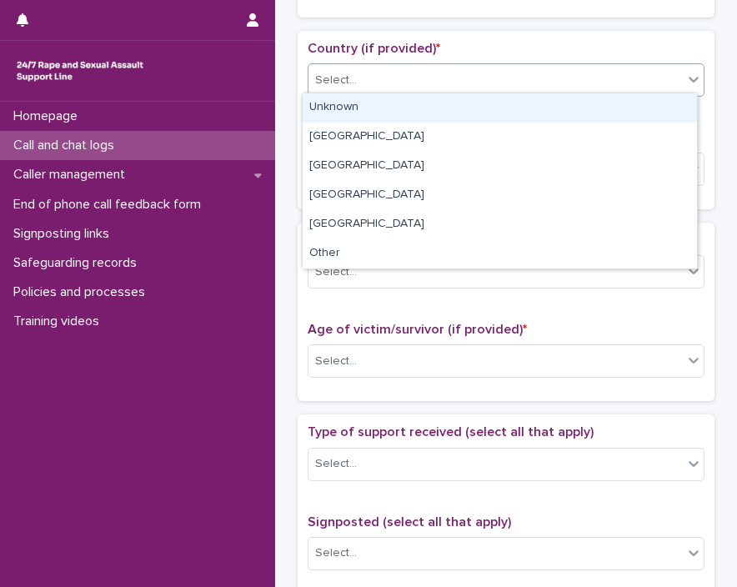
click at [414, 81] on div "Select..." at bounding box center [496, 81] width 374 height 28
click at [400, 110] on div "Unknown" at bounding box center [500, 107] width 394 height 29
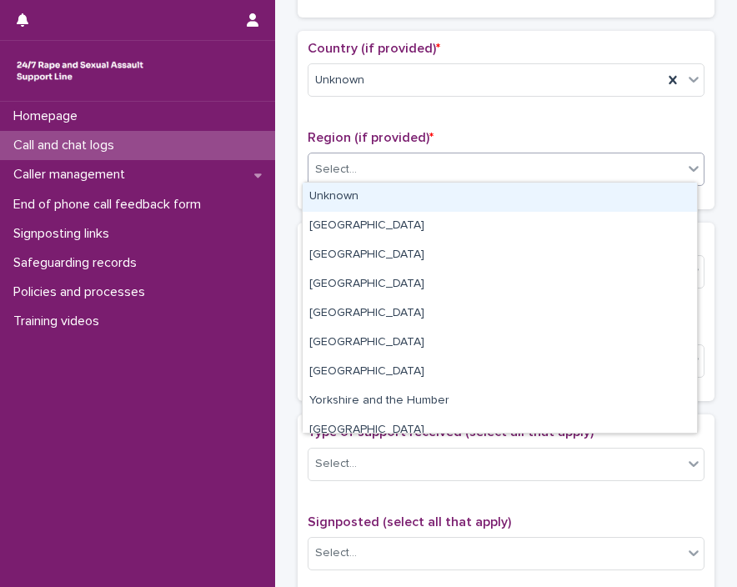
click at [387, 167] on div "Select..." at bounding box center [496, 170] width 374 height 28
click at [377, 191] on div "Unknown" at bounding box center [500, 197] width 394 height 29
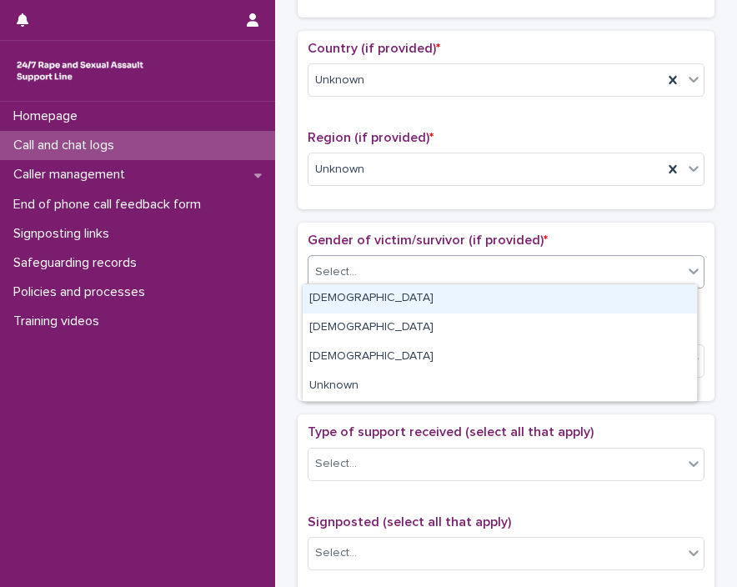
click at [360, 273] on div "Select..." at bounding box center [496, 273] width 374 height 28
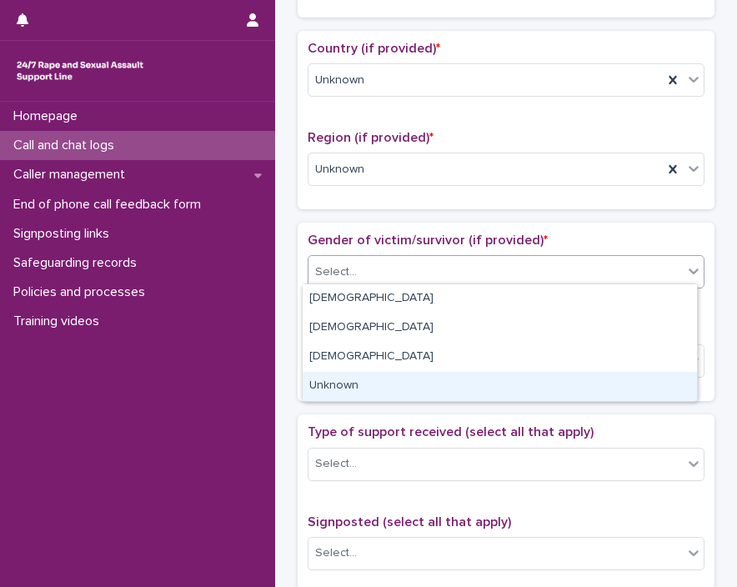
click at [461, 398] on div "Unknown" at bounding box center [500, 386] width 394 height 29
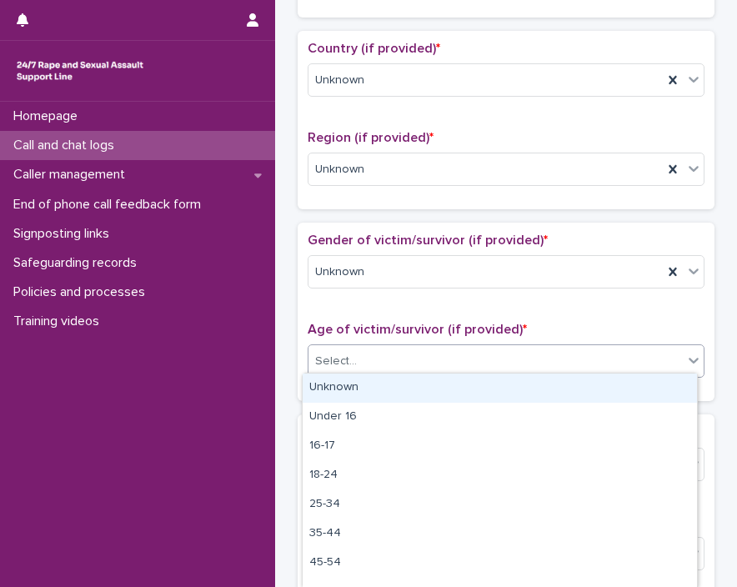
click at [435, 354] on div "Select..." at bounding box center [496, 362] width 374 height 28
click at [397, 389] on div "Unknown" at bounding box center [500, 388] width 394 height 29
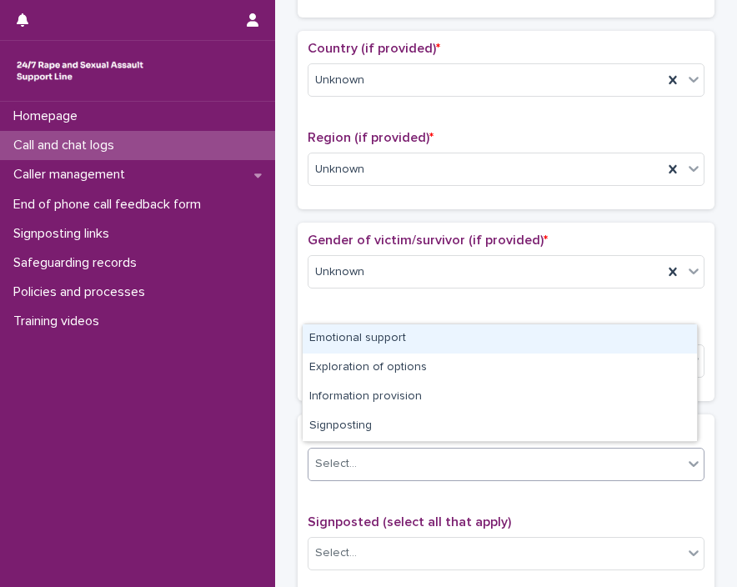
click at [397, 457] on div "Select..." at bounding box center [496, 464] width 374 height 28
click at [414, 346] on div "Emotional support" at bounding box center [500, 338] width 394 height 29
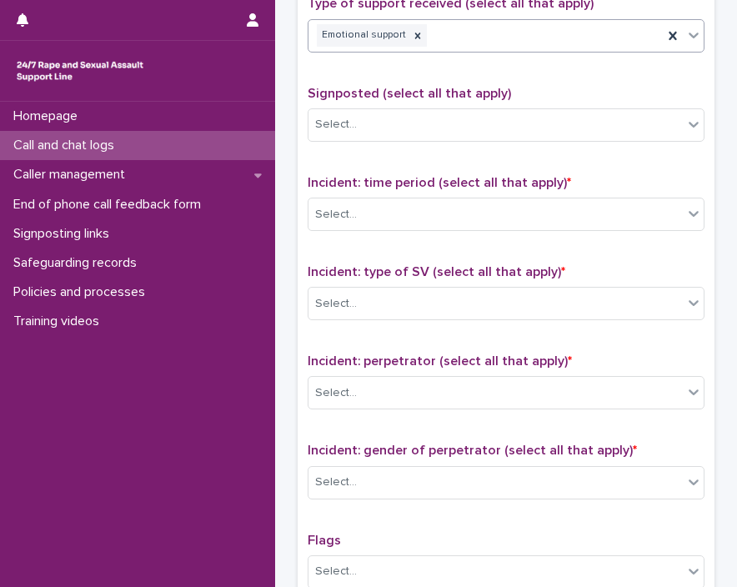
scroll to position [975, 0]
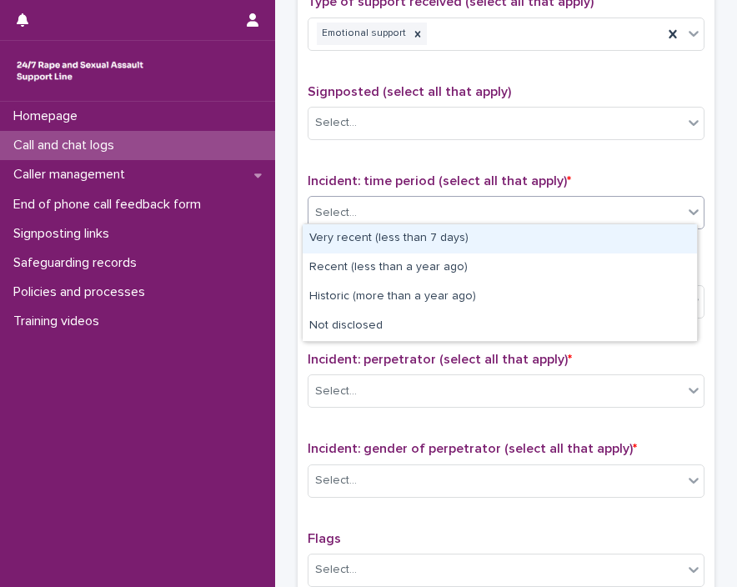
click at [387, 209] on div "Select..." at bounding box center [496, 213] width 374 height 28
click at [391, 239] on div "Very recent (less than 7 days)" at bounding box center [500, 238] width 394 height 29
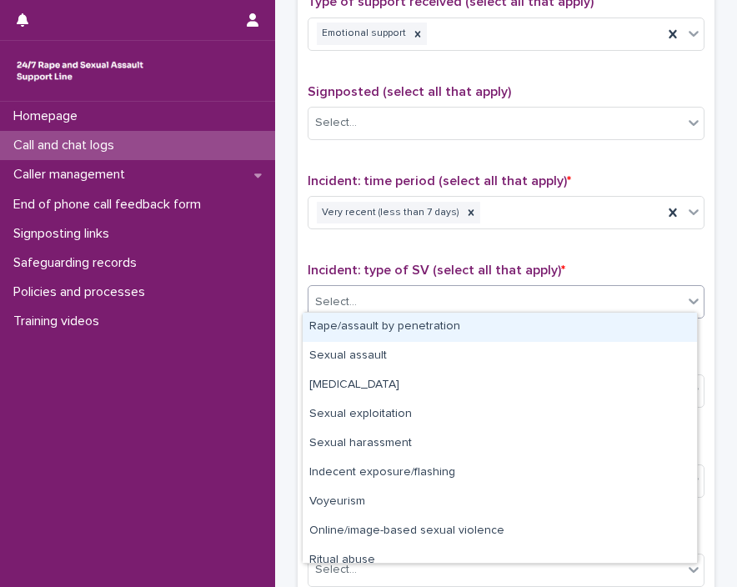
click at [379, 289] on div "Select..." at bounding box center [496, 303] width 374 height 28
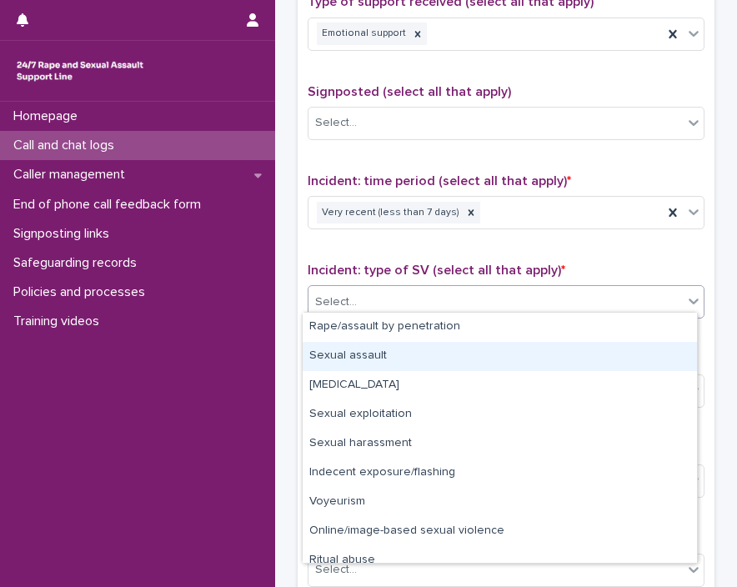
click at [371, 355] on div "Sexual assault" at bounding box center [500, 356] width 394 height 29
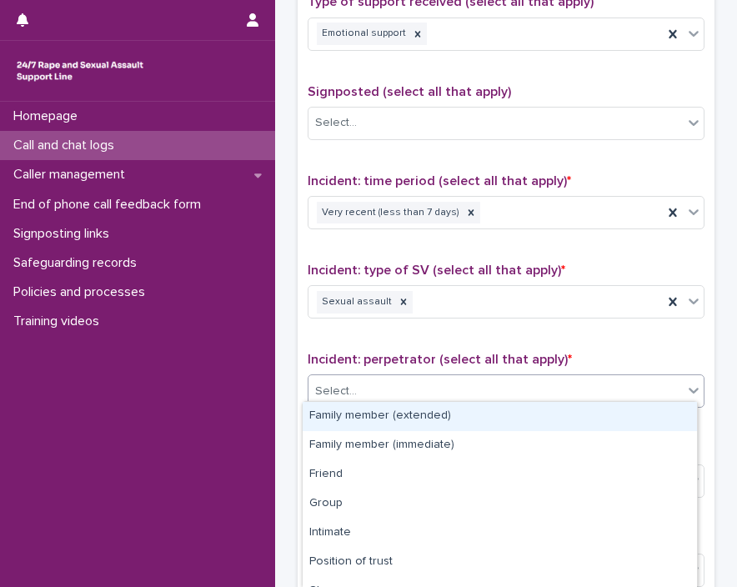
click at [373, 389] on div "Select..." at bounding box center [496, 392] width 374 height 28
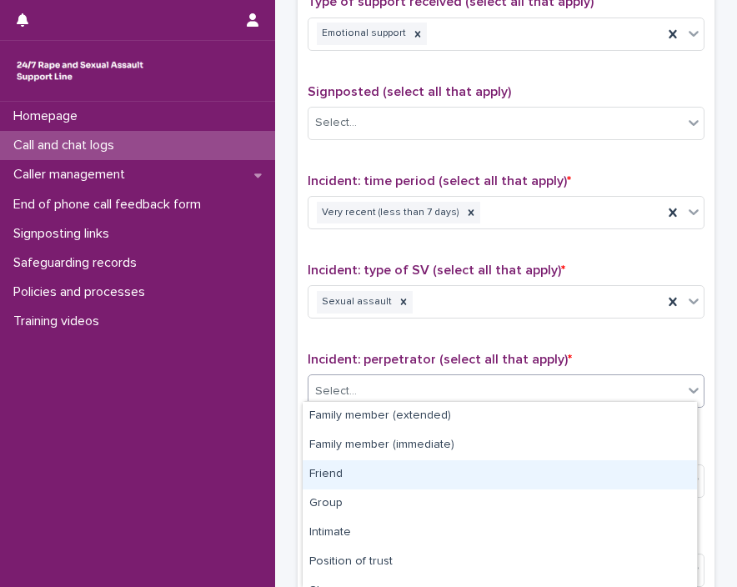
click at [375, 465] on div "Friend" at bounding box center [500, 474] width 394 height 29
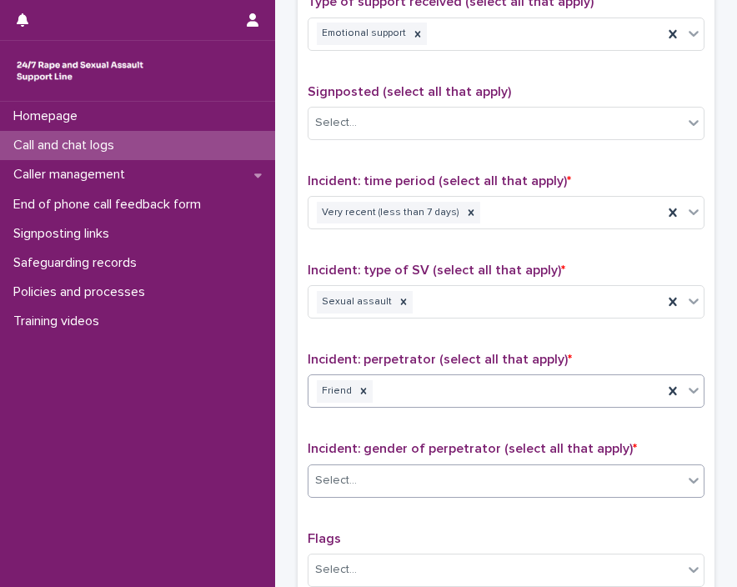
click at [372, 470] on div "Select..." at bounding box center [496, 481] width 374 height 28
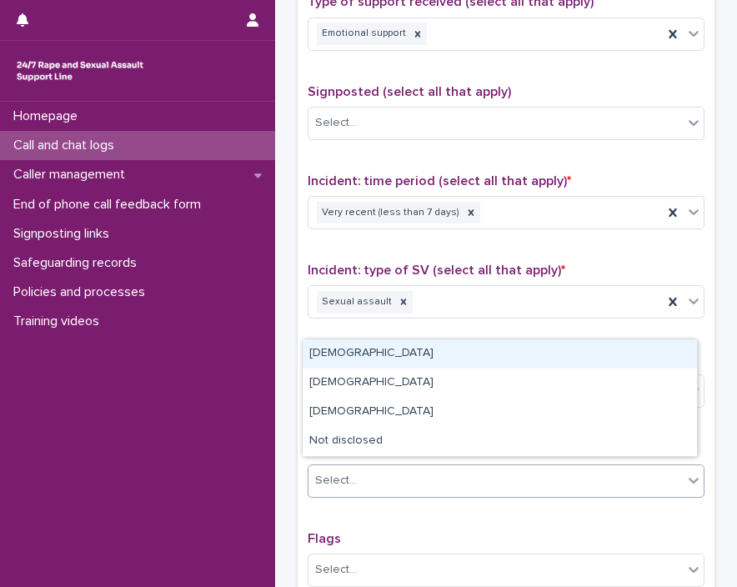
click at [395, 359] on div "Male" at bounding box center [500, 353] width 394 height 29
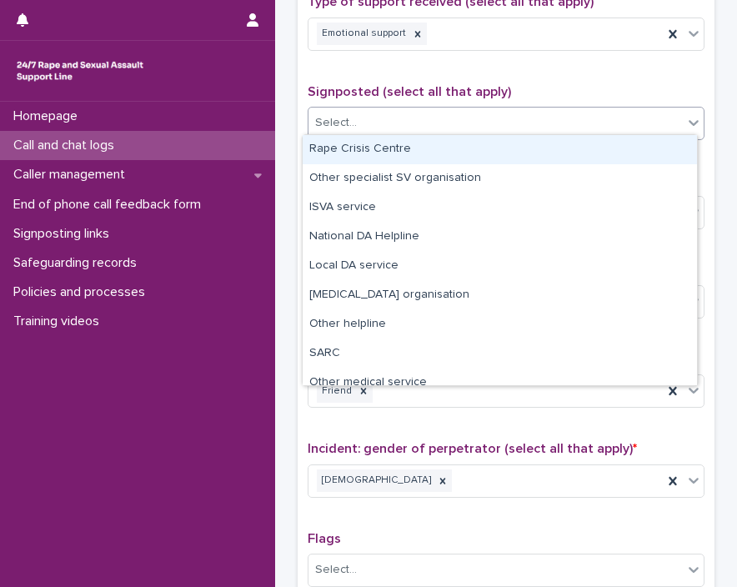
click at [530, 118] on div "Select..." at bounding box center [496, 123] width 374 height 28
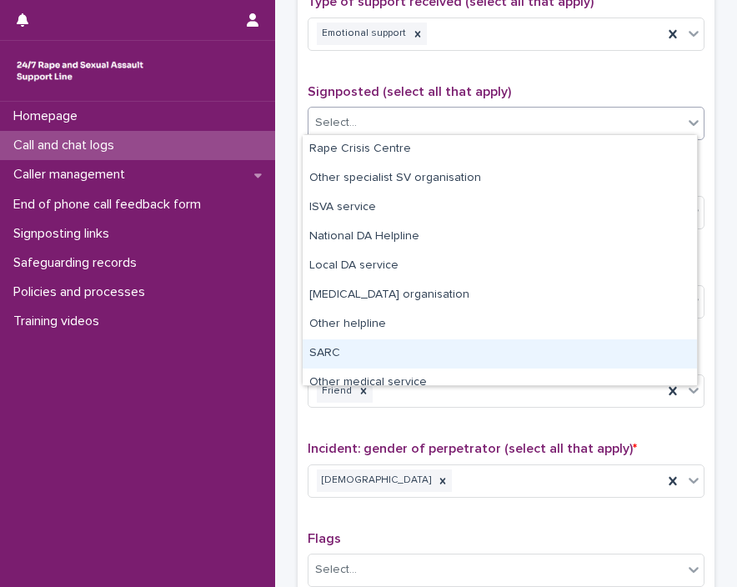
click at [352, 346] on div "SARC" at bounding box center [500, 353] width 394 height 29
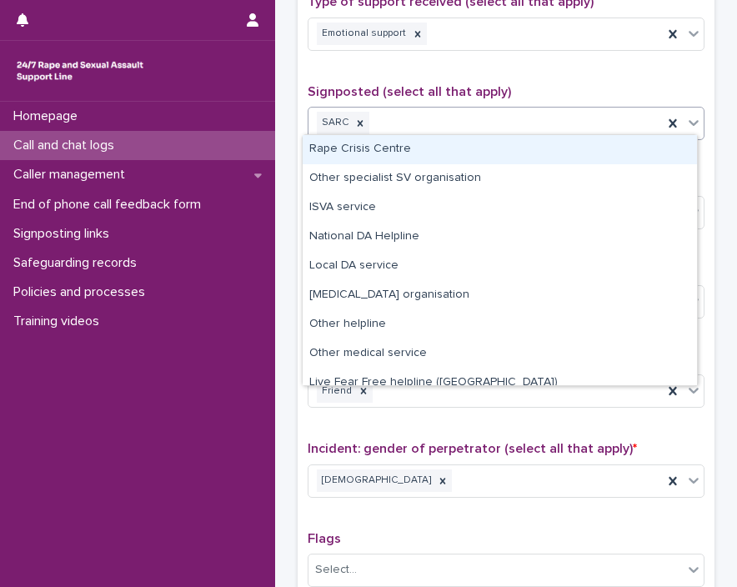
click at [464, 115] on div "SARC" at bounding box center [486, 122] width 354 height 29
click at [444, 148] on div "Rape Crisis Centre" at bounding box center [500, 149] width 394 height 29
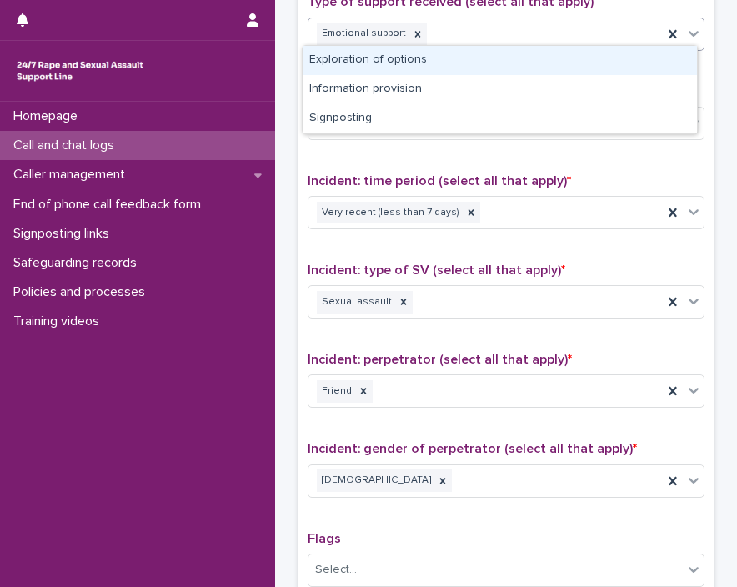
click at [447, 29] on div "Emotional support" at bounding box center [486, 33] width 354 height 29
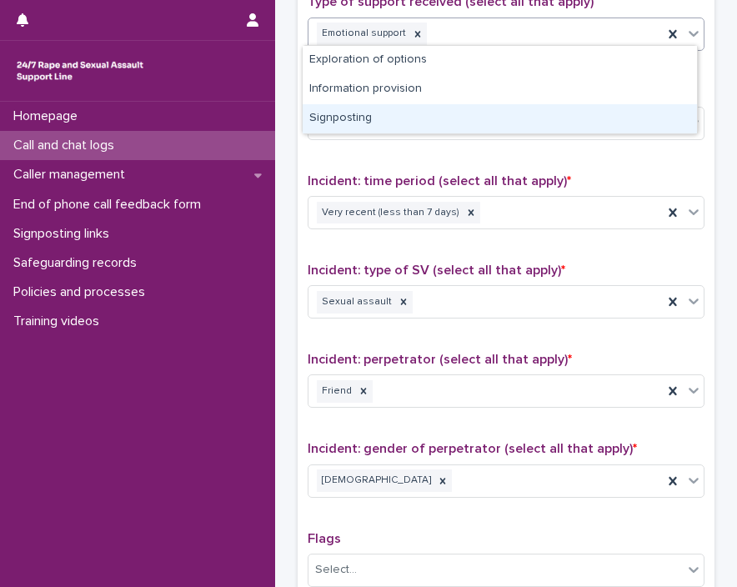
click at [399, 123] on div "Signposting" at bounding box center [500, 118] width 394 height 29
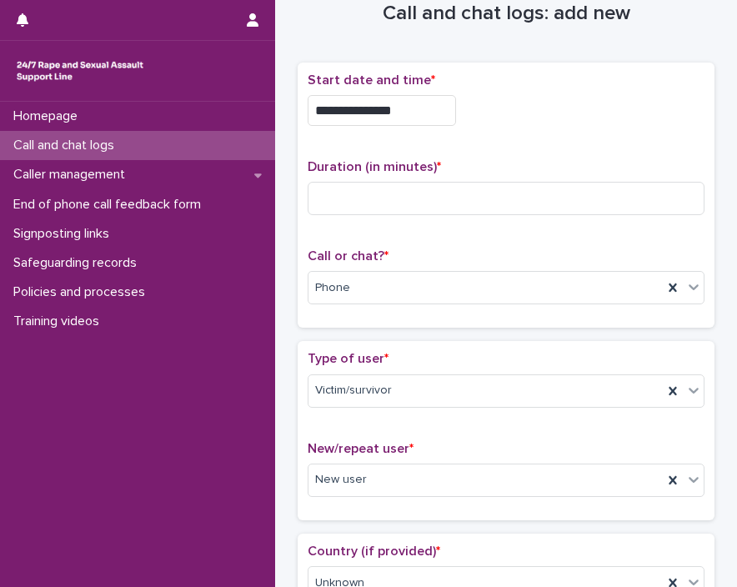
scroll to position [0, 0]
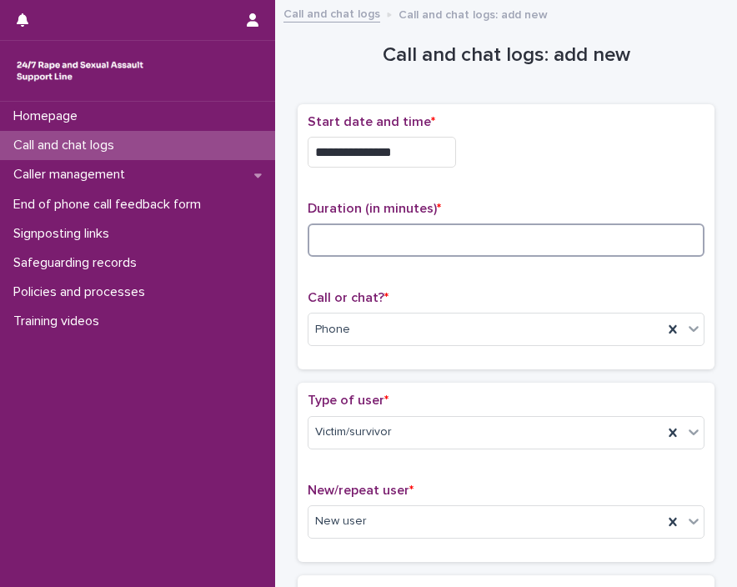
click at [528, 229] on input at bounding box center [506, 240] width 397 height 33
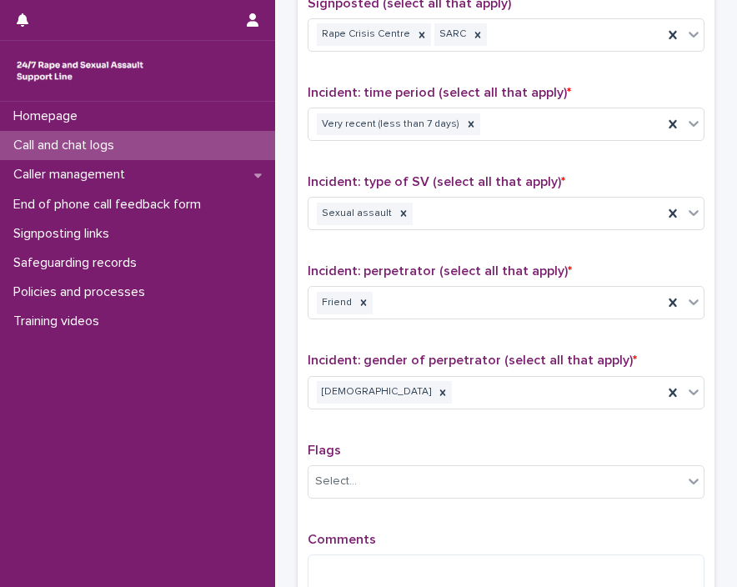
scroll to position [1097, 0]
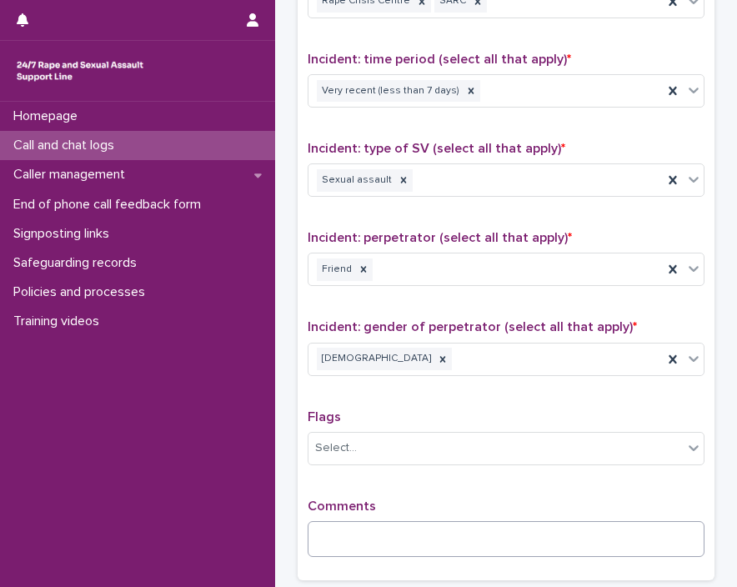
type input "**"
click at [392, 521] on textarea at bounding box center [506, 539] width 397 height 36
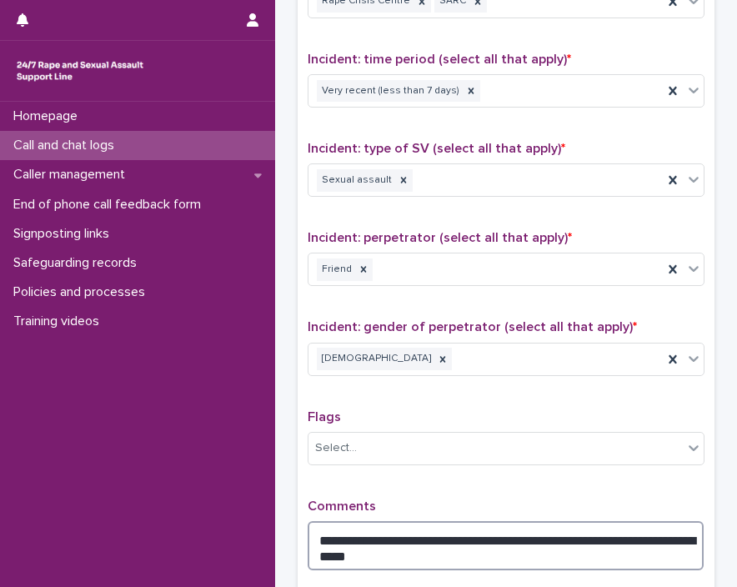
type textarea "**********"
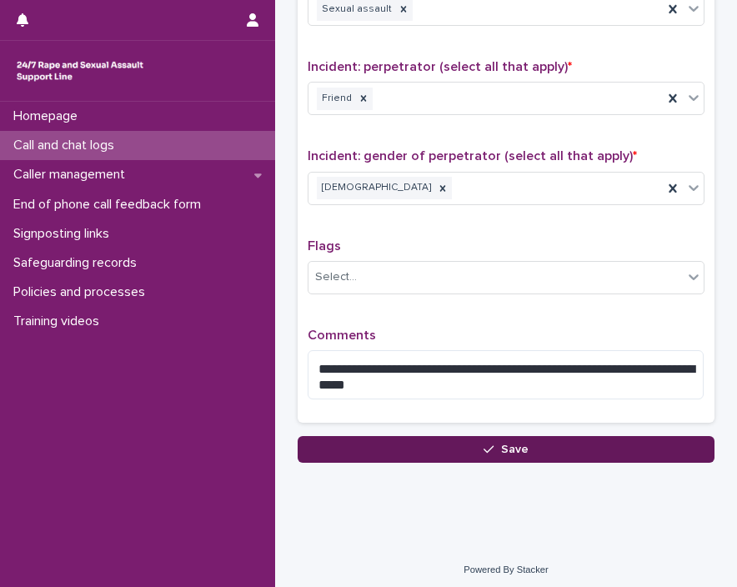
click at [636, 441] on button "Save" at bounding box center [506, 449] width 417 height 27
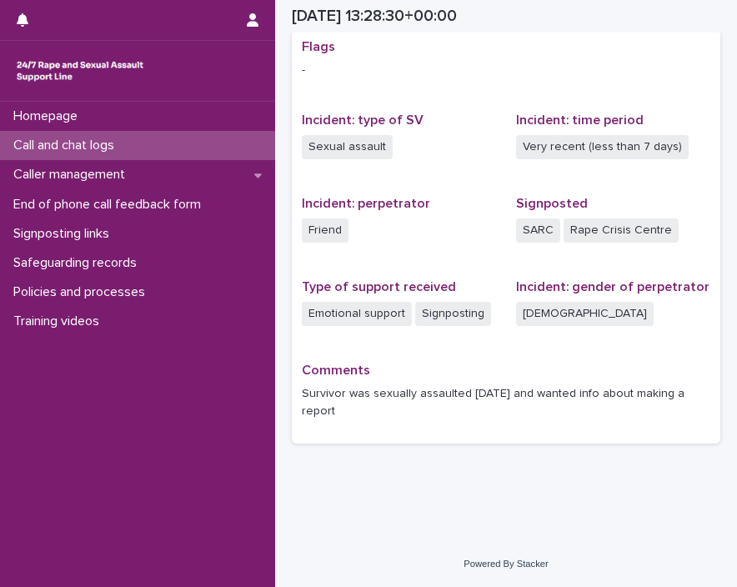
scroll to position [480, 0]
click at [128, 146] on p "Call and chat logs" at bounding box center [67, 146] width 121 height 16
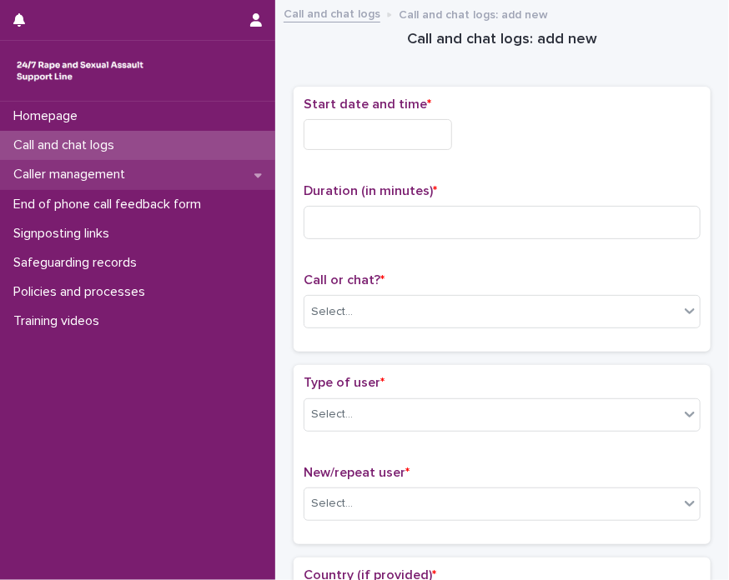
click at [183, 183] on div "Caller management" at bounding box center [137, 174] width 275 height 29
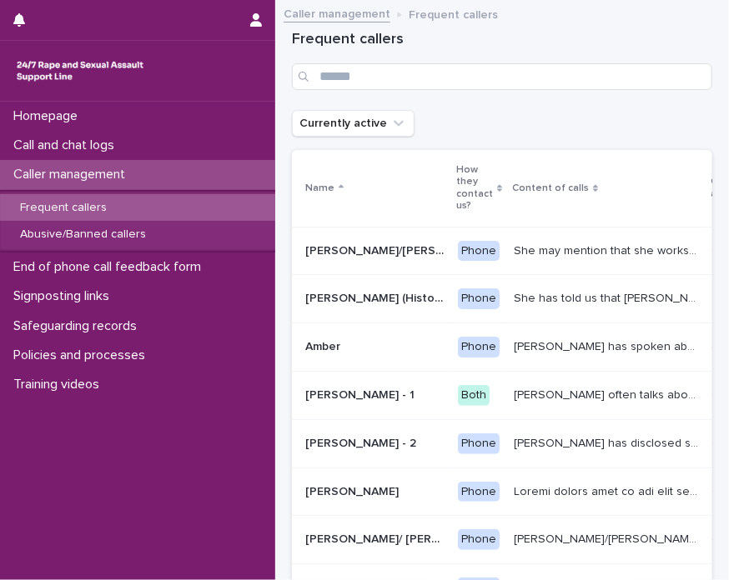
click at [430, 59] on div "Frequent callers" at bounding box center [502, 60] width 420 height 60
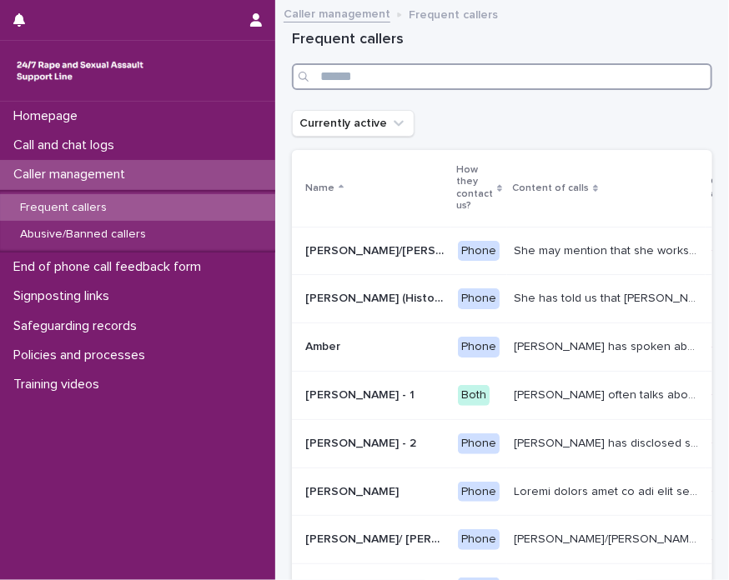
click at [443, 65] on input "Search" at bounding box center [502, 76] width 420 height 27
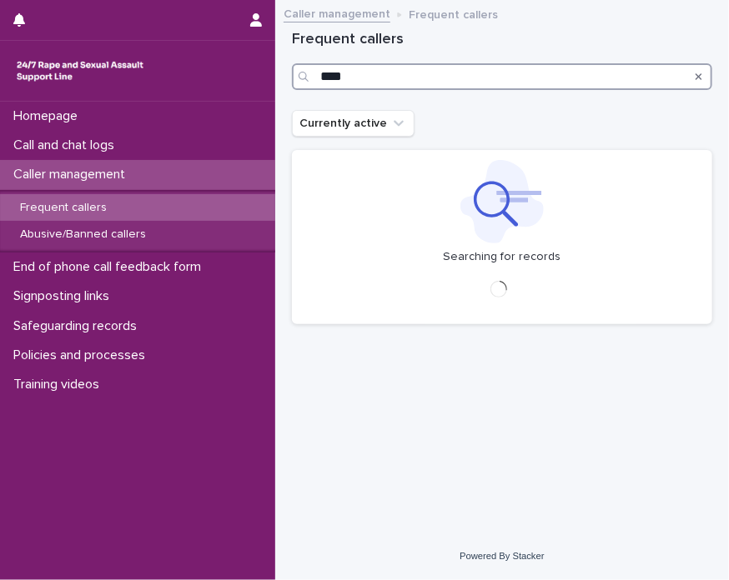
type input "****"
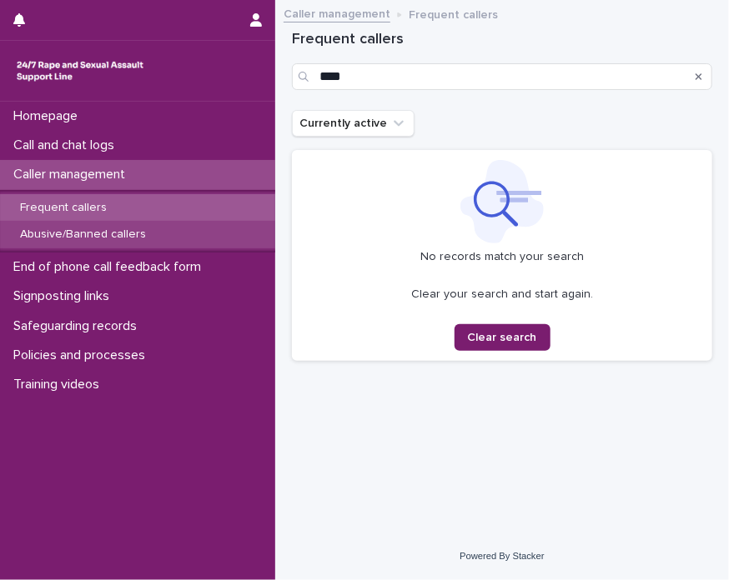
click at [169, 230] on div "Abusive/Banned callers" at bounding box center [137, 235] width 275 height 28
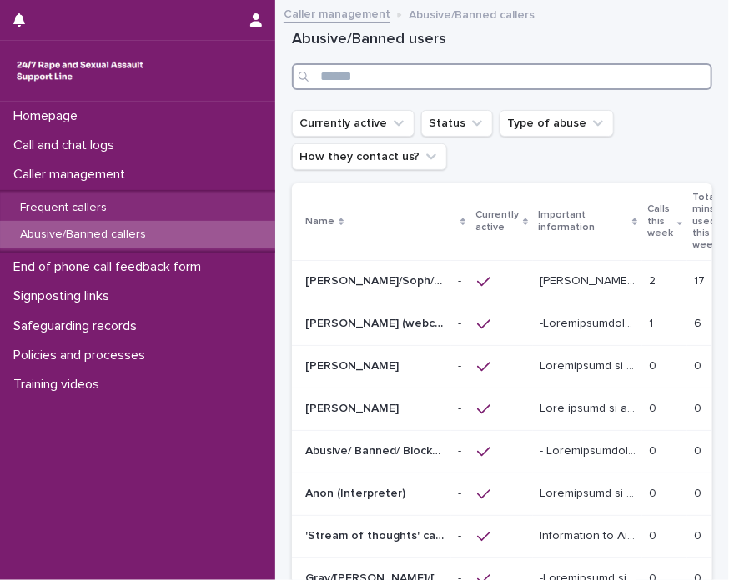
click at [485, 84] on input "Search" at bounding box center [502, 76] width 420 height 27
type input "****"
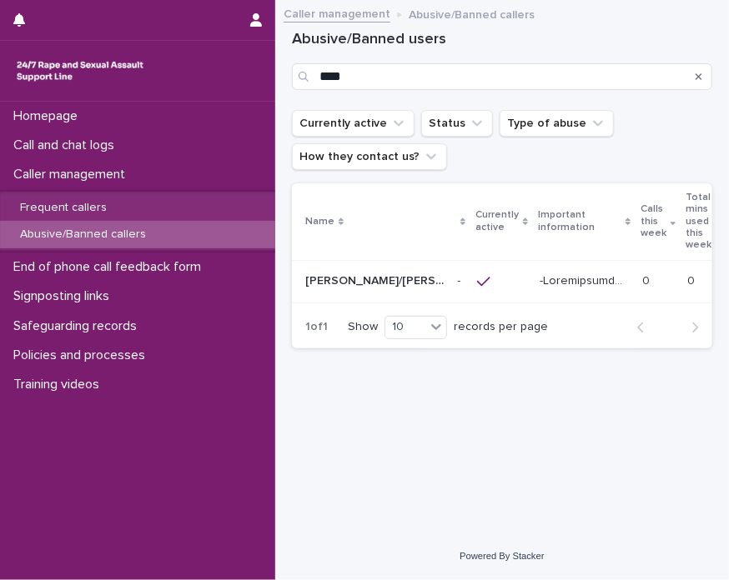
click at [427, 292] on div "Betty/Mildred/Margaret/Jacqueline Betty/Mildred/Margaret/Jacqueline" at bounding box center [374, 282] width 139 height 28
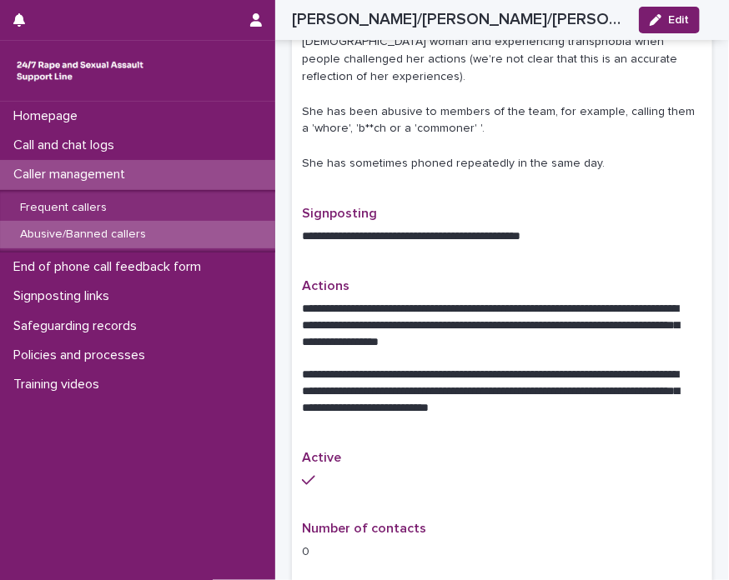
scroll to position [1015, 0]
